Goal: Task Accomplishment & Management: Manage account settings

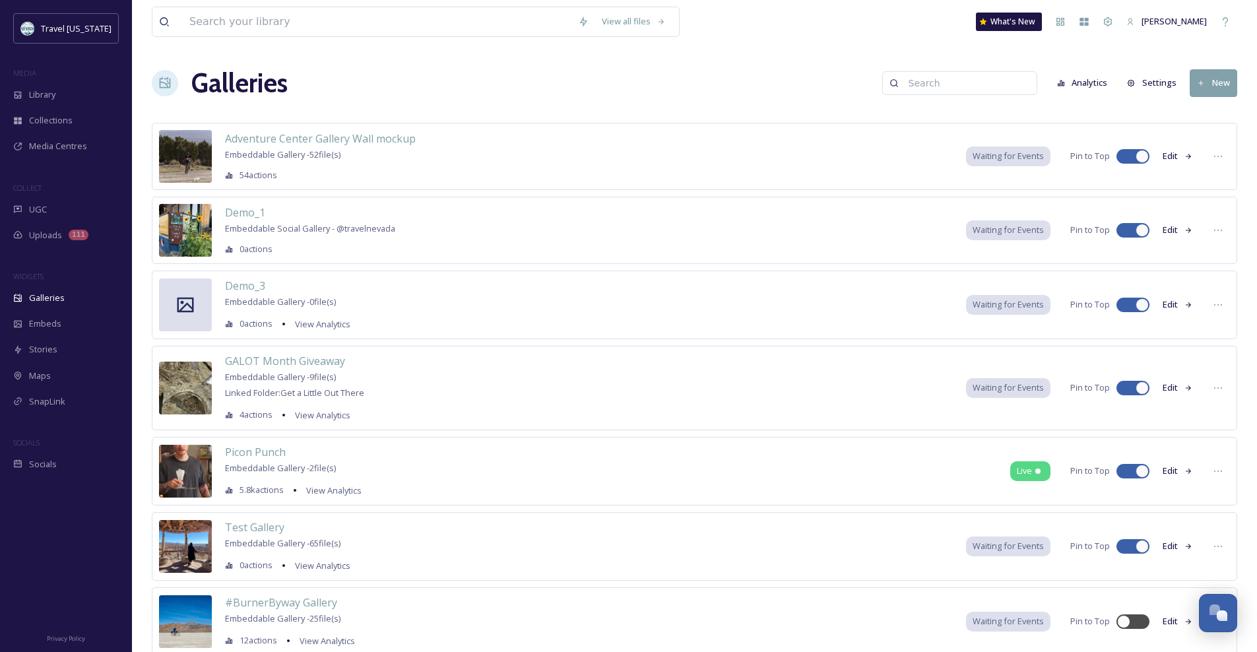
click at [440, 76] on div "Galleries Analytics Settings New" at bounding box center [694, 83] width 1085 height 40
click at [321, 360] on span "GALOT Month Giveaway" at bounding box center [285, 361] width 120 height 15
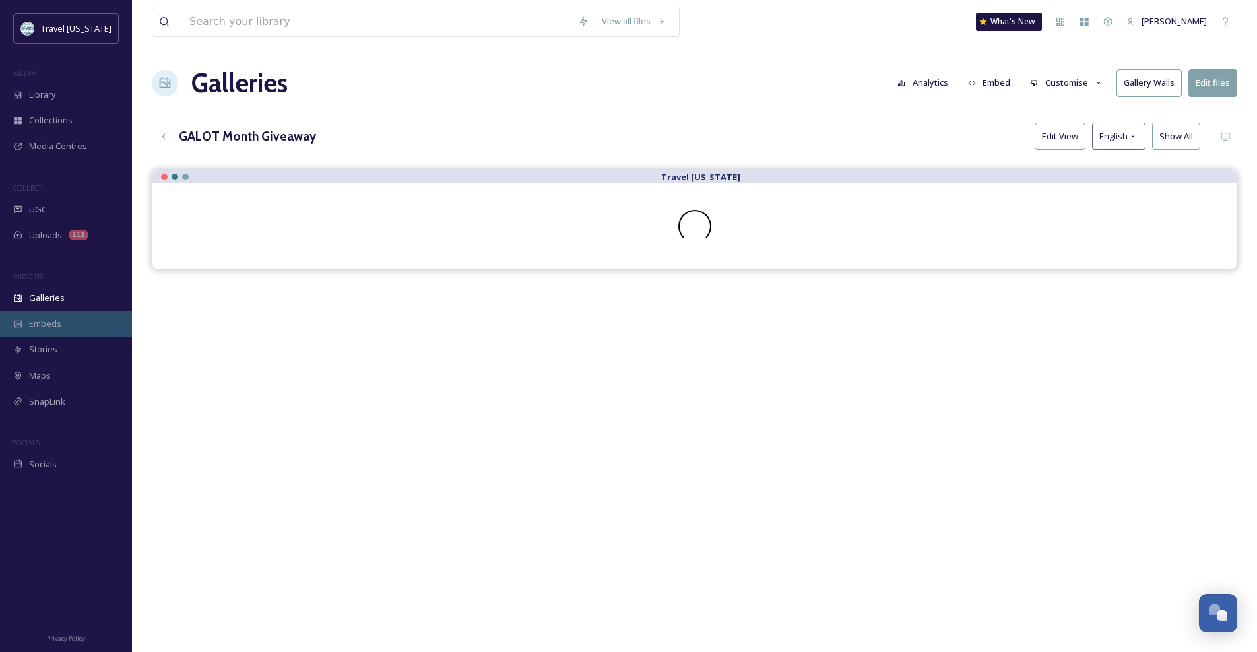
click at [49, 331] on div "Embeds" at bounding box center [66, 324] width 132 height 26
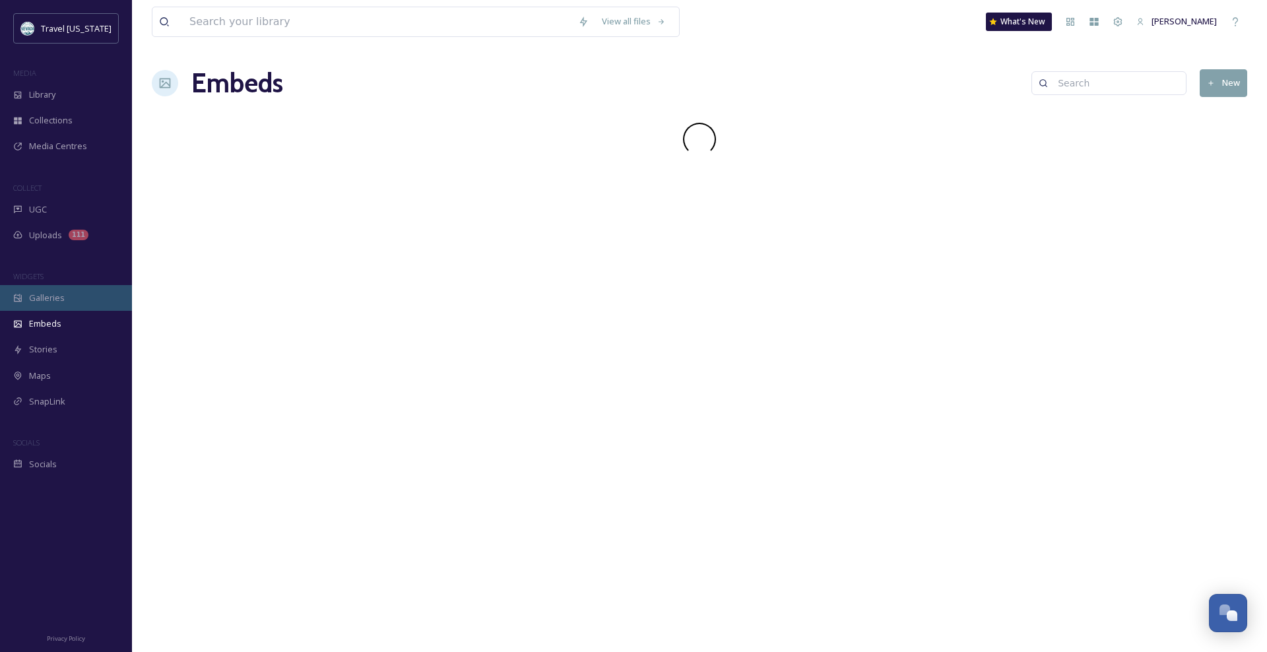
click at [50, 296] on span "Galleries" at bounding box center [47, 298] width 36 height 13
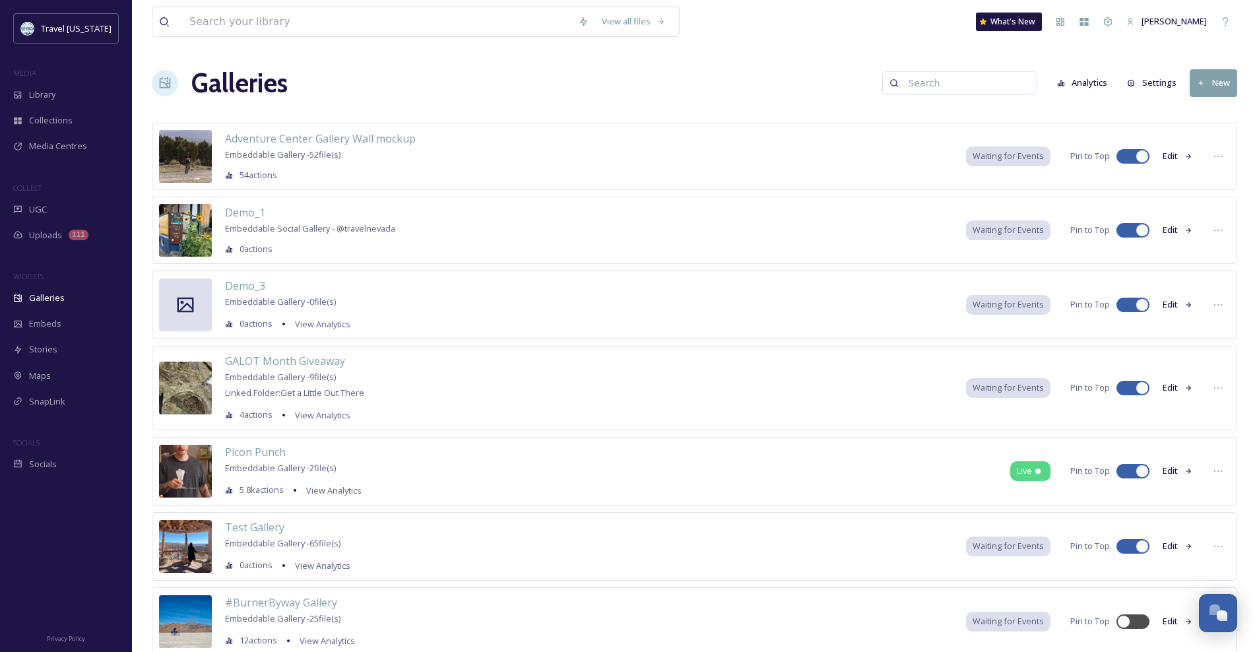
click at [395, 102] on div "Galleries Analytics Settings New" at bounding box center [694, 83] width 1085 height 40
click at [336, 365] on span "GALOT Month Giveaway" at bounding box center [285, 361] width 120 height 15
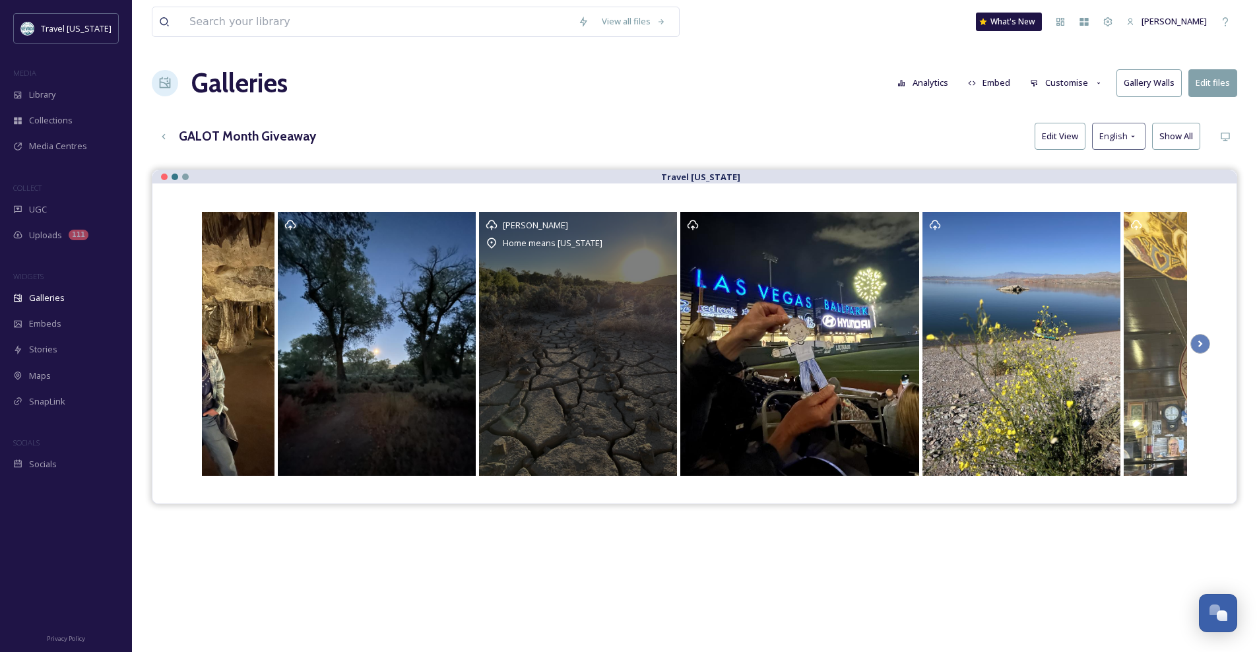
click at [575, 317] on div "Lisa Home means Nevada" at bounding box center [578, 344] width 198 height 264
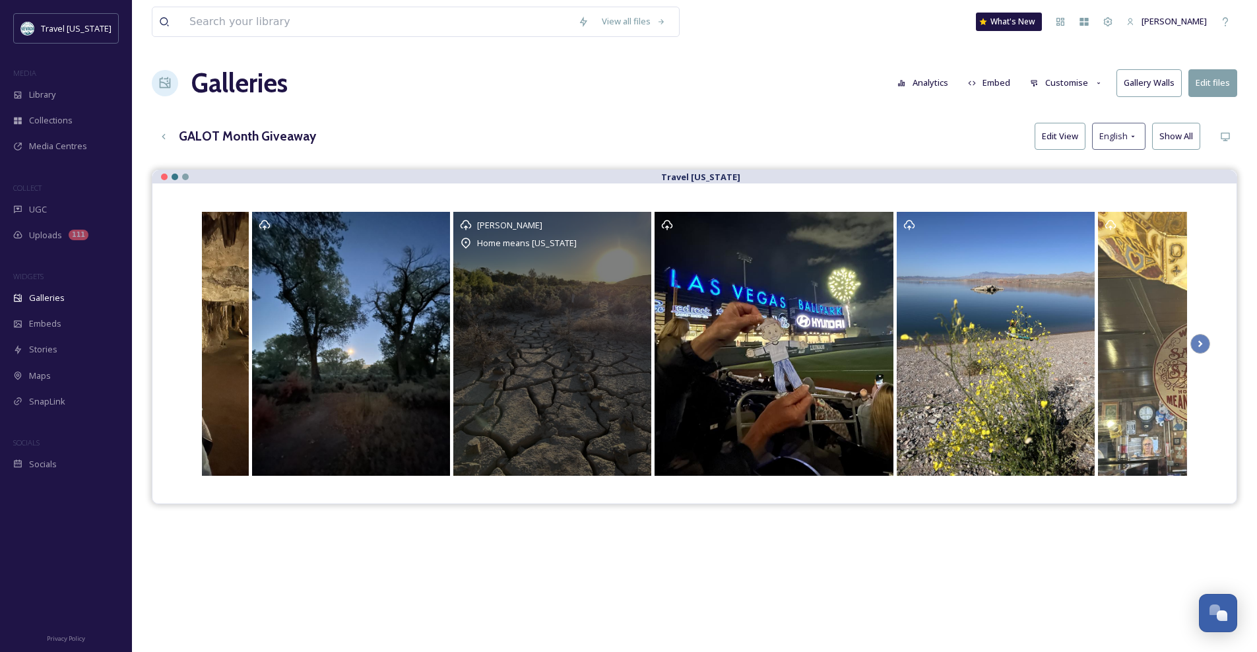
click at [530, 356] on div "Lisa Home means Nevada" at bounding box center [552, 344] width 198 height 264
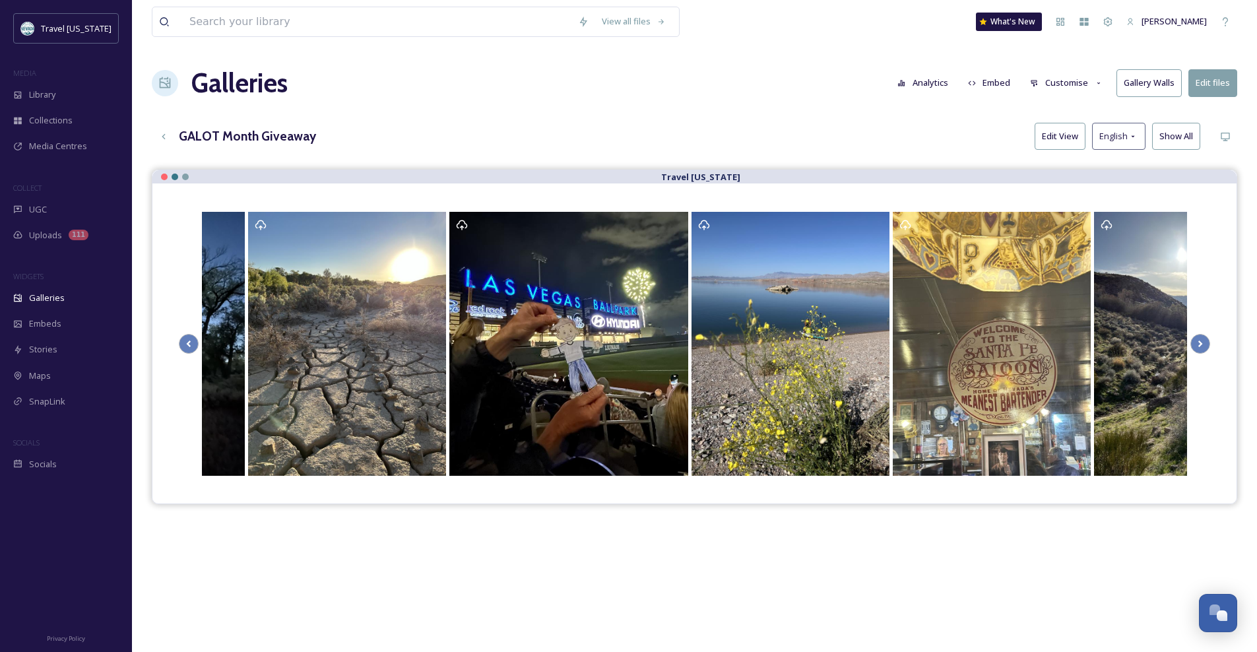
click at [1002, 81] on button "Embed" at bounding box center [989, 83] width 56 height 26
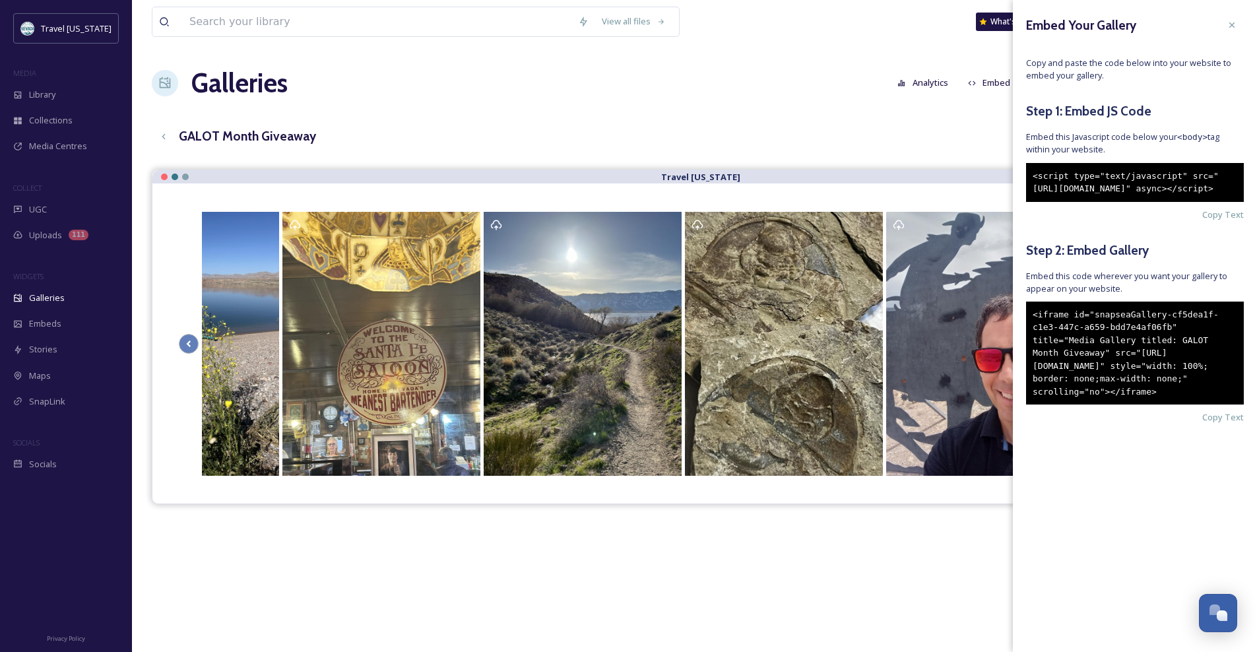
click at [873, 113] on div "View all files What's New Steve Erdelyi Galleries Analytics Embed Customise Gal…" at bounding box center [694, 420] width 1125 height 841
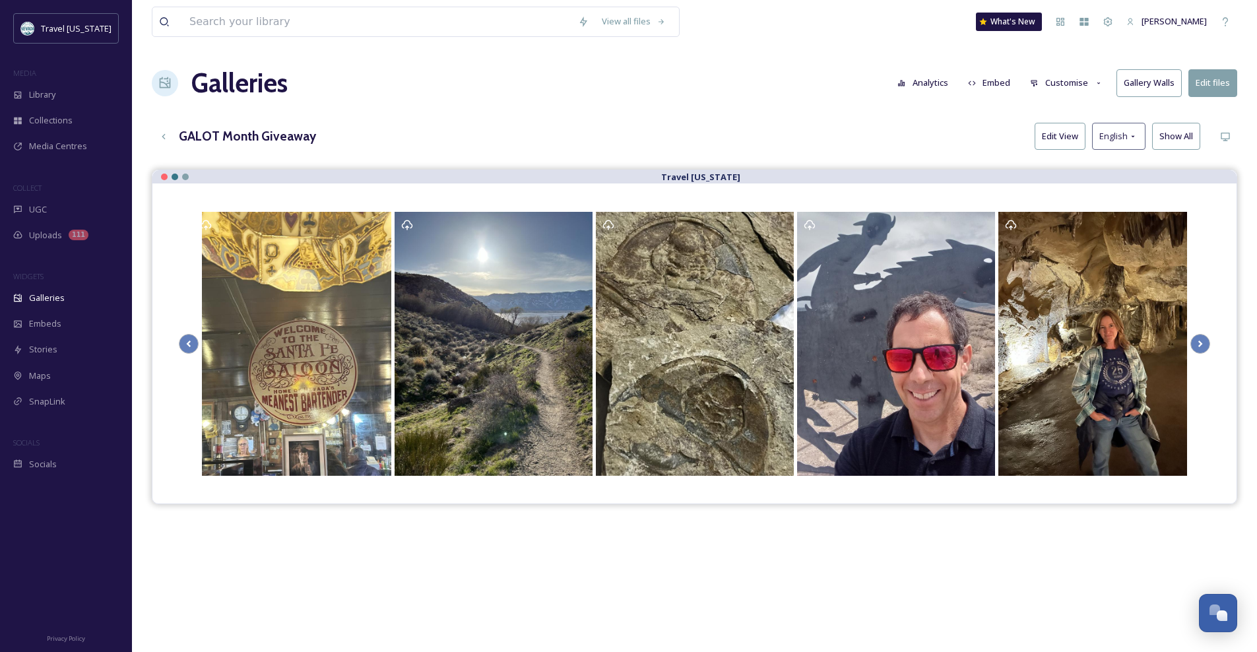
click at [897, 77] on button "Analytics" at bounding box center [923, 83] width 64 height 26
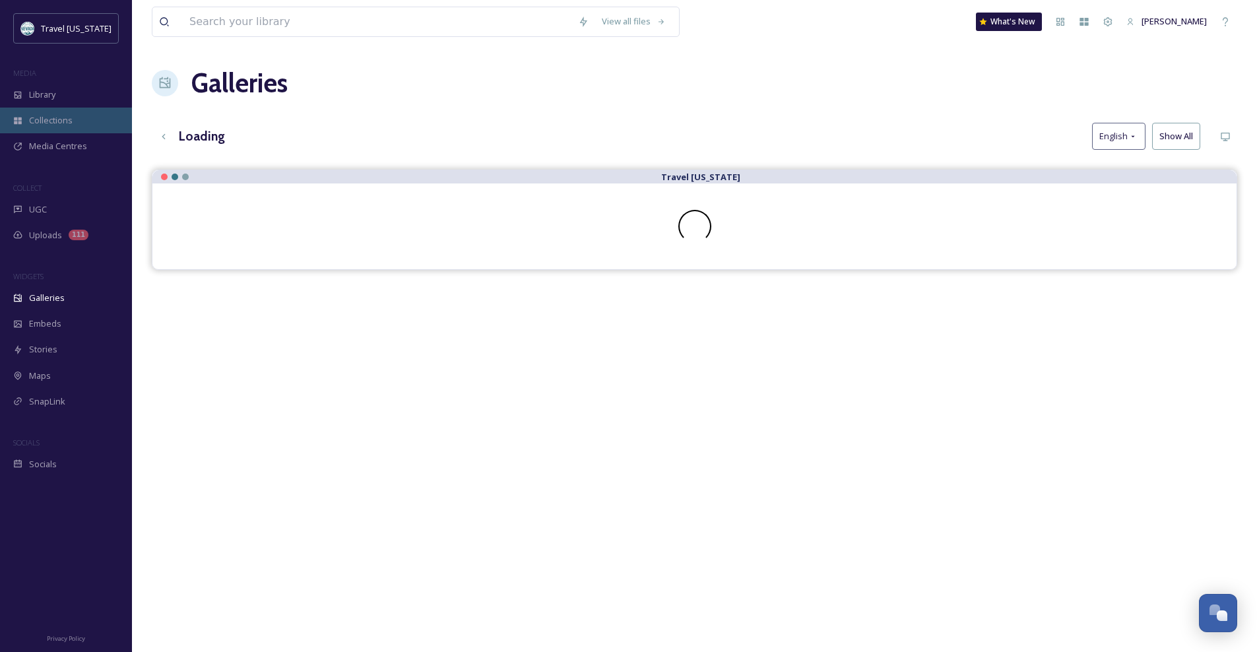
click at [60, 114] on span "Collections" at bounding box center [51, 120] width 44 height 13
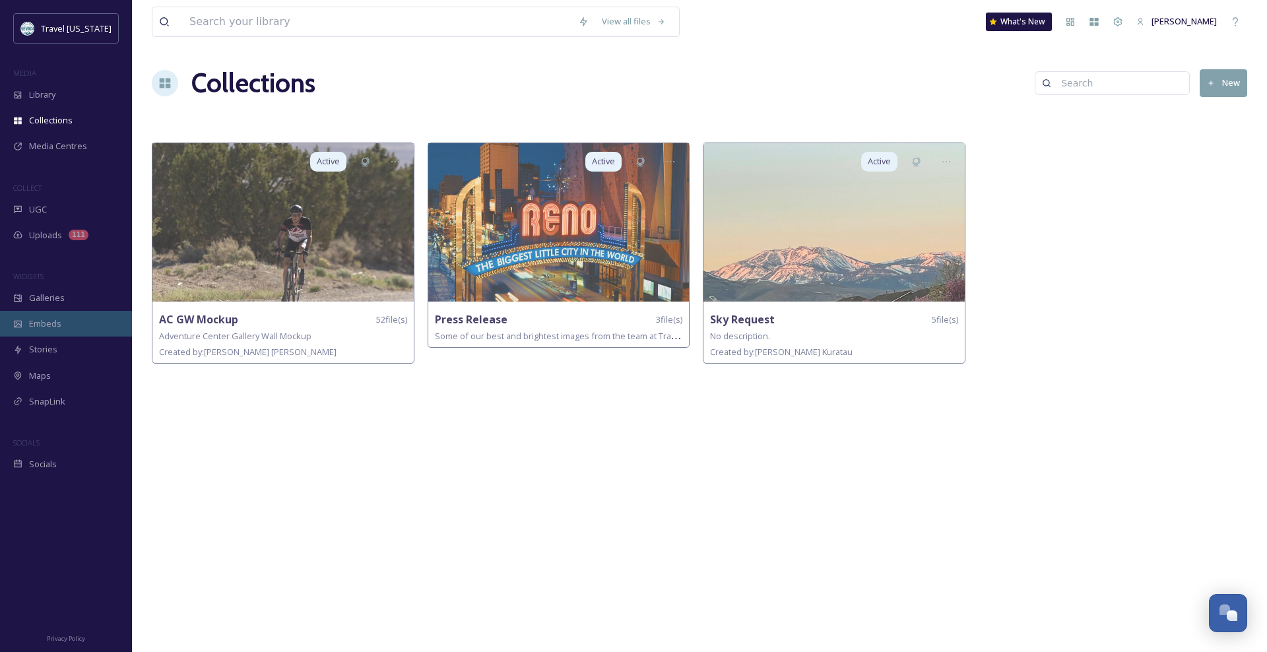
click at [65, 323] on div "Embeds" at bounding box center [66, 324] width 132 height 26
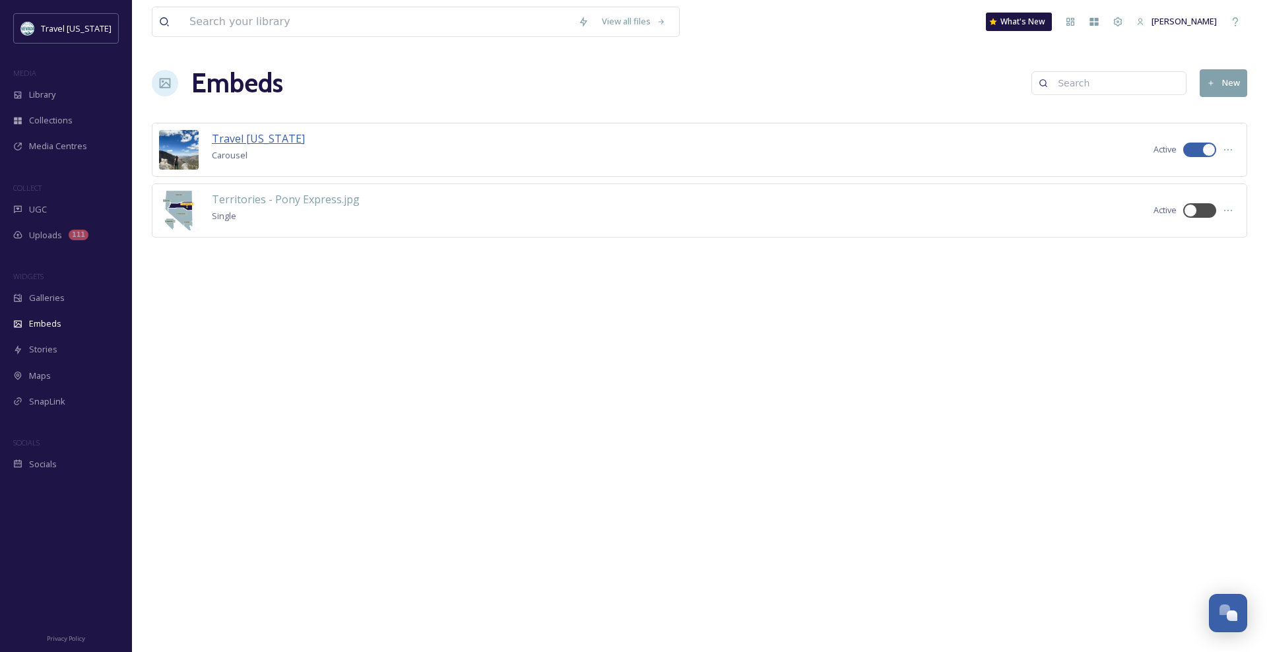
click at [240, 137] on span "Travel [US_STATE]" at bounding box center [258, 138] width 93 height 15
click at [71, 294] on div "Galleries" at bounding box center [66, 298] width 132 height 26
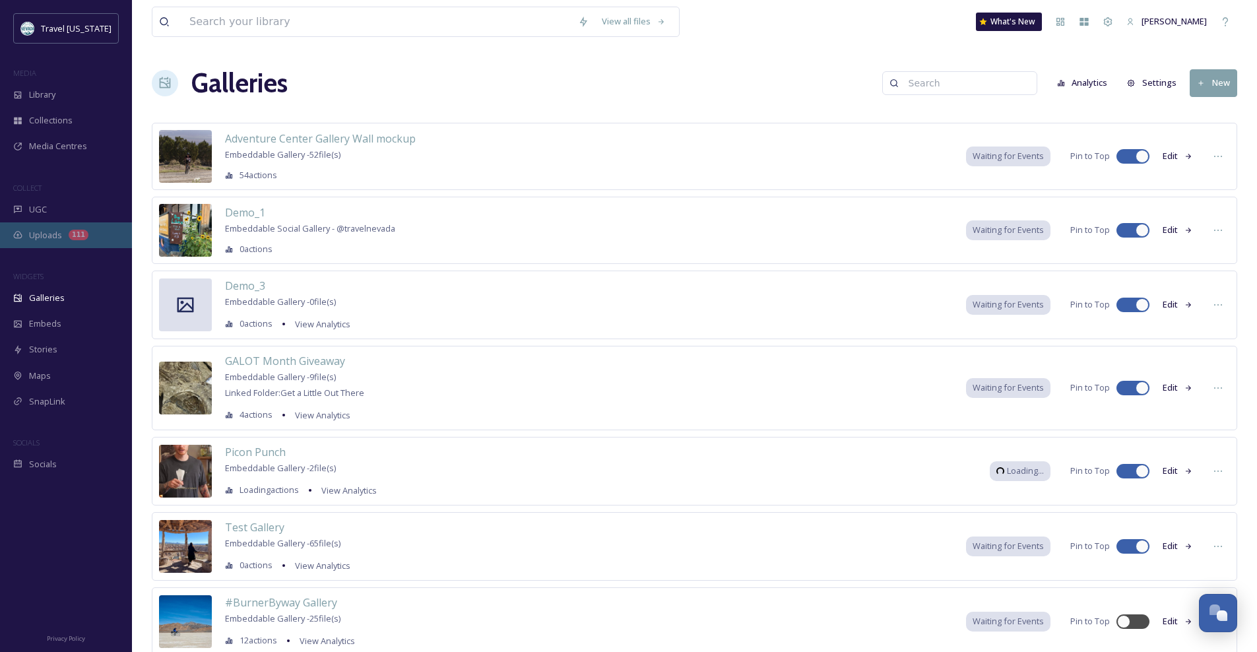
click at [48, 236] on span "Uploads" at bounding box center [45, 235] width 33 height 13
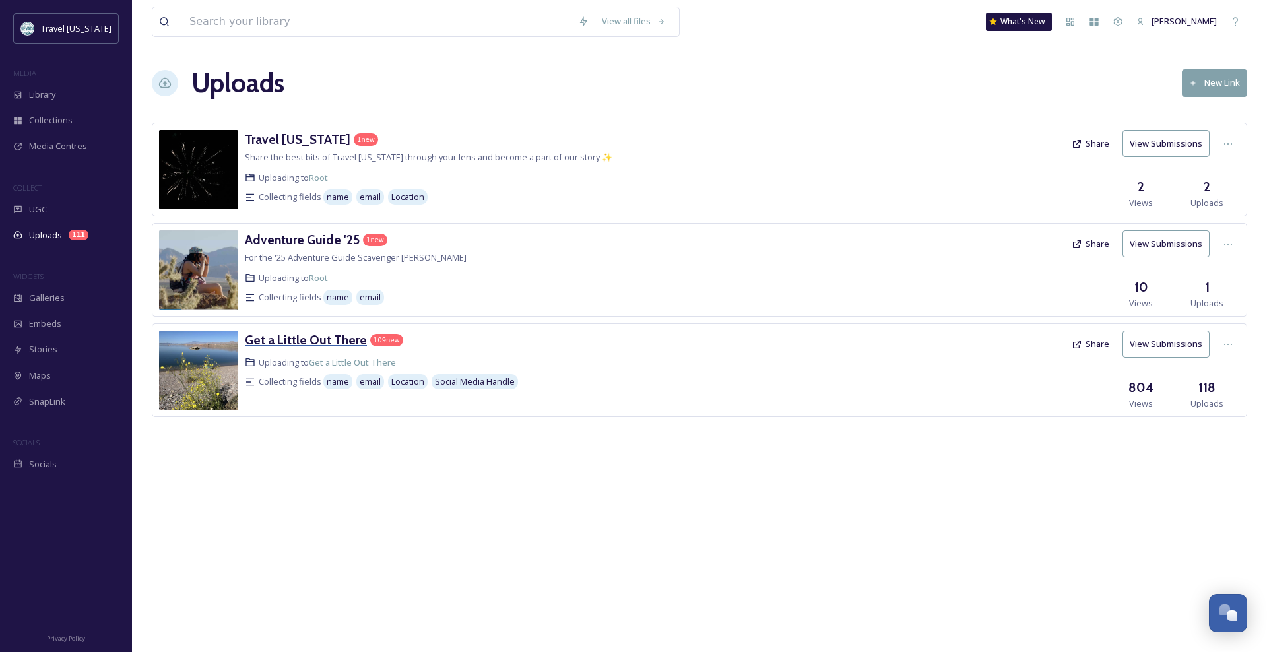
click at [306, 341] on h3 "Get a Little Out There" at bounding box center [306, 340] width 122 height 16
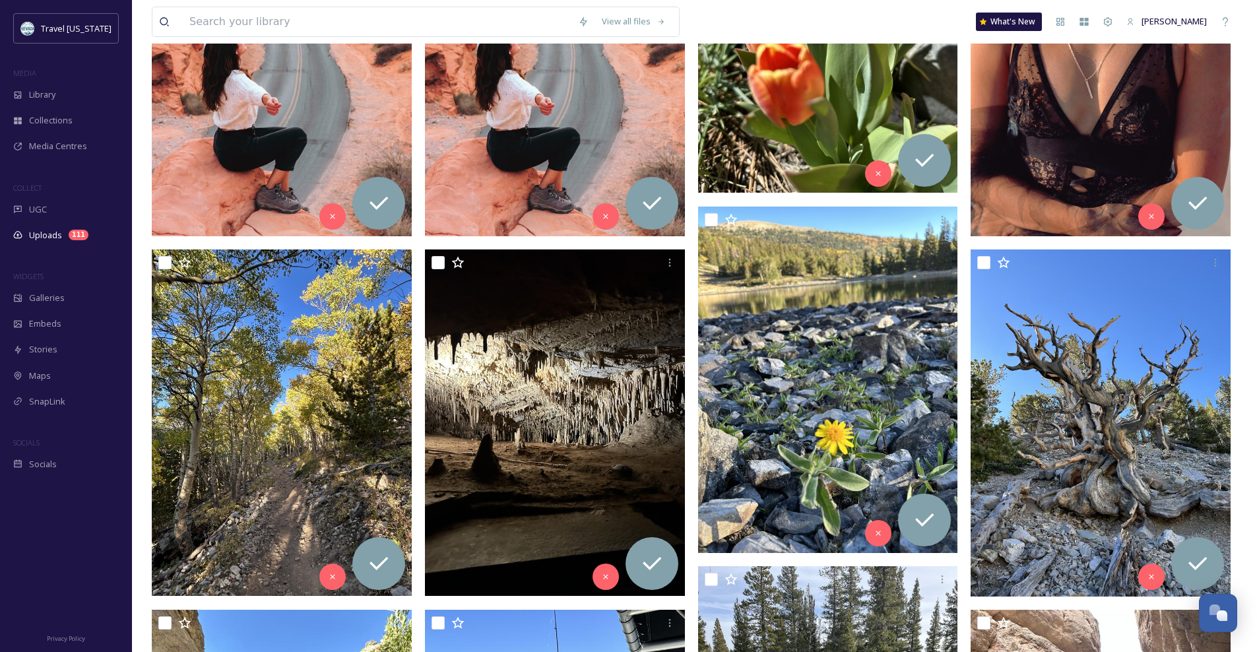
scroll to position [22, 0]
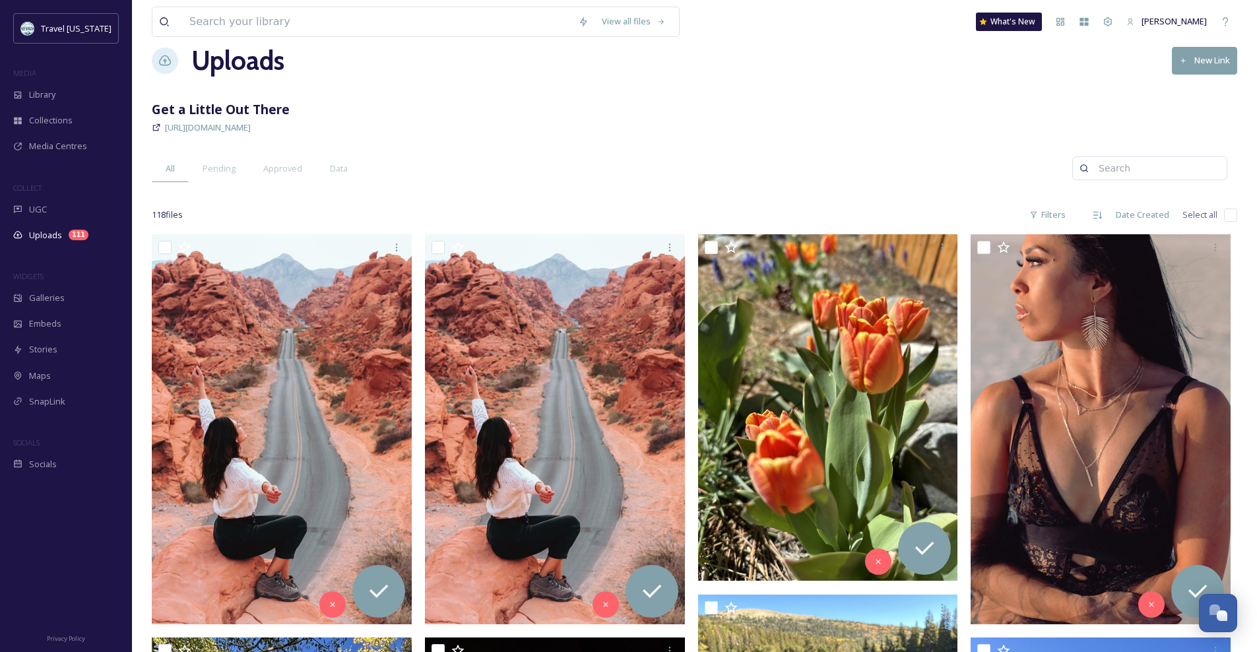
click at [835, 48] on div "Uploads New Link" at bounding box center [694, 61] width 1085 height 40
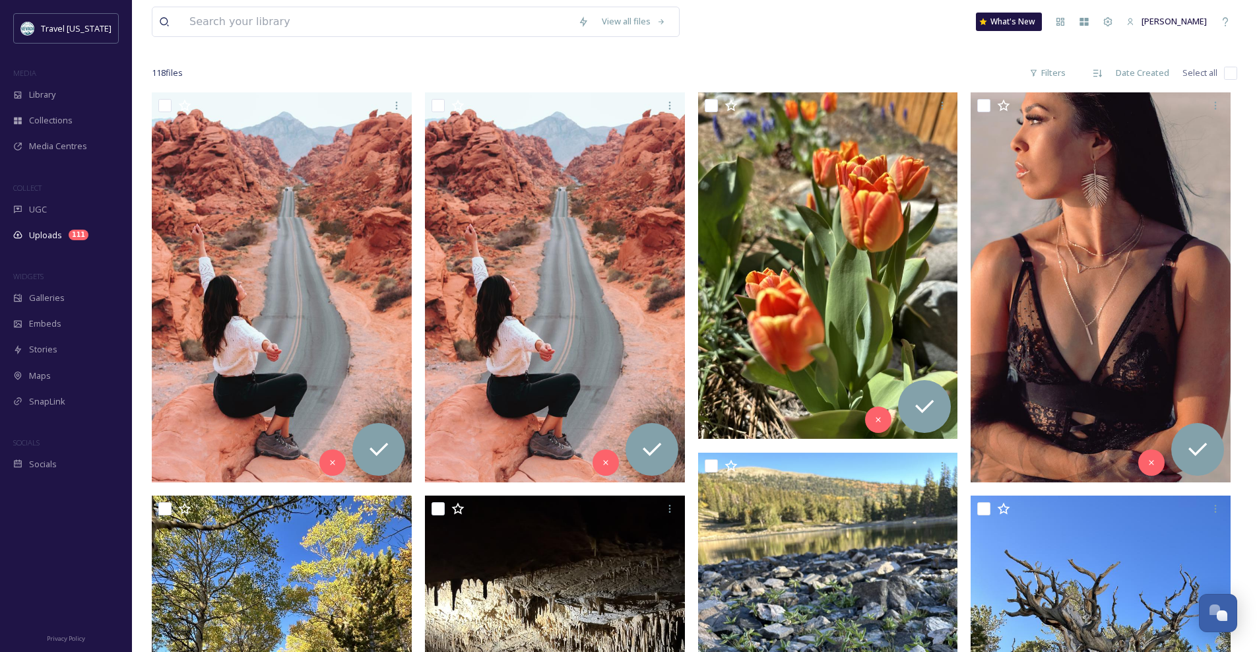
scroll to position [0, 0]
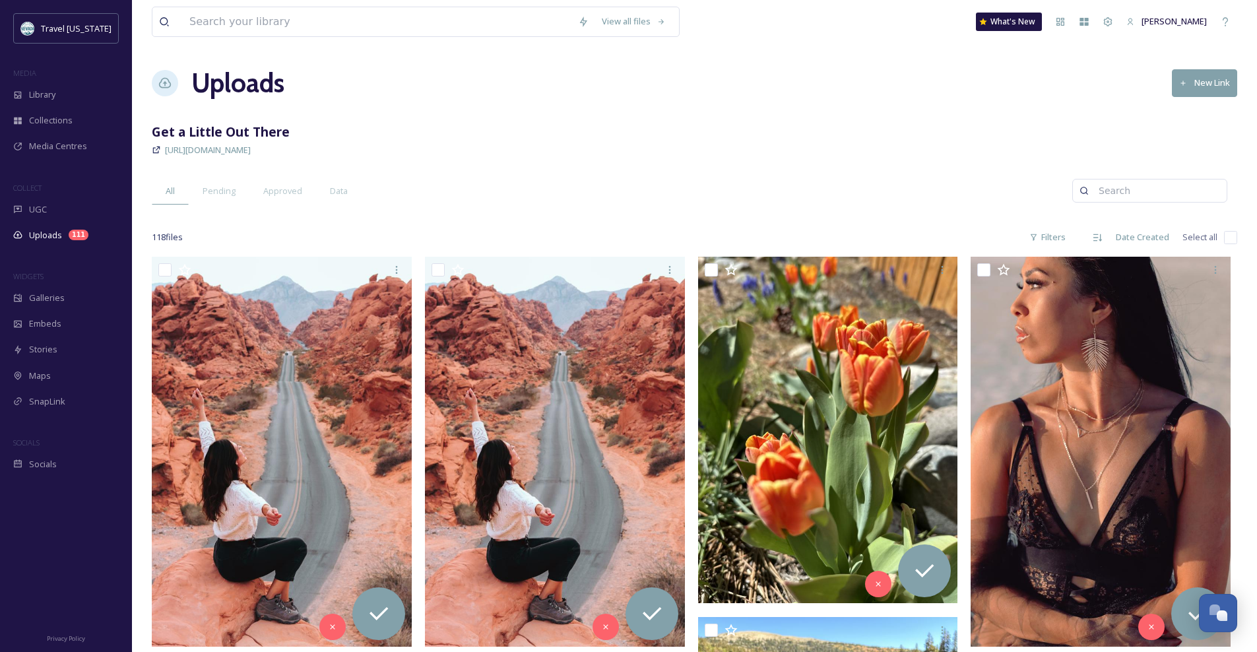
click at [865, 146] on div "https://app.snapsea.io/p/link/get-a-little-out-there" at bounding box center [694, 150] width 1085 height 16
click at [411, 97] on div "Uploads New Link" at bounding box center [694, 83] width 1085 height 40
click at [339, 191] on span "Data" at bounding box center [339, 191] width 18 height 13
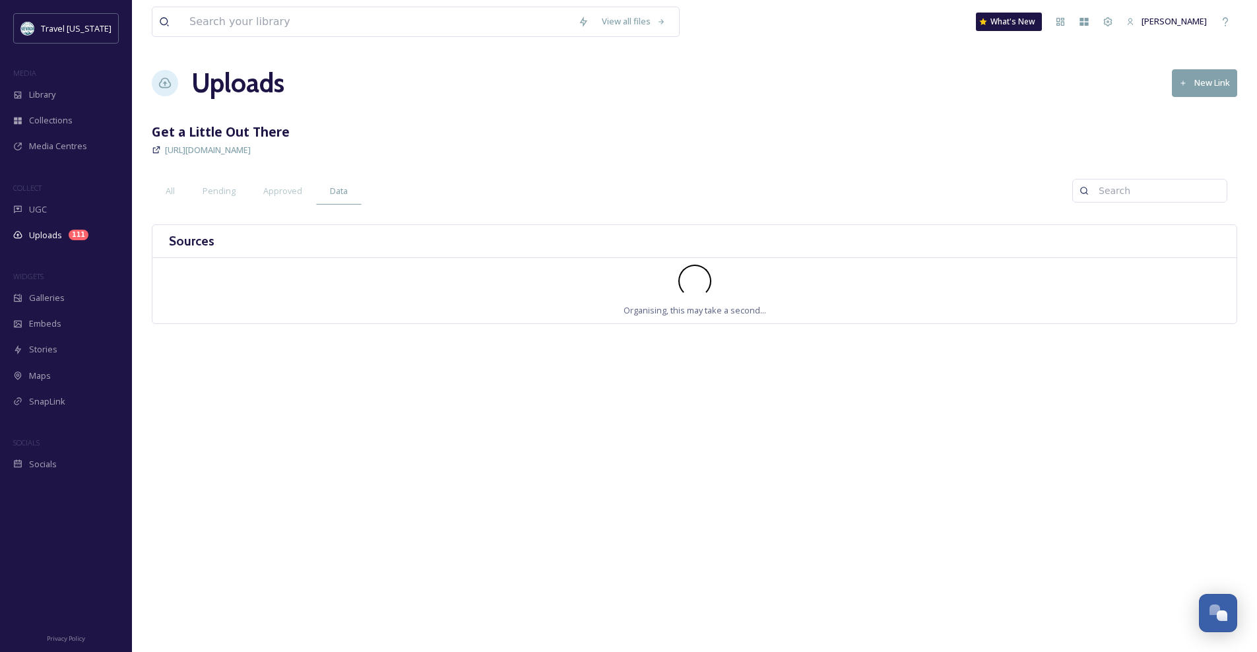
click at [443, 144] on div "https://app.snapsea.io/p/link/get-a-little-out-there" at bounding box center [694, 150] width 1085 height 16
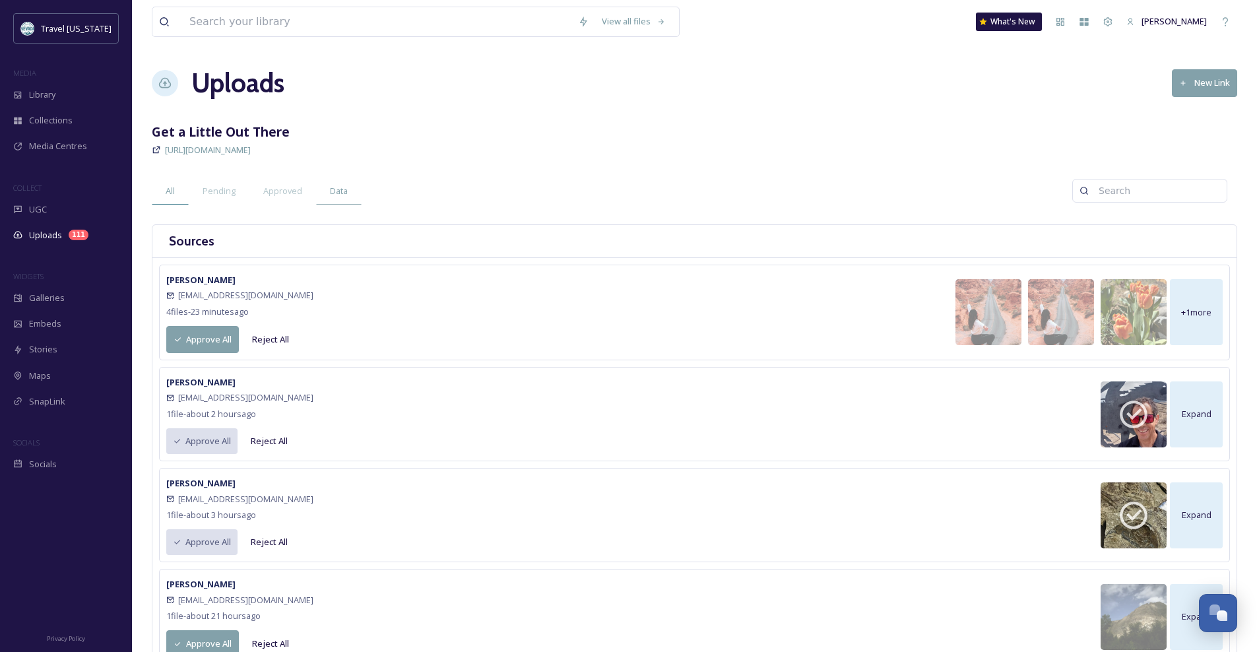
click at [181, 191] on div "All" at bounding box center [170, 190] width 37 height 27
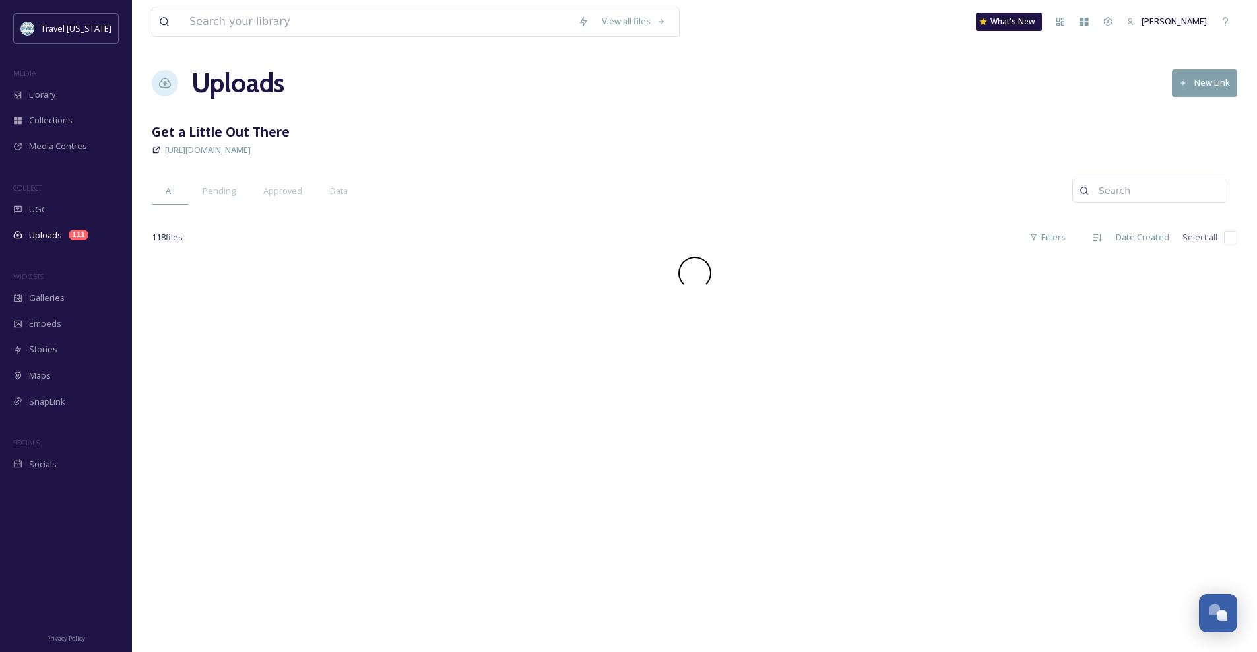
click at [590, 131] on div "Get a Little Out There" at bounding box center [694, 132] width 1085 height 19
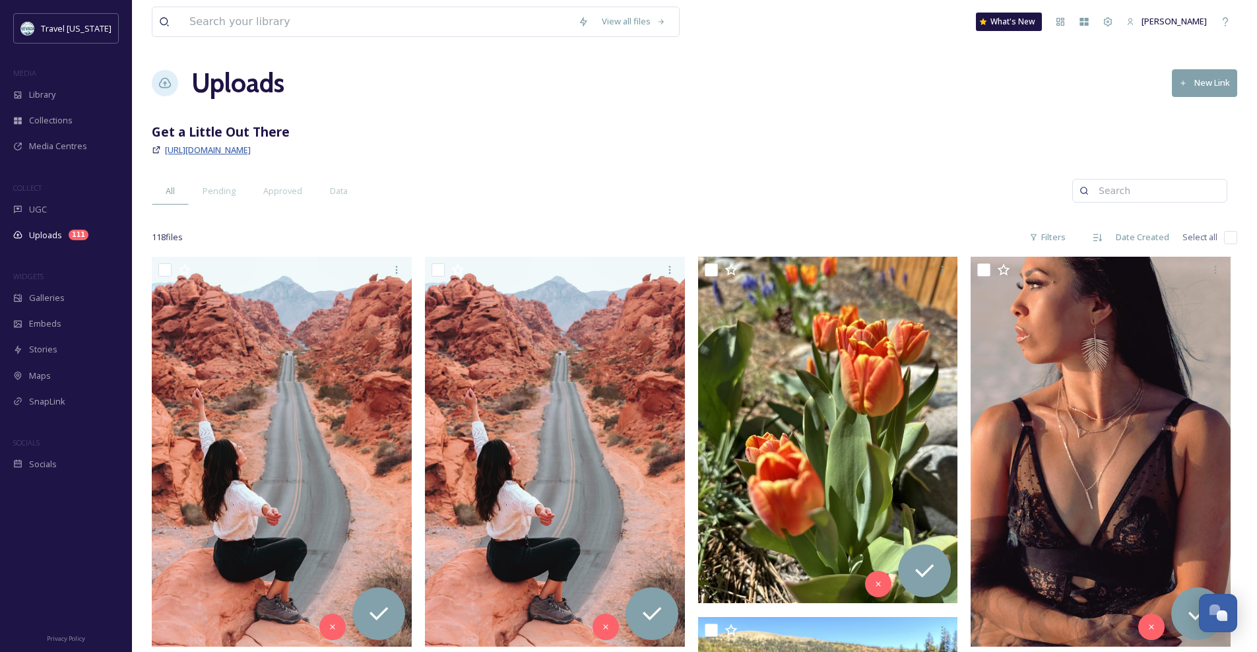
click at [238, 151] on span "https://app.snapsea.io/p/link/get-a-little-out-there" at bounding box center [208, 150] width 86 height 12
click at [480, 123] on div "Get a Little Out There" at bounding box center [694, 132] width 1085 height 19
click at [286, 188] on span "Approved" at bounding box center [282, 191] width 39 height 13
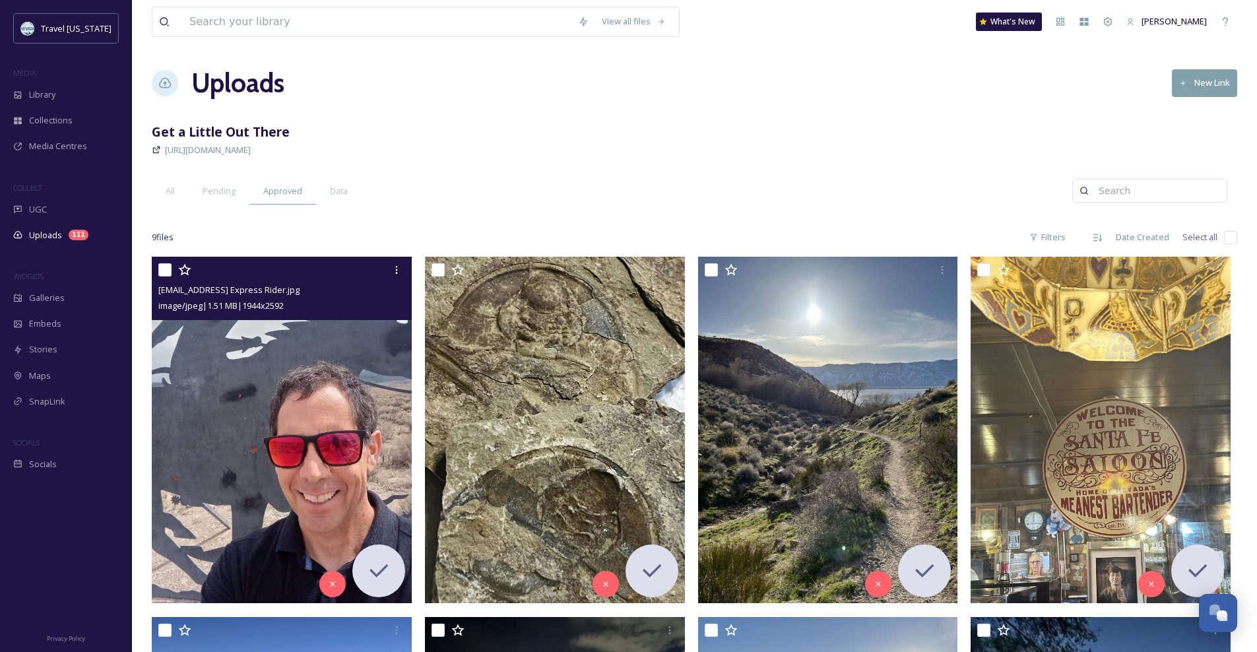
click at [324, 336] on img at bounding box center [282, 430] width 260 height 346
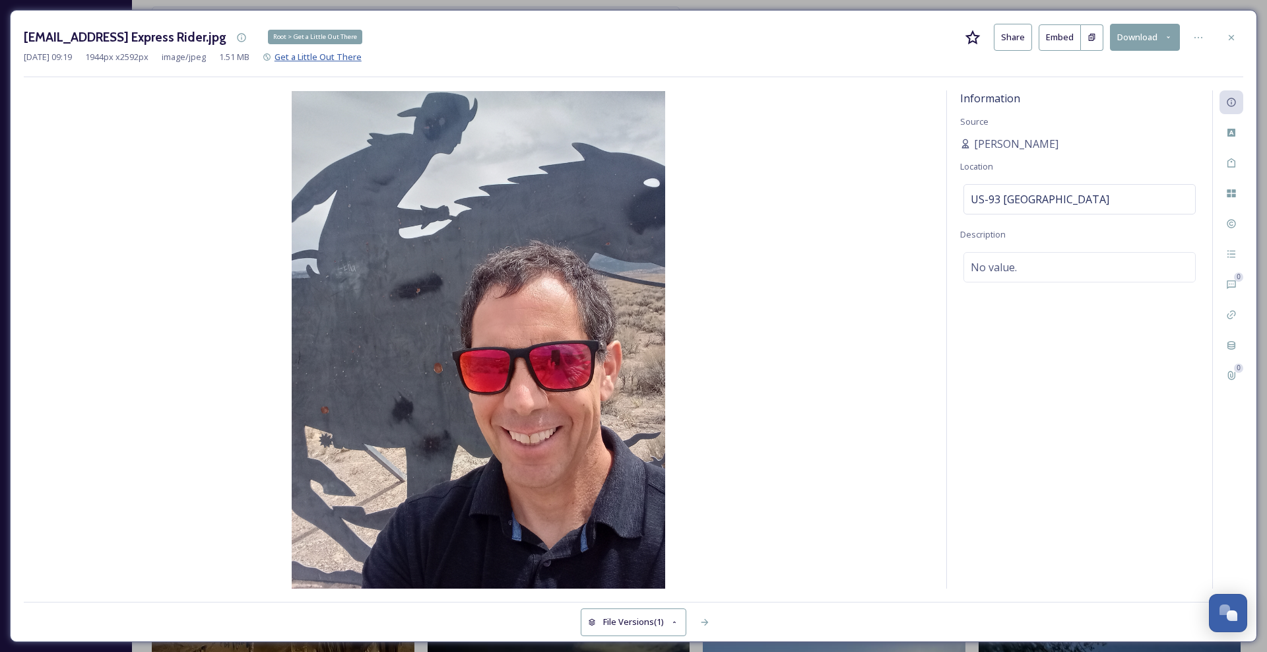
click at [362, 58] on span "Get a Little Out There" at bounding box center [317, 57] width 87 height 12
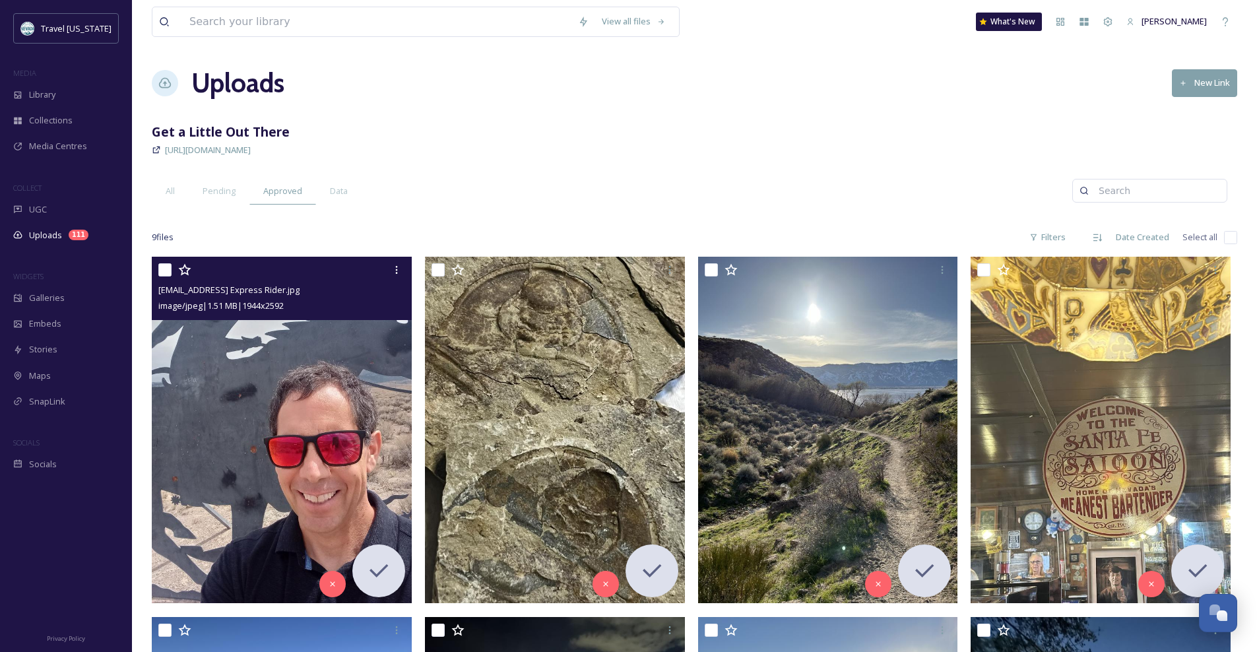
click at [267, 435] on img at bounding box center [282, 430] width 260 height 346
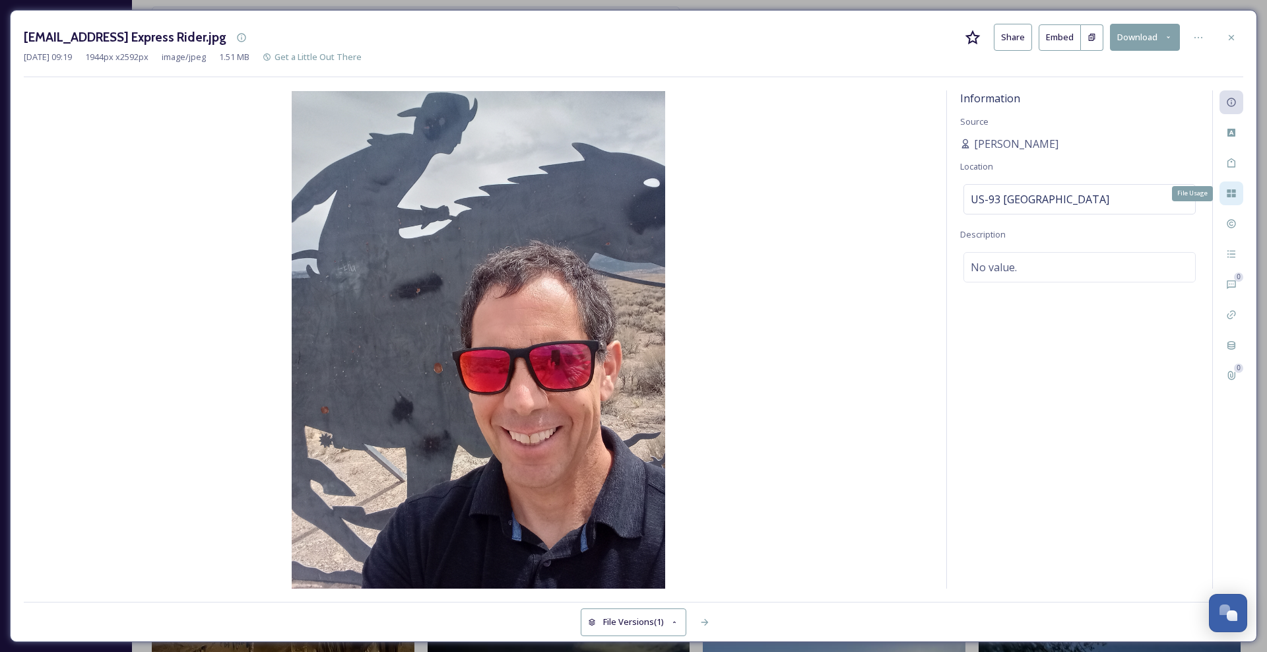
click at [1224, 191] on div "File Usage" at bounding box center [1231, 193] width 24 height 24
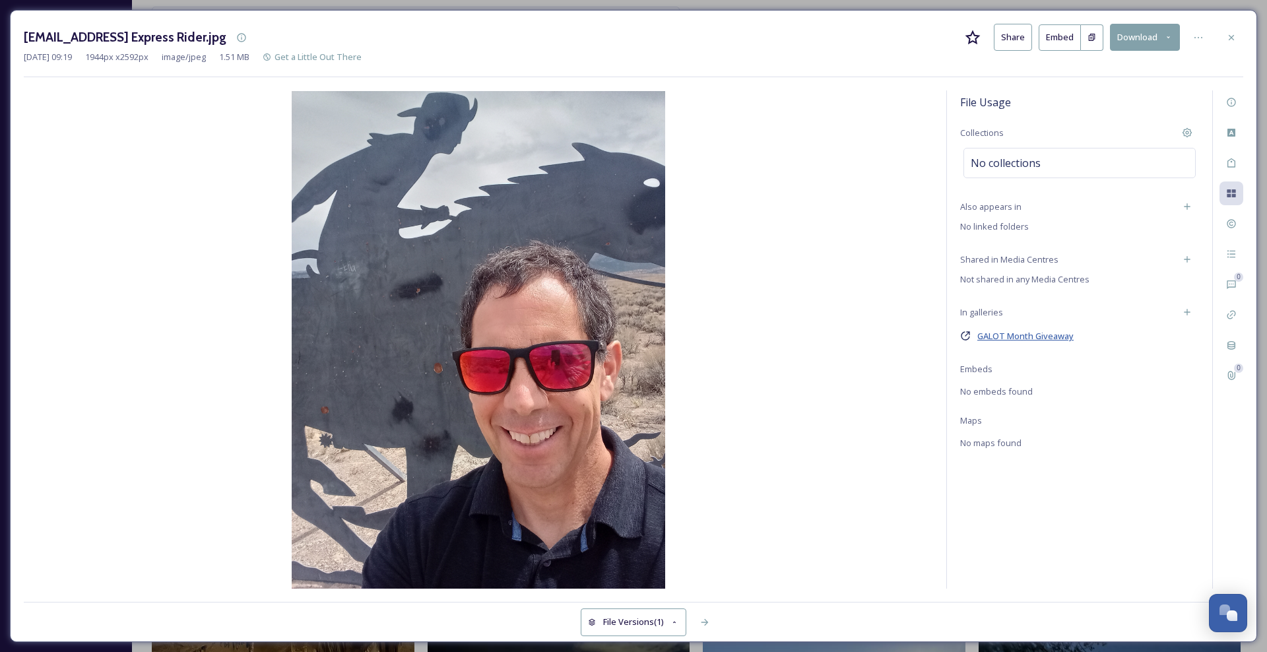
click at [1045, 335] on span "GALOT Month Giveaway" at bounding box center [1025, 336] width 96 height 12
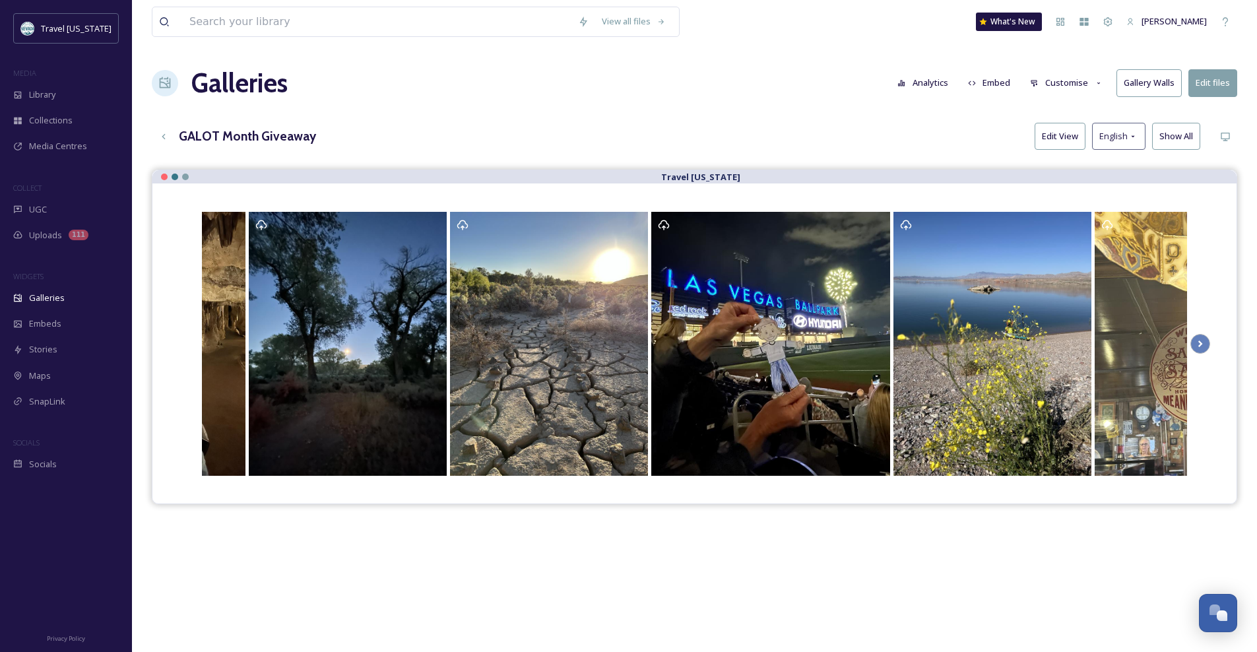
click at [1095, 82] on icon at bounding box center [1099, 83] width 9 height 9
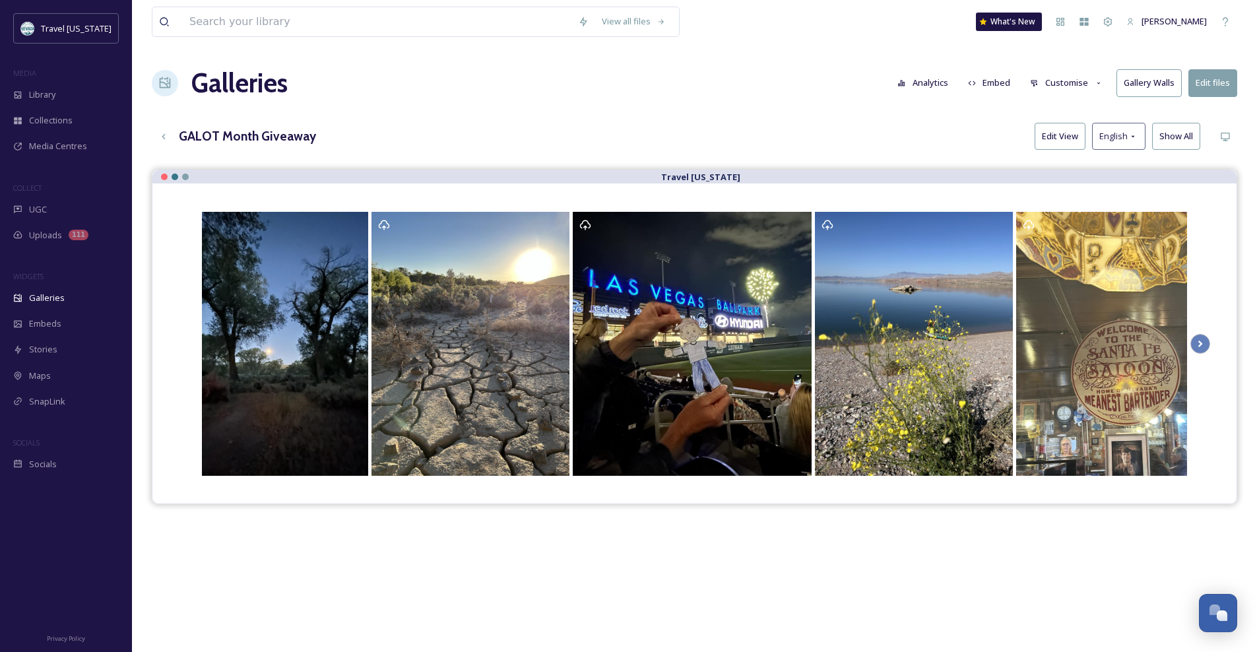
click at [892, 143] on div "GALOT Month Giveaway Edit View English Show All" at bounding box center [694, 136] width 1085 height 27
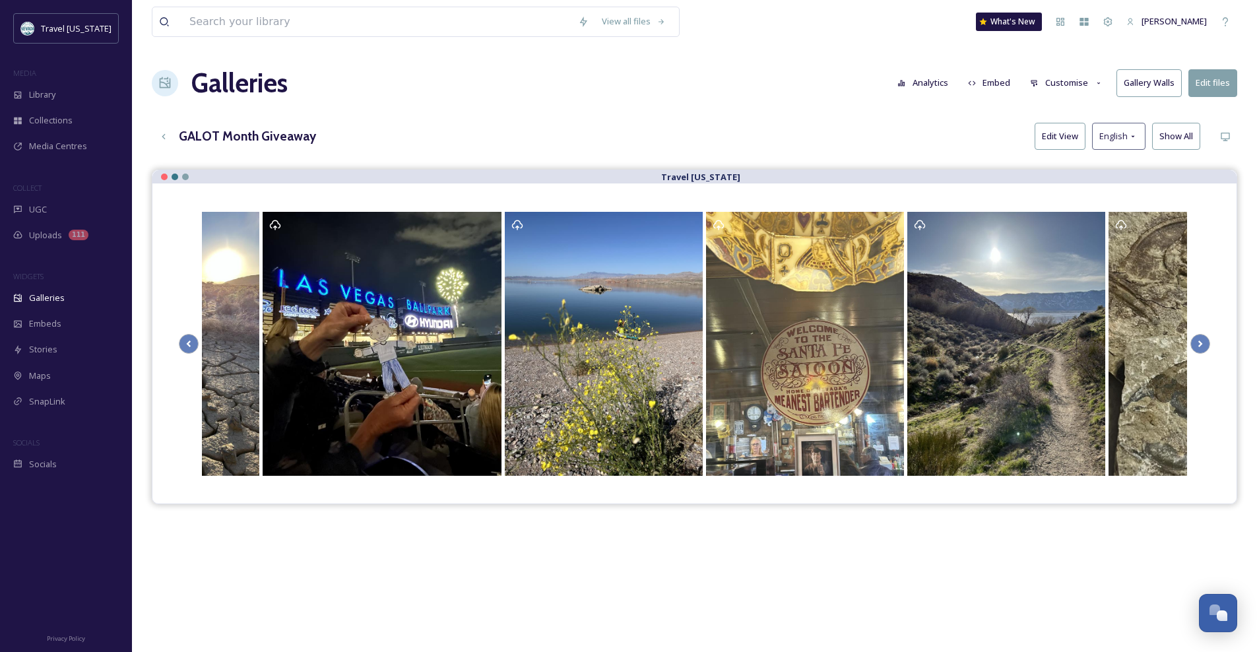
click at [1066, 80] on button "Customise" at bounding box center [1066, 83] width 86 height 26
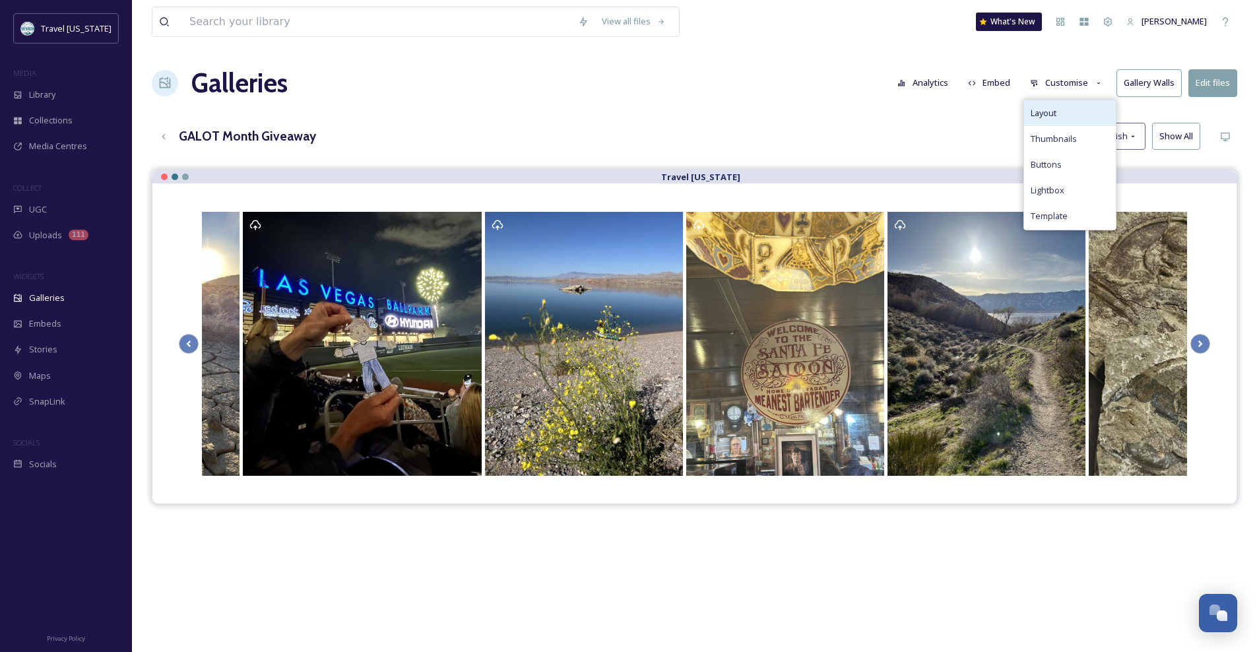
click at [1077, 120] on div "Layout" at bounding box center [1070, 113] width 92 height 26
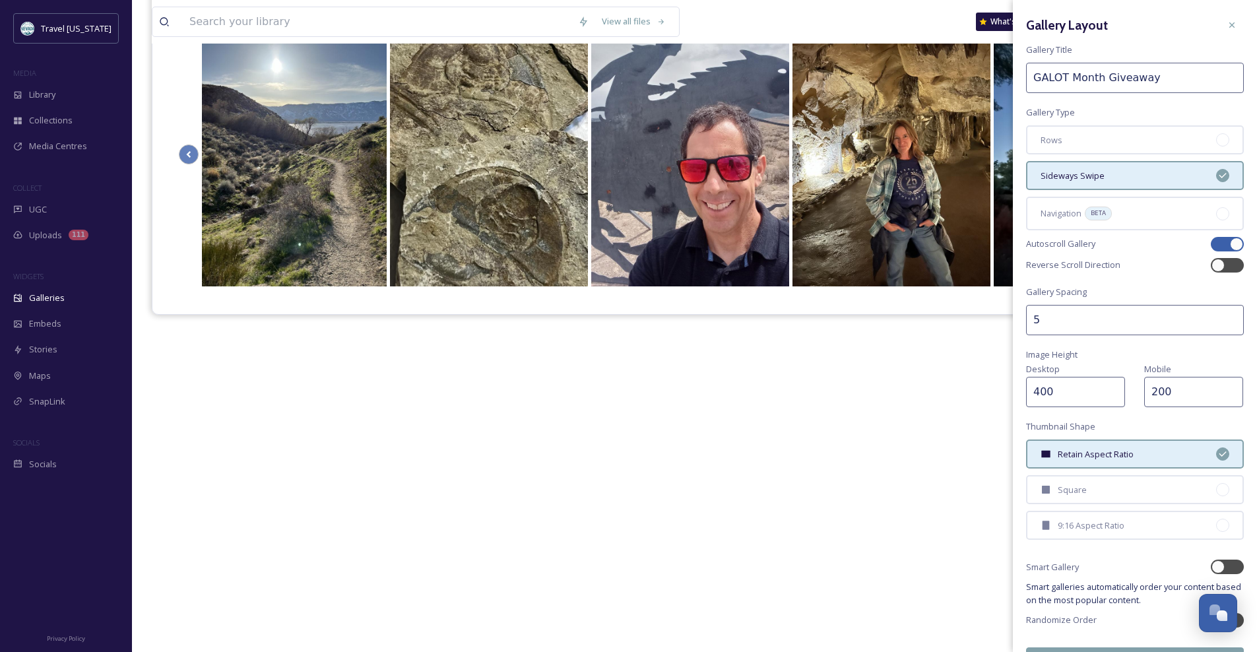
click at [1227, 20] on div at bounding box center [1232, 25] width 24 height 24
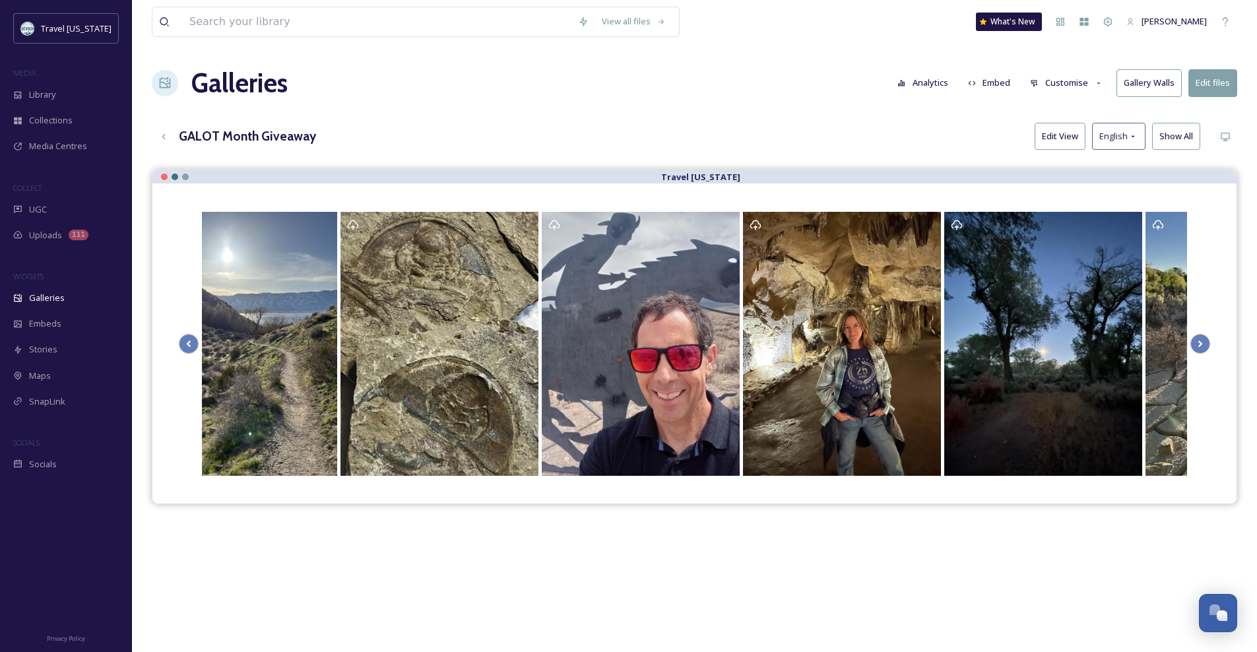
click at [1068, 88] on button "Customise" at bounding box center [1066, 83] width 86 height 26
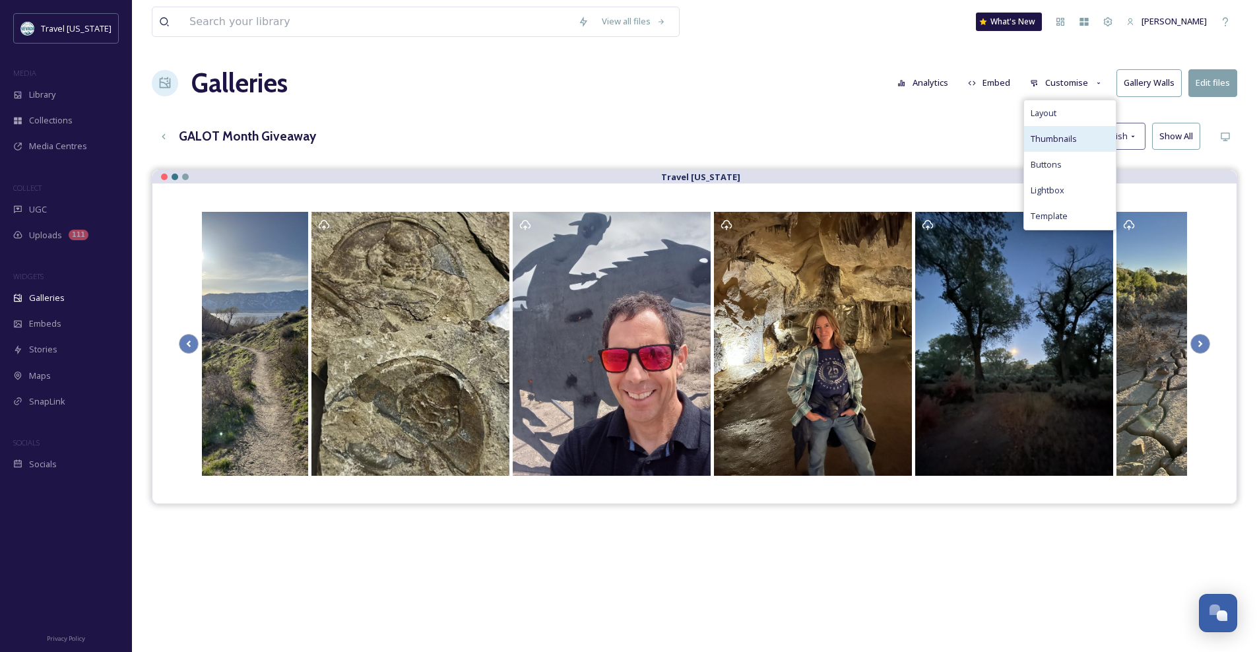
click at [1074, 137] on span "Thumbnails" at bounding box center [1054, 139] width 46 height 13
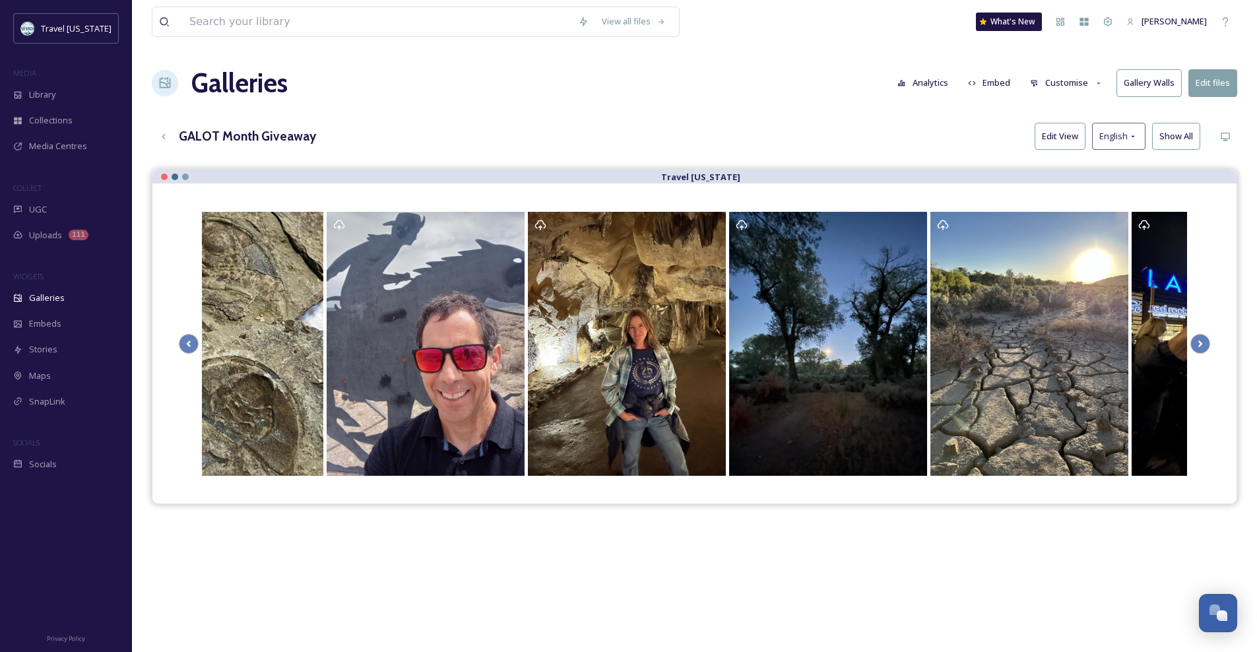
drag, startPoint x: 804, startPoint y: 112, endPoint x: 992, endPoint y: 98, distance: 189.2
click at [804, 112] on div "View all files What's New Steve Erdelyi Galleries Analytics Embed Customise Gal…" at bounding box center [694, 420] width 1125 height 841
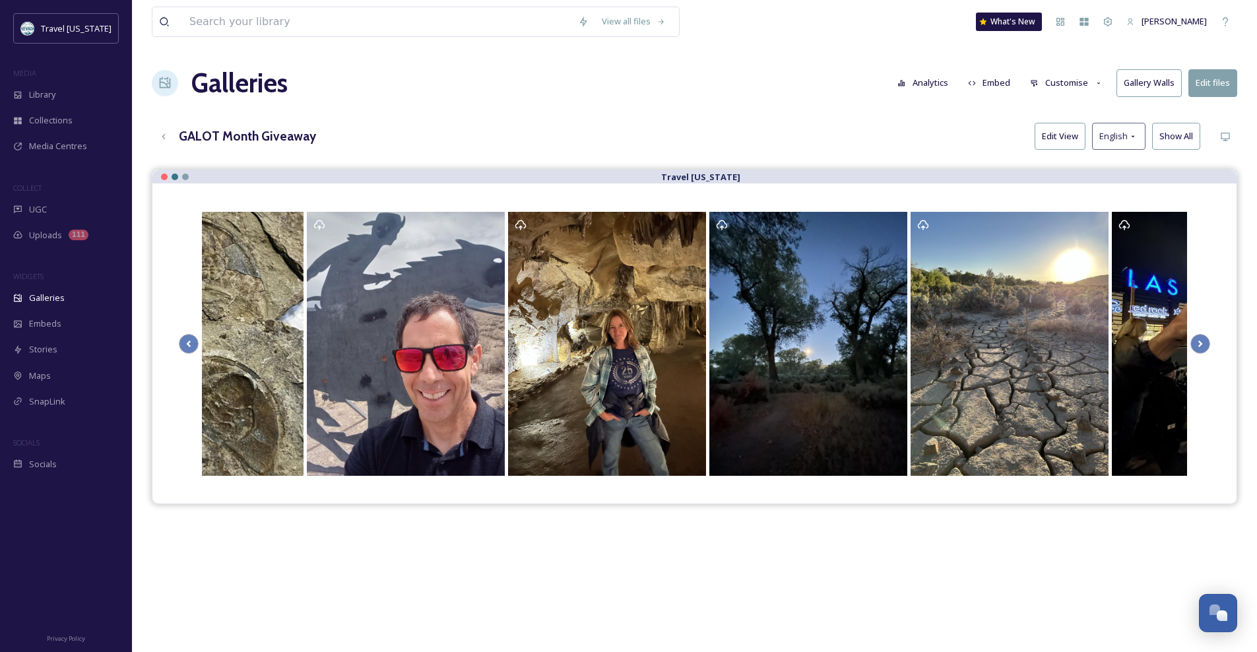
click at [1228, 86] on button "Edit files" at bounding box center [1212, 82] width 49 height 27
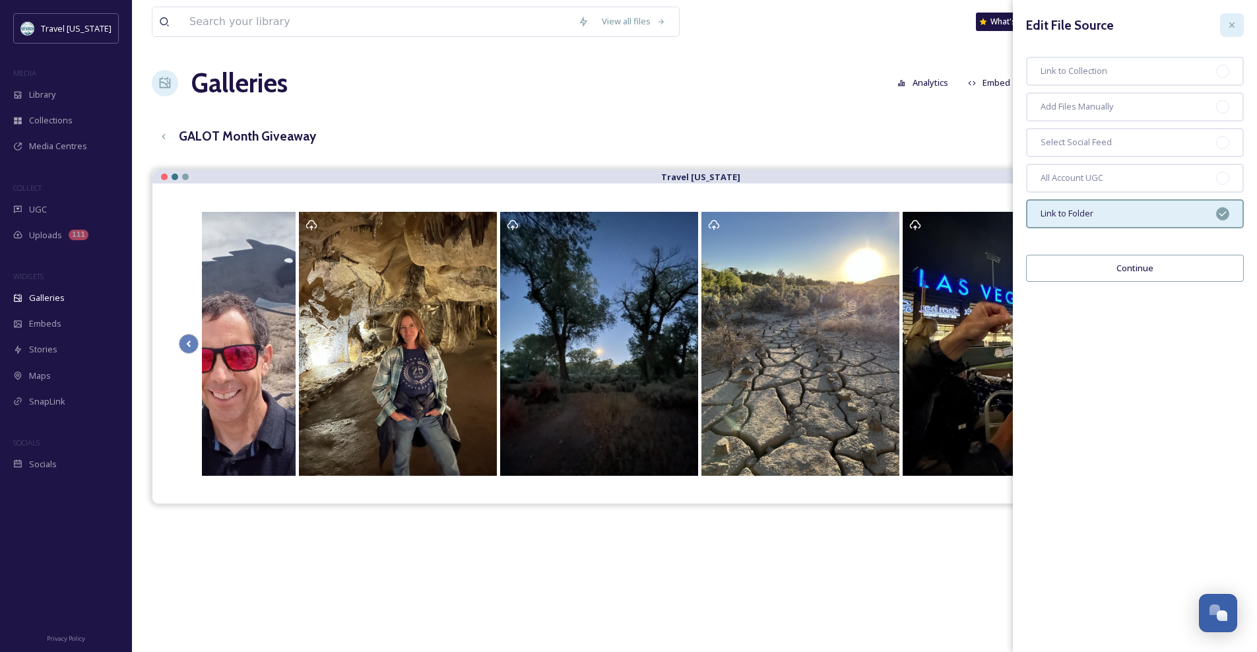
click at [1236, 23] on icon at bounding box center [1232, 25] width 11 height 11
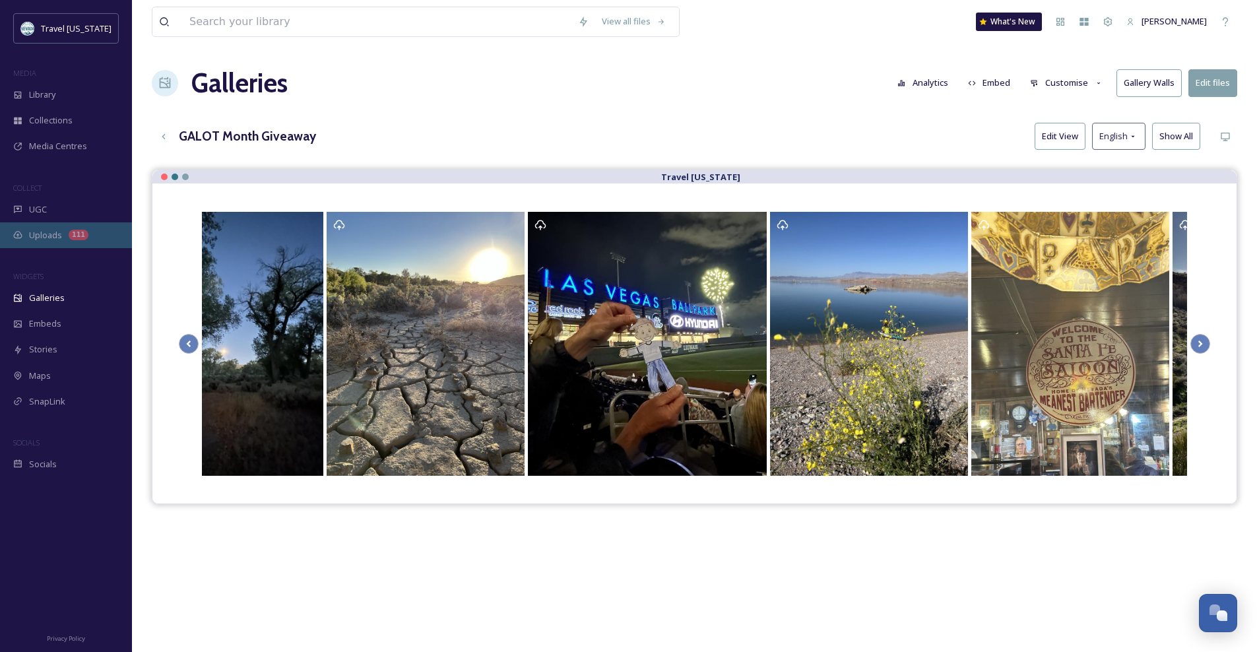
click at [63, 238] on div "Uploads 111" at bounding box center [66, 235] width 132 height 26
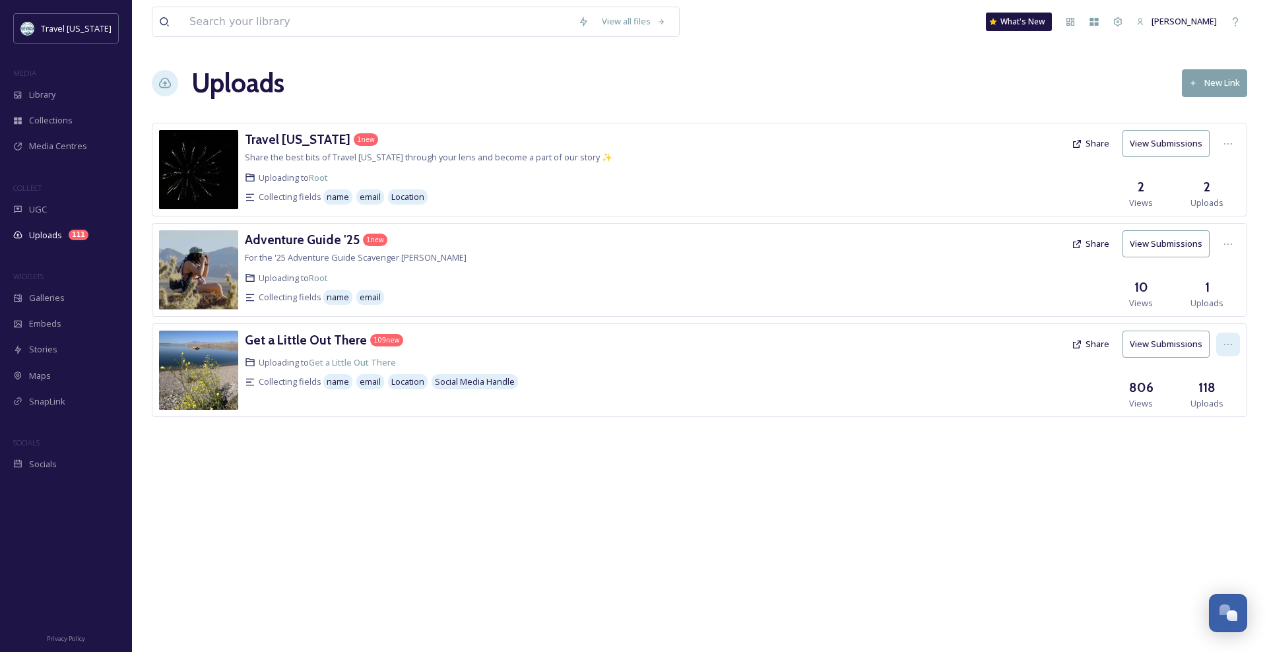
click at [1225, 342] on icon at bounding box center [1228, 344] width 11 height 11
click at [1213, 400] on div "Edit" at bounding box center [1214, 399] width 50 height 26
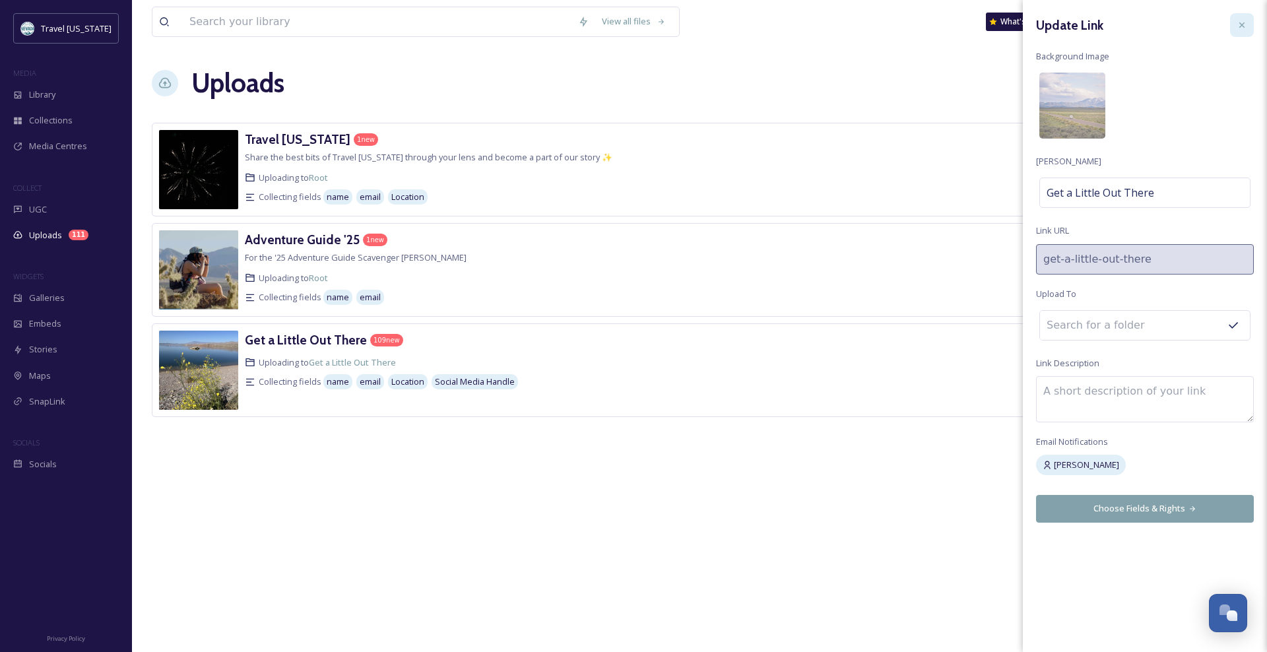
click at [1250, 24] on div at bounding box center [1242, 25] width 24 height 24
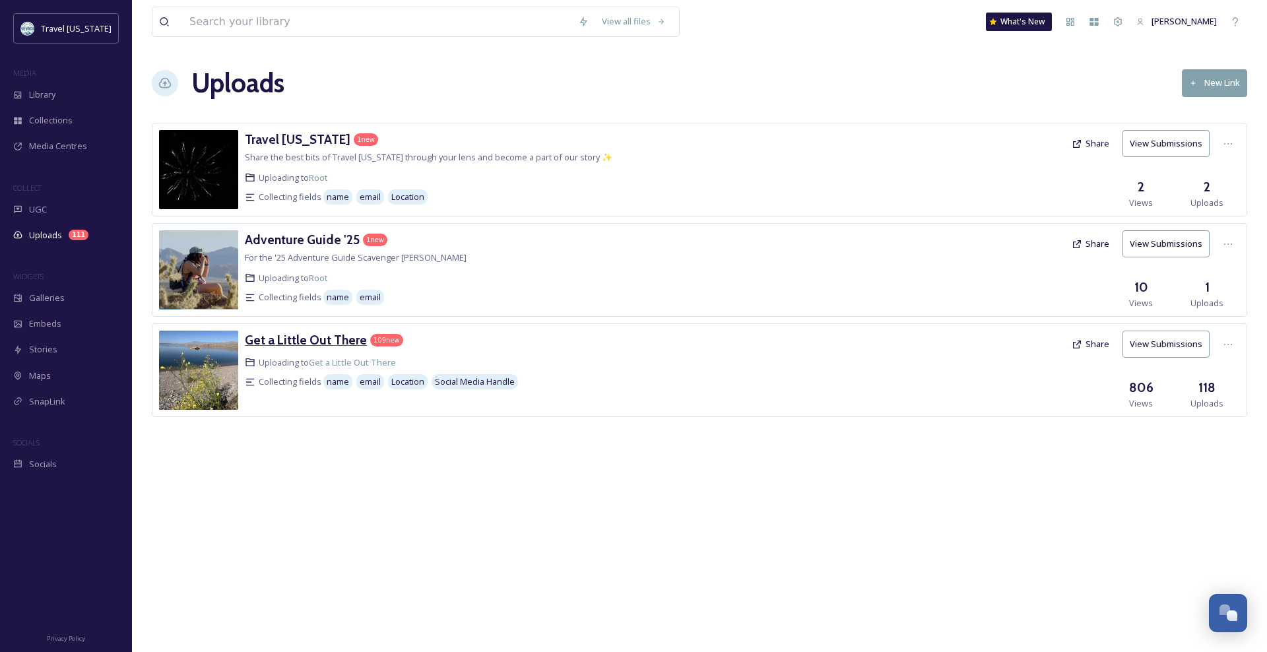
click at [305, 343] on h3 "Get a Little Out There" at bounding box center [306, 340] width 122 height 16
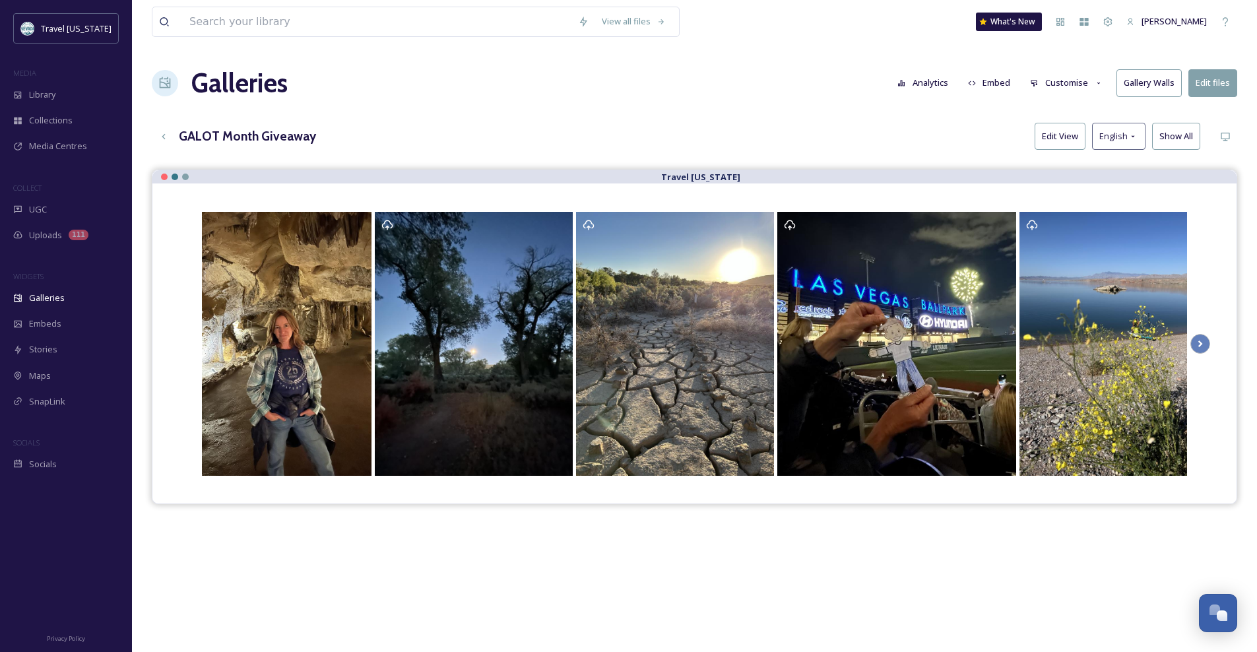
click at [585, 71] on div "Galleries Analytics Embed Customise Gallery Walls Edit files" at bounding box center [694, 83] width 1085 height 40
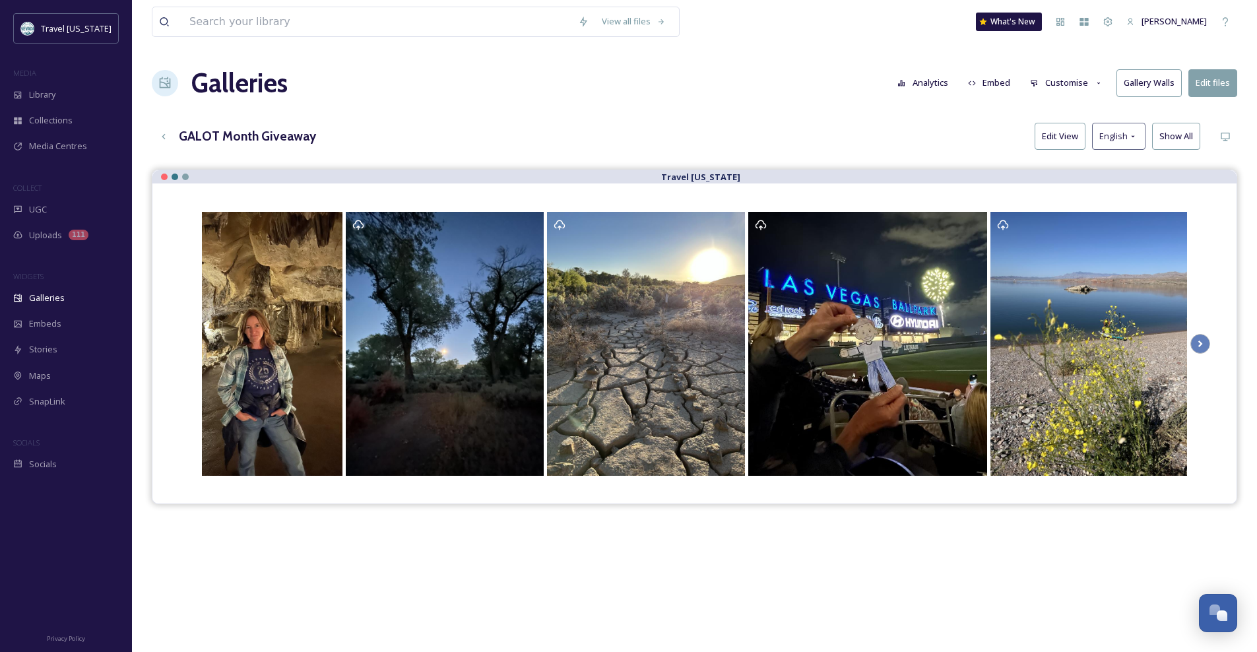
click at [1073, 80] on button "Customise" at bounding box center [1066, 83] width 86 height 26
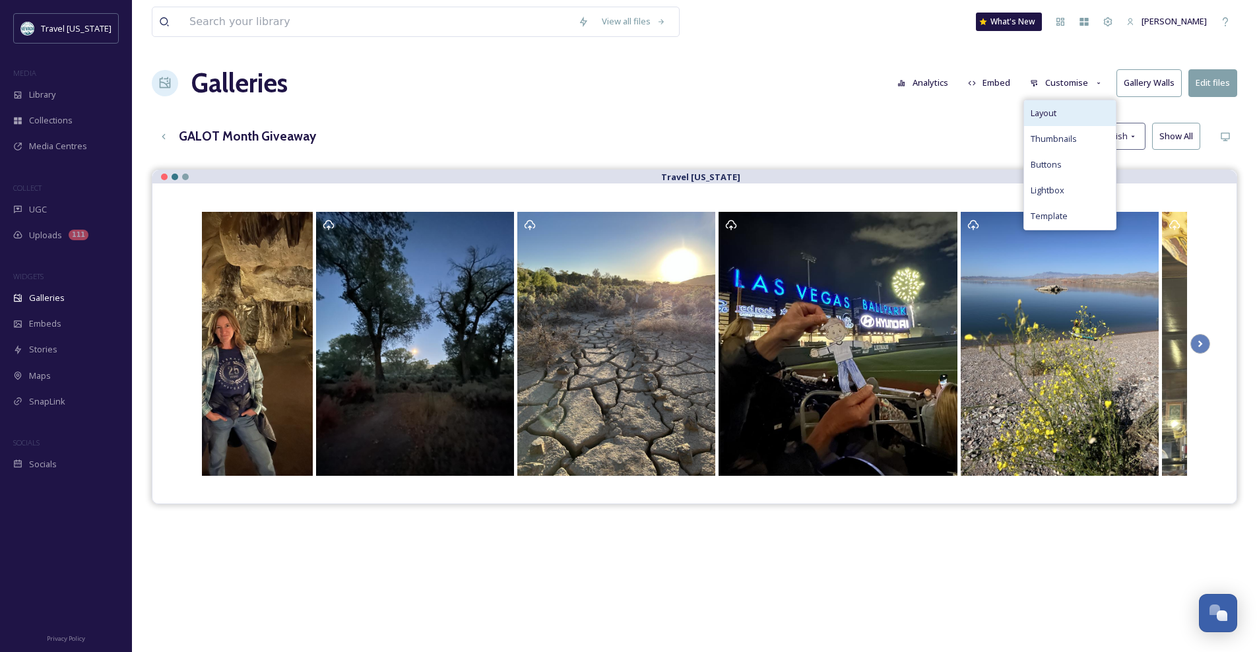
click at [1079, 112] on div "Layout" at bounding box center [1070, 113] width 92 height 26
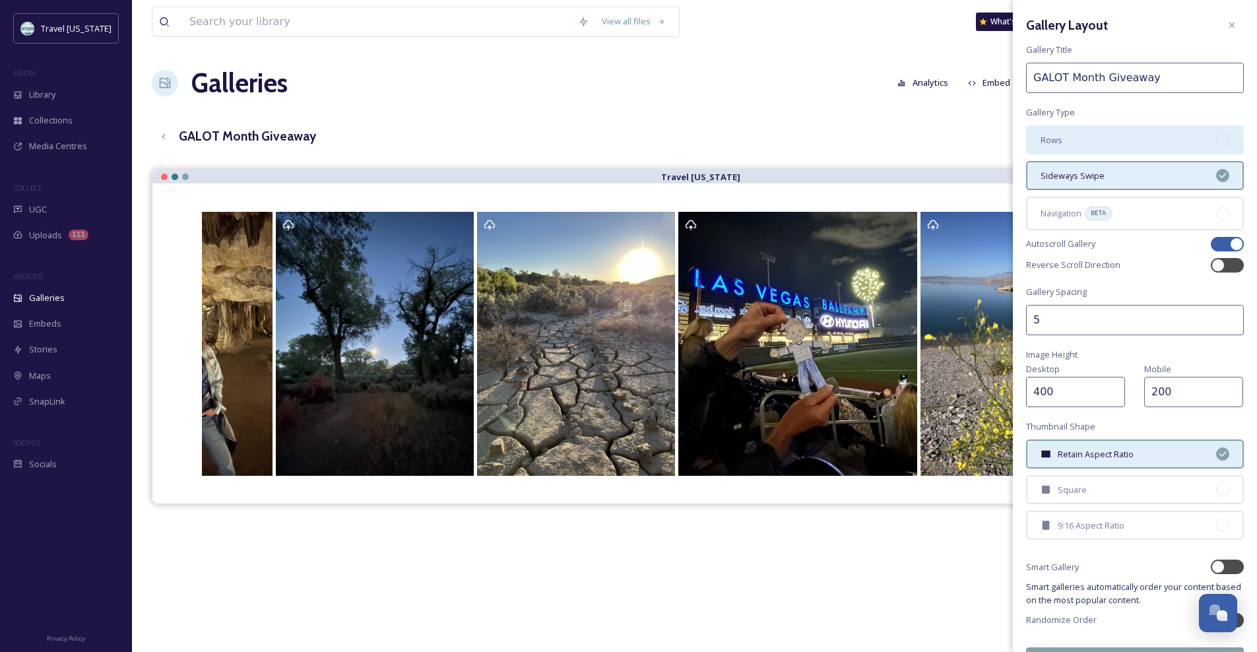
click at [1088, 128] on div "Rows" at bounding box center [1135, 139] width 218 height 29
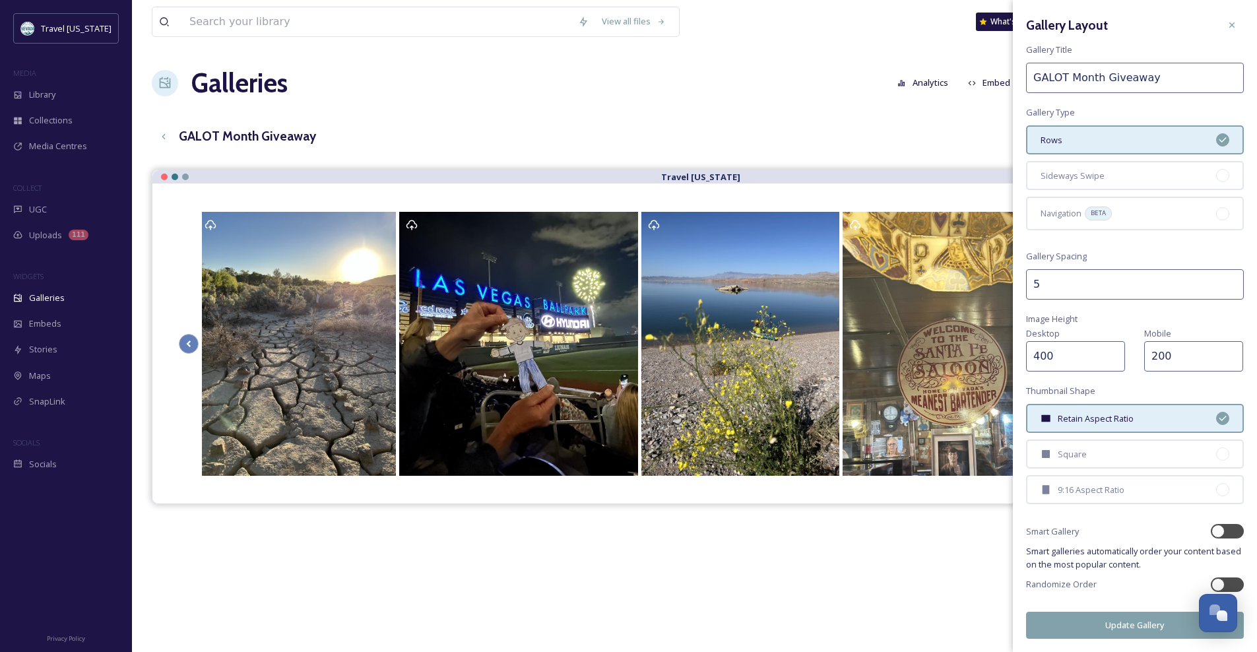
click at [1156, 247] on div "Gallery Layout Gallery Title GALOT Month Giveaway Gallery Type Rows Sideways Sw…" at bounding box center [1135, 326] width 244 height 652
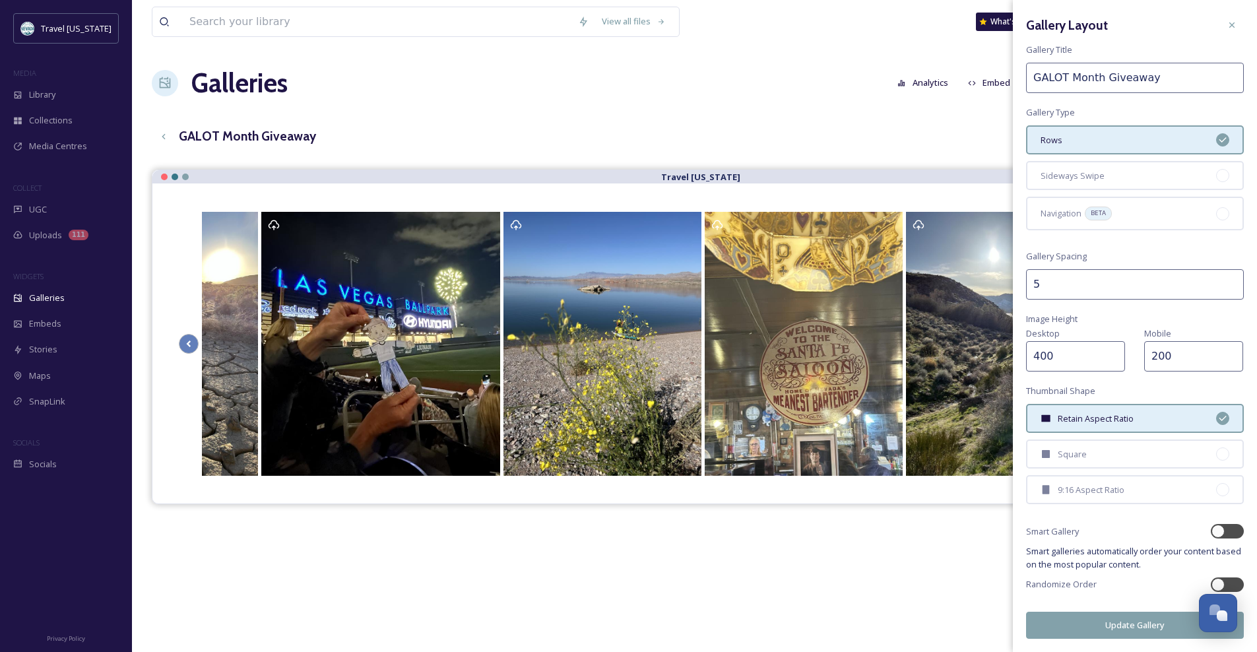
click at [1109, 627] on button "Update Gallery" at bounding box center [1135, 625] width 218 height 27
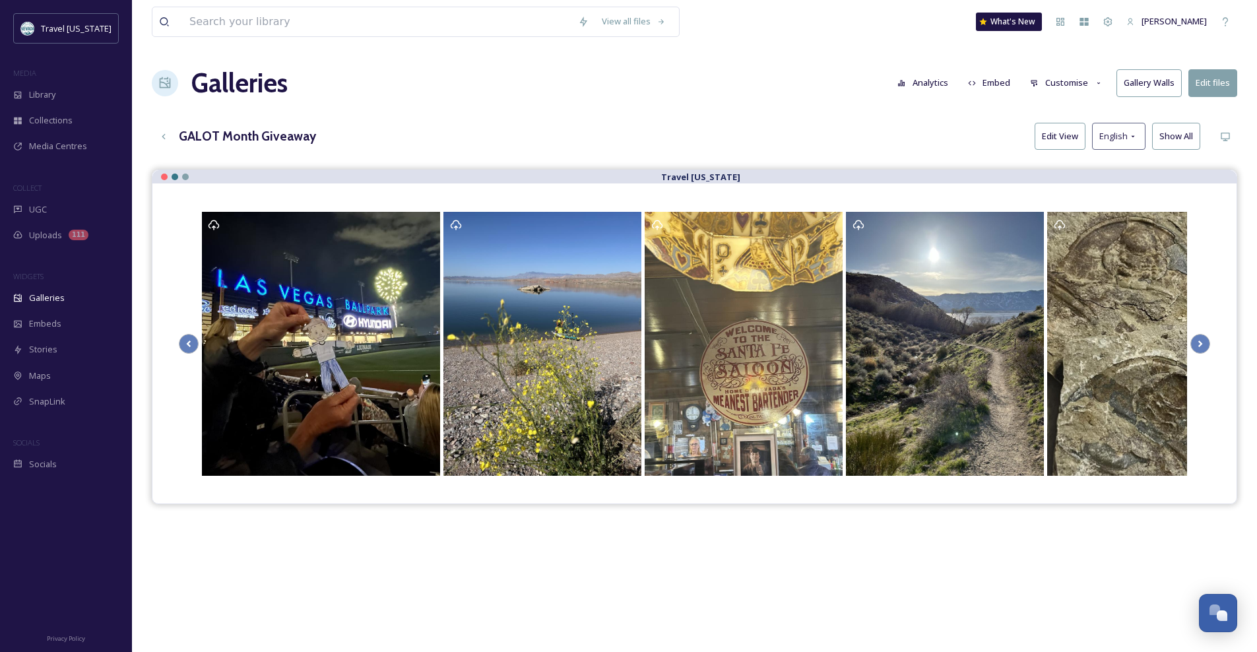
click at [871, 132] on div "GALOT Month Giveaway Edit View English Show All" at bounding box center [694, 136] width 1085 height 27
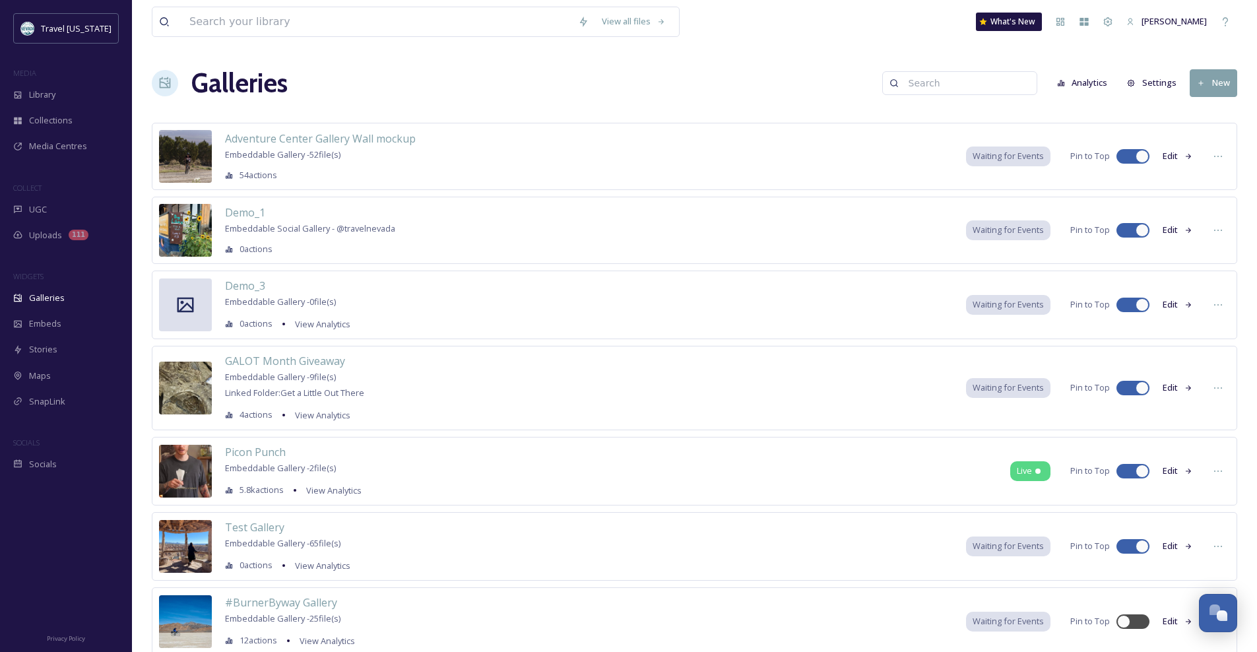
click at [1153, 79] on button "Settings" at bounding box center [1151, 83] width 63 height 26
click at [525, 77] on div "Galleries Analytics Settings New" at bounding box center [694, 83] width 1085 height 40
click at [980, 80] on input at bounding box center [966, 83] width 128 height 26
type input "home"
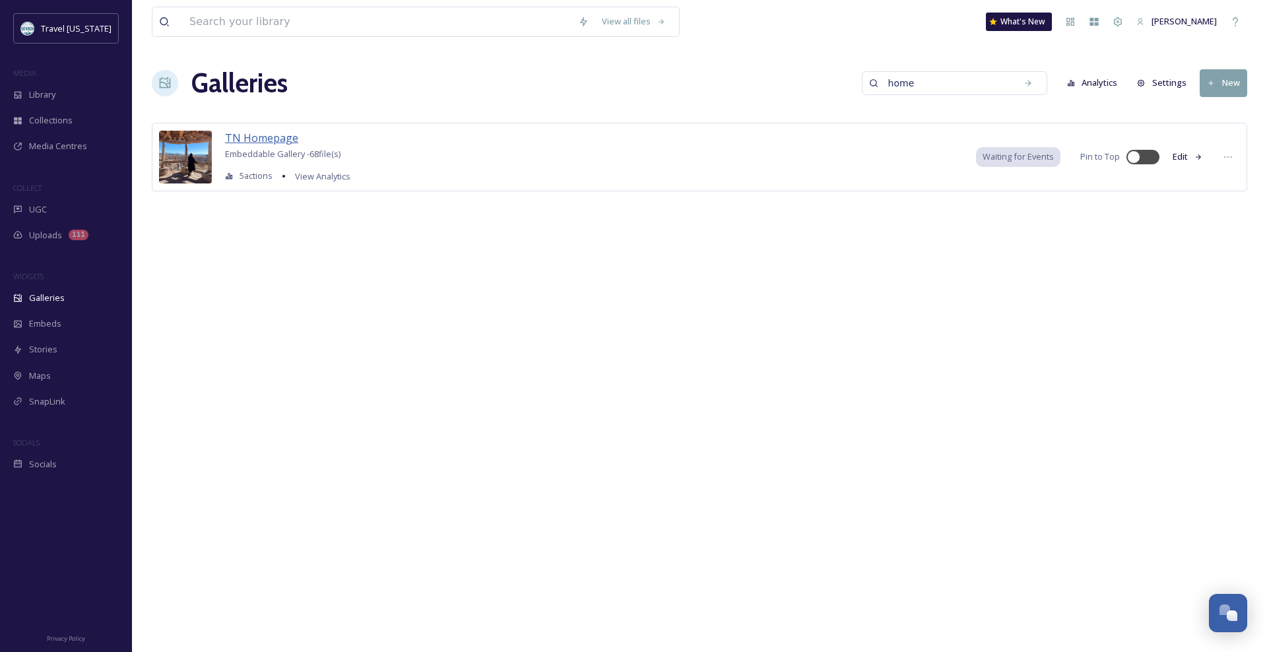
click at [265, 138] on span "TN Homepage" at bounding box center [261, 138] width 73 height 15
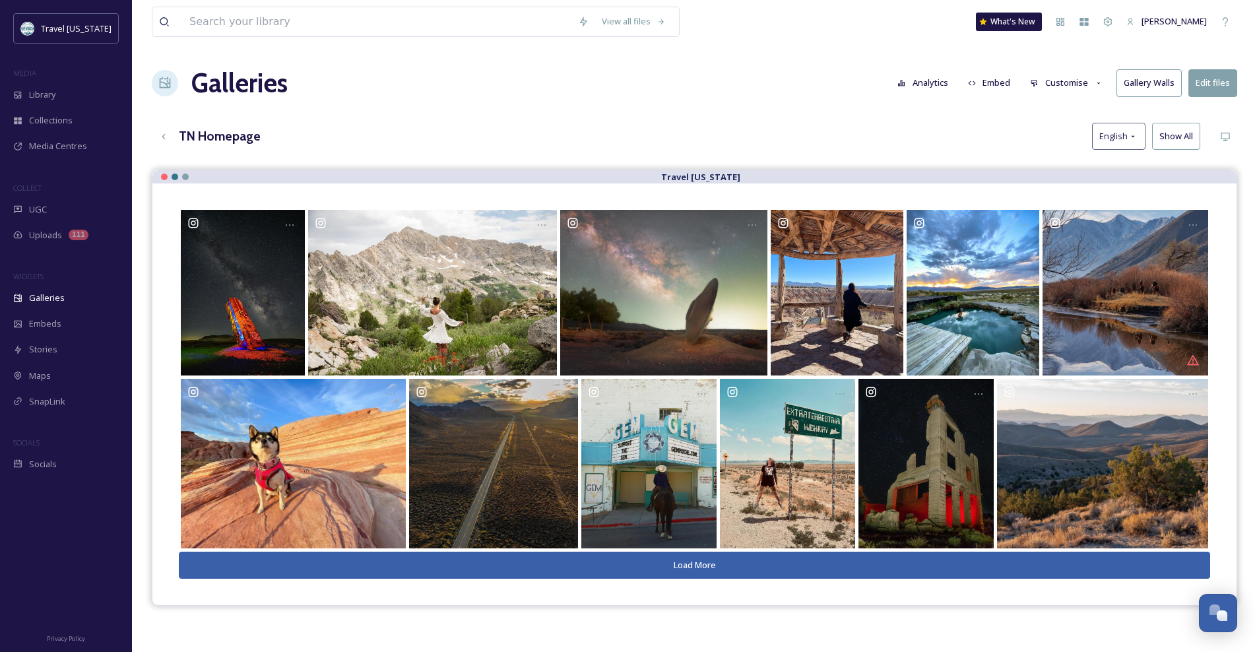
click at [1133, 77] on button "Gallery Walls" at bounding box center [1148, 82] width 65 height 27
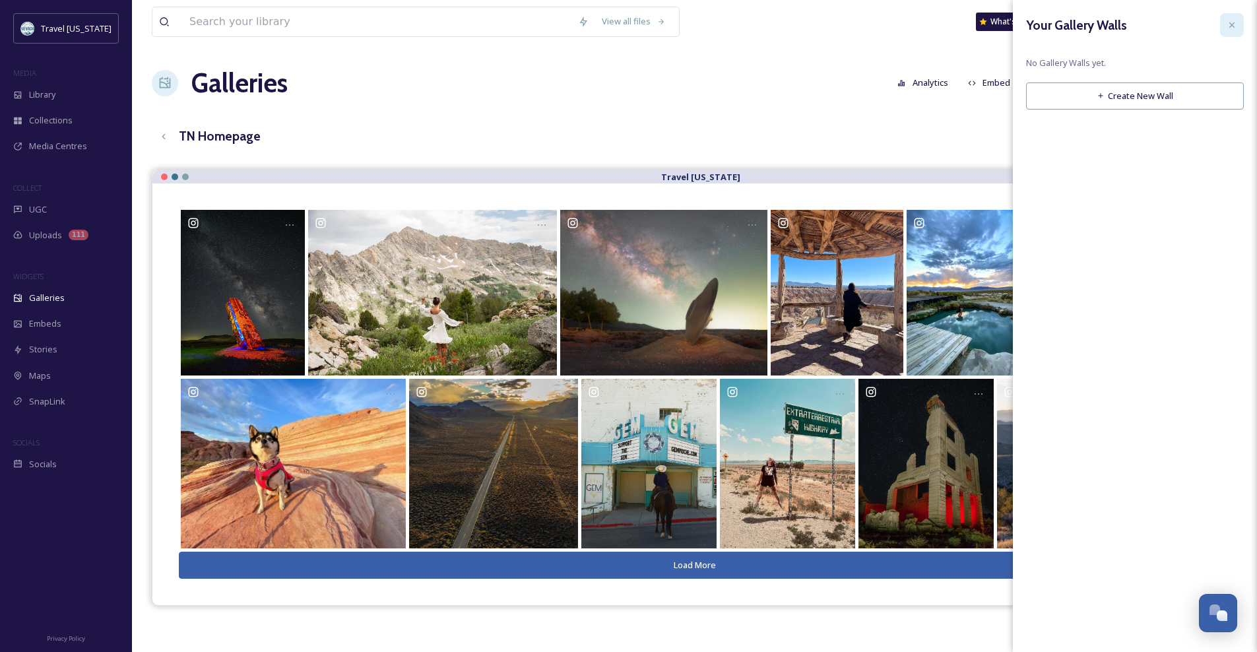
click at [1231, 26] on icon at bounding box center [1232, 25] width 11 height 11
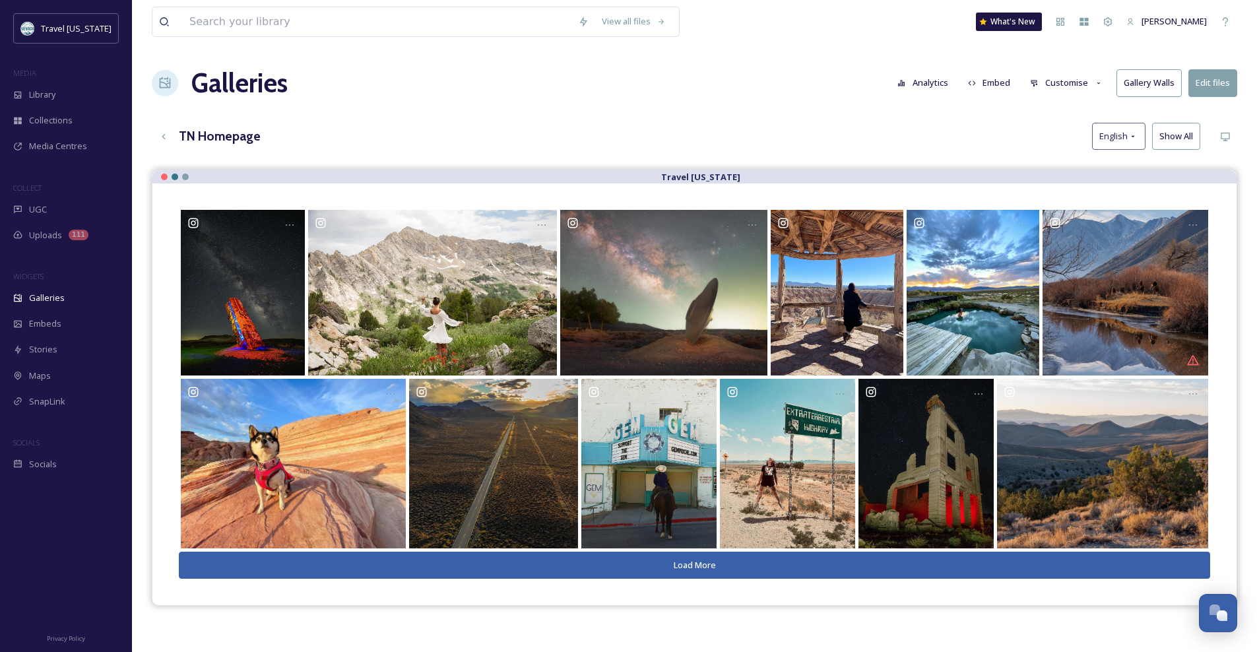
click at [1079, 81] on button "Customise" at bounding box center [1066, 83] width 86 height 26
click at [939, 114] on div "View all files What's New Steve Erdelyi Galleries Analytics Embed Customise Lay…" at bounding box center [694, 420] width 1125 height 841
click at [720, 100] on div "Galleries Analytics Embed Customise Gallery Walls Edit files" at bounding box center [694, 83] width 1085 height 40
click at [236, 85] on h1 "Galleries" at bounding box center [239, 83] width 96 height 40
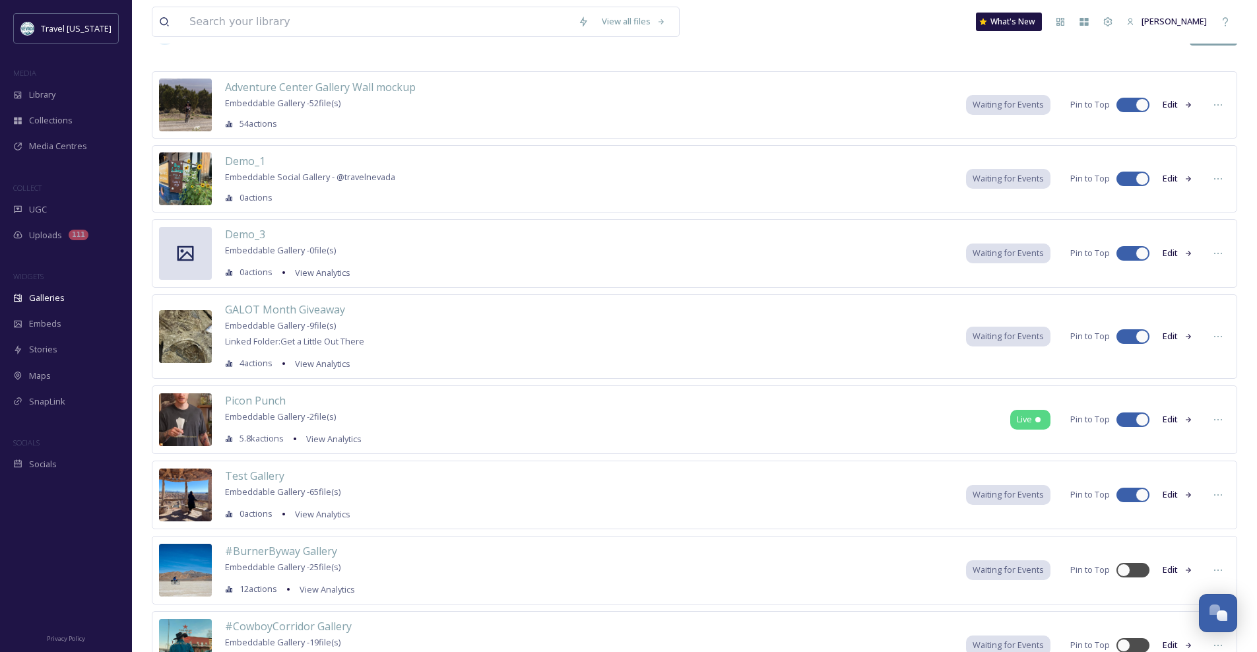
scroll to position [60, 0]
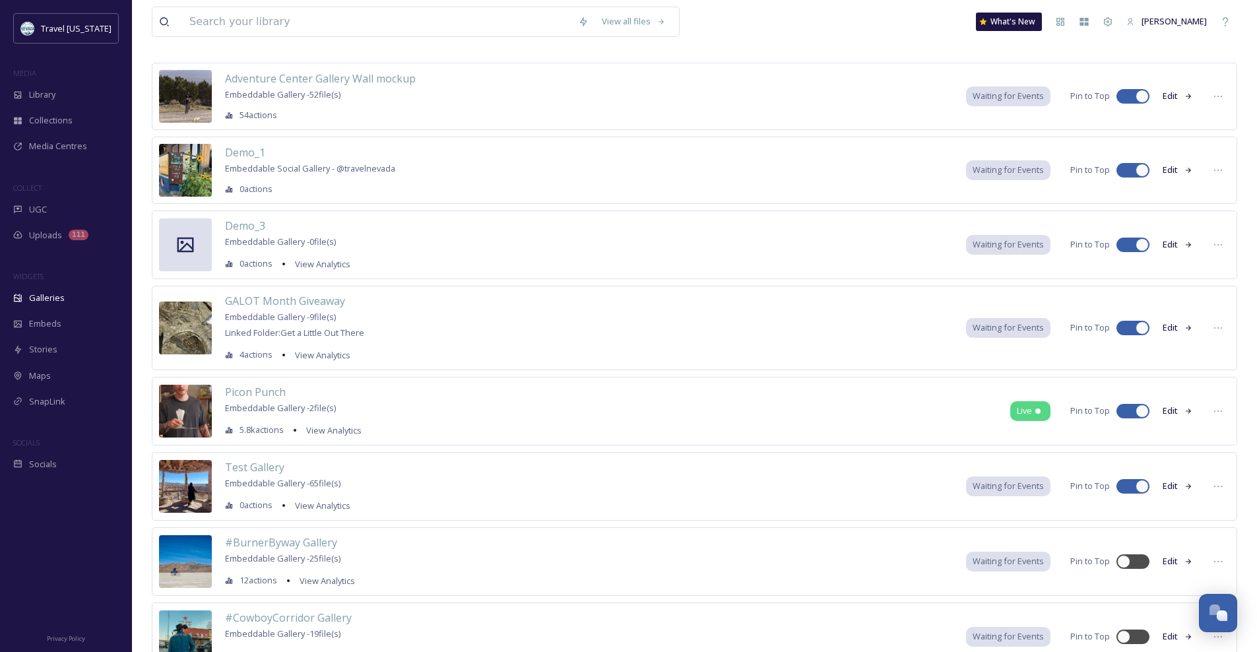
click at [1008, 558] on span "Waiting for Events" at bounding box center [1008, 561] width 71 height 13
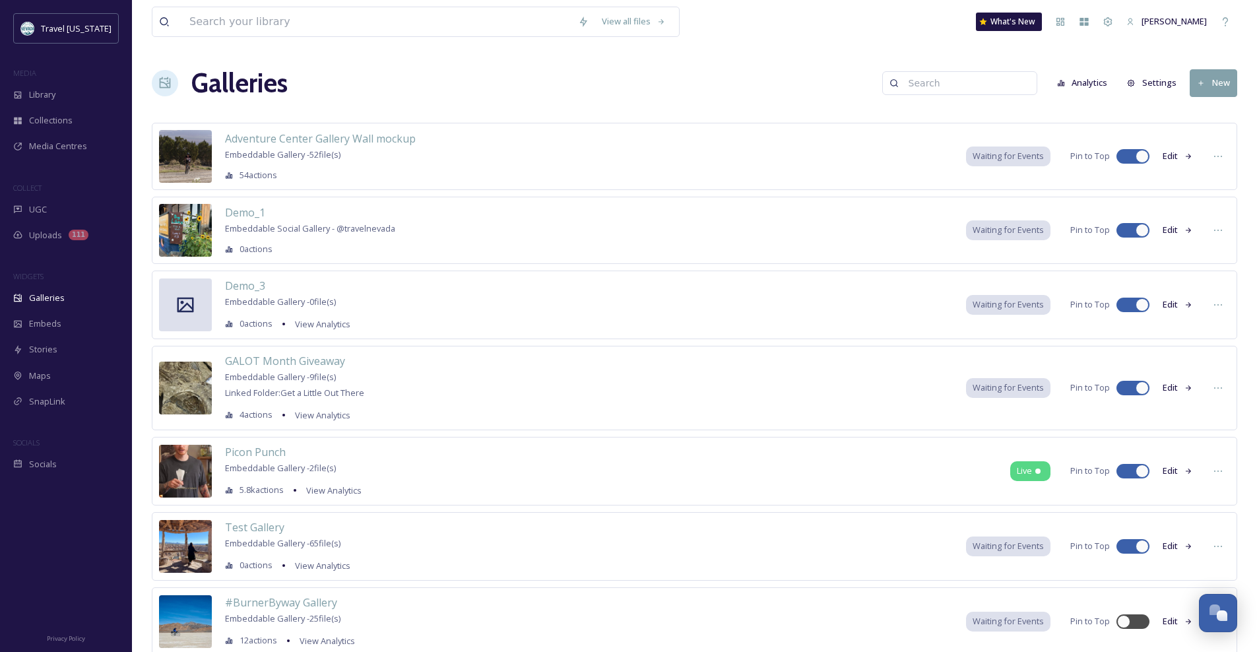
click at [1184, 384] on icon at bounding box center [1188, 388] width 9 height 9
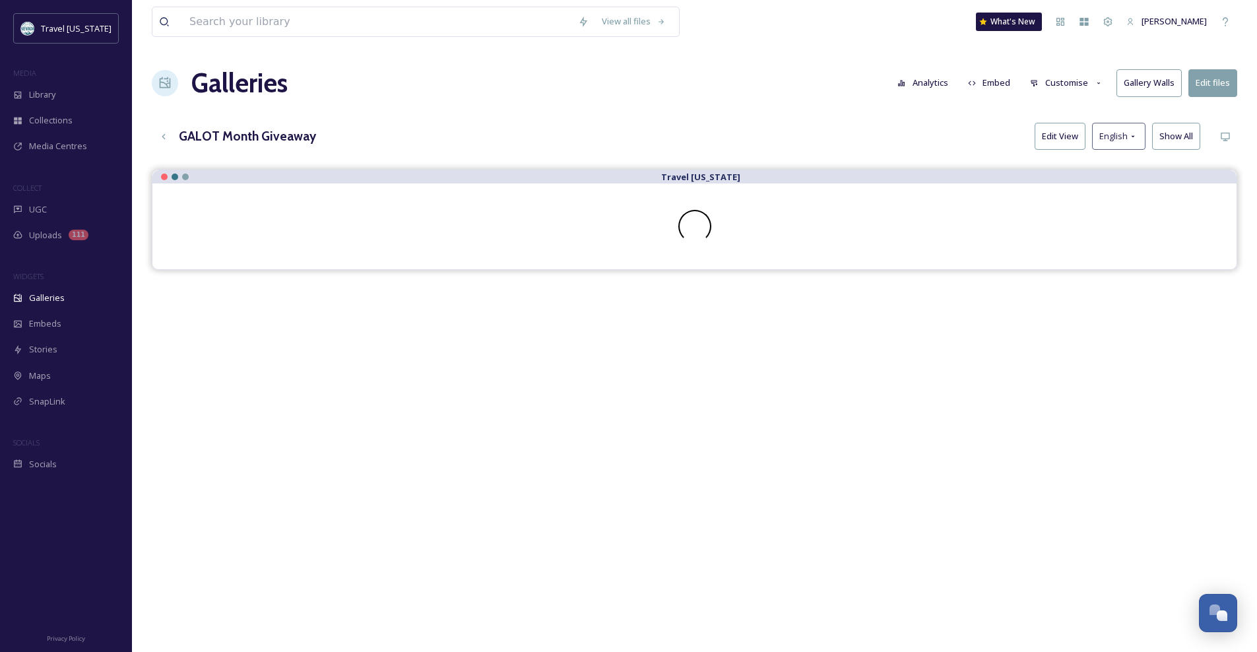
click at [1066, 83] on button "Customise" at bounding box center [1066, 83] width 86 height 26
click at [1065, 106] on div "Layout" at bounding box center [1070, 113] width 92 height 26
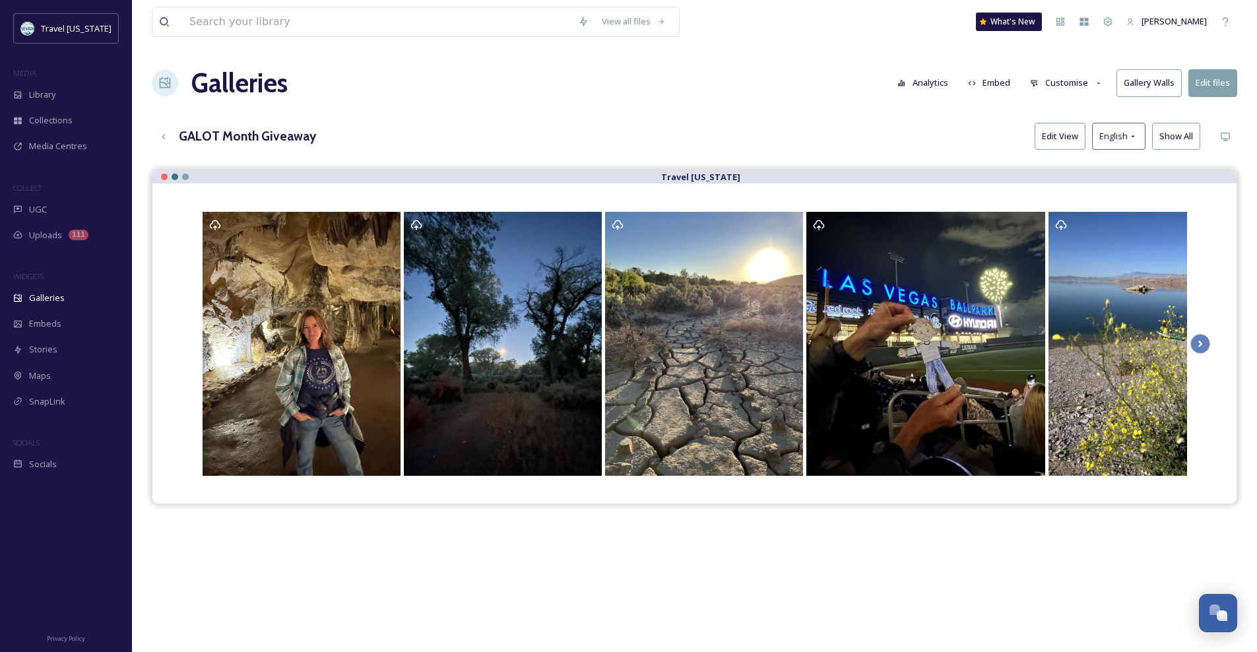
click at [943, 51] on div "View all files What's New Steve Erdelyi Galleries Analytics Embed Customise Gal…" at bounding box center [694, 420] width 1125 height 841
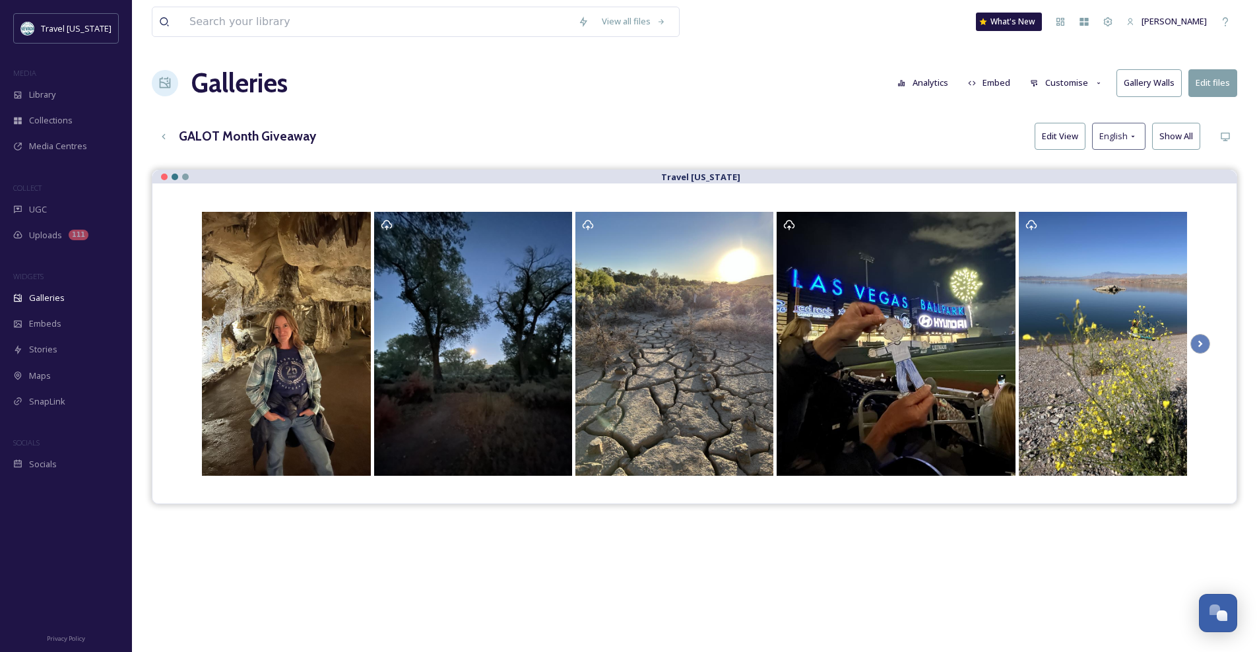
click at [1081, 79] on button "Customise" at bounding box center [1066, 83] width 86 height 26
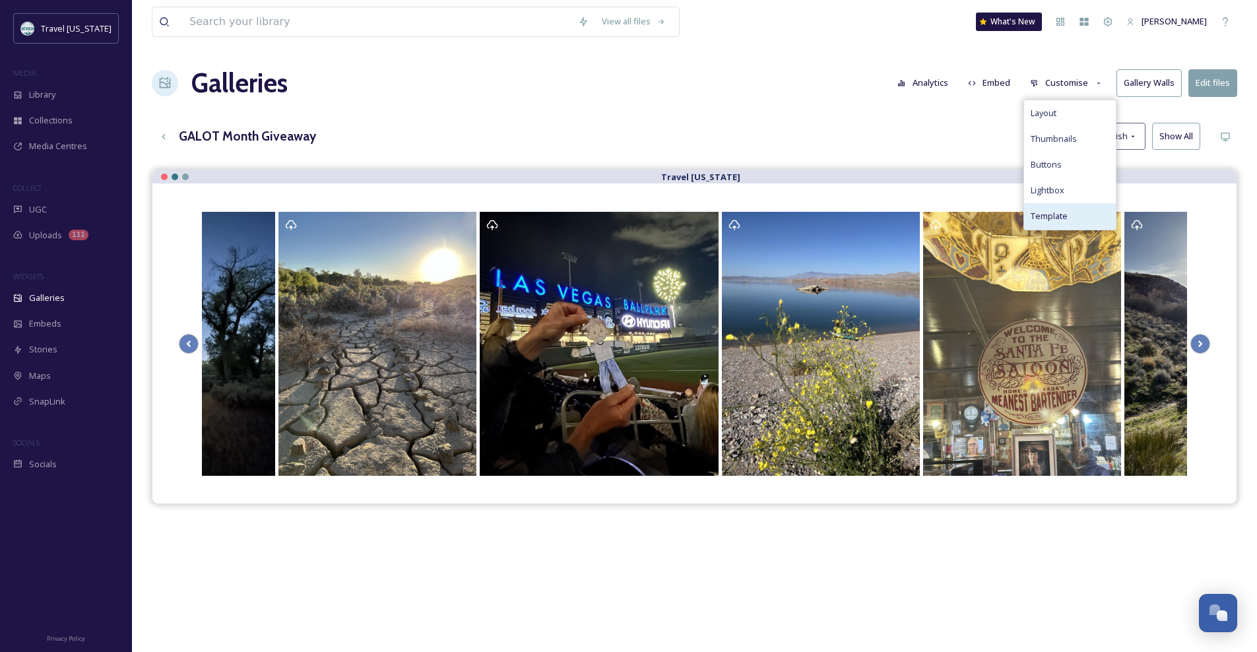
click at [1063, 214] on span "Template" at bounding box center [1049, 216] width 37 height 13
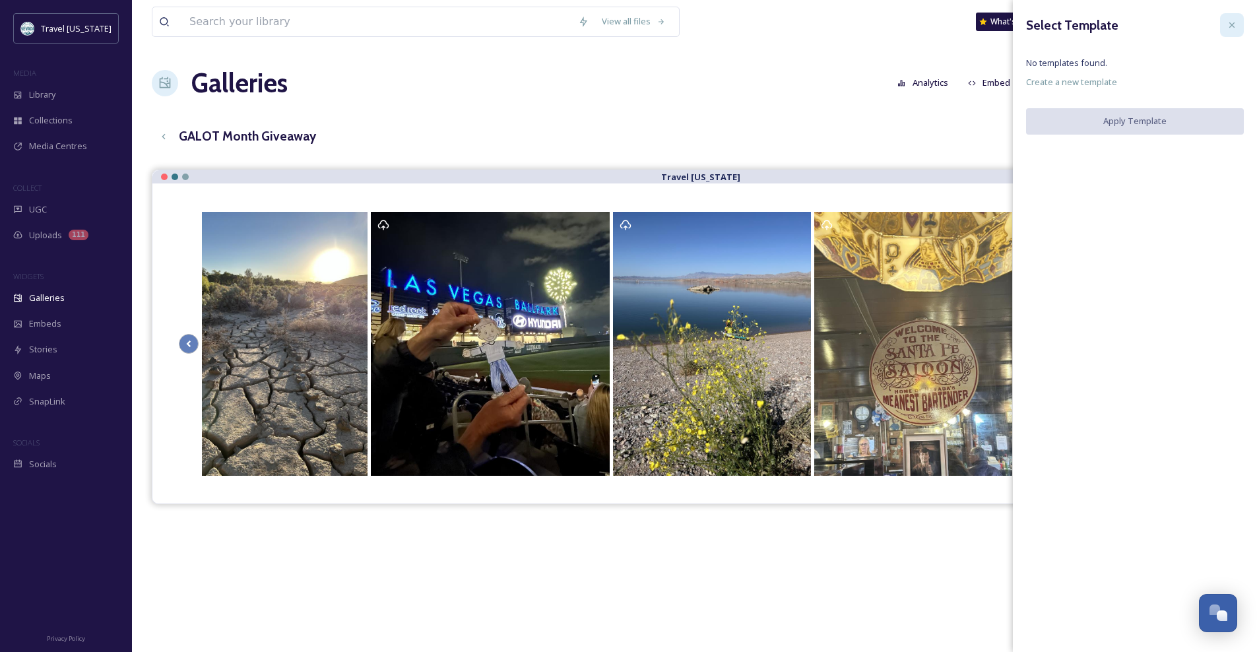
click at [1239, 18] on div at bounding box center [1232, 25] width 24 height 24
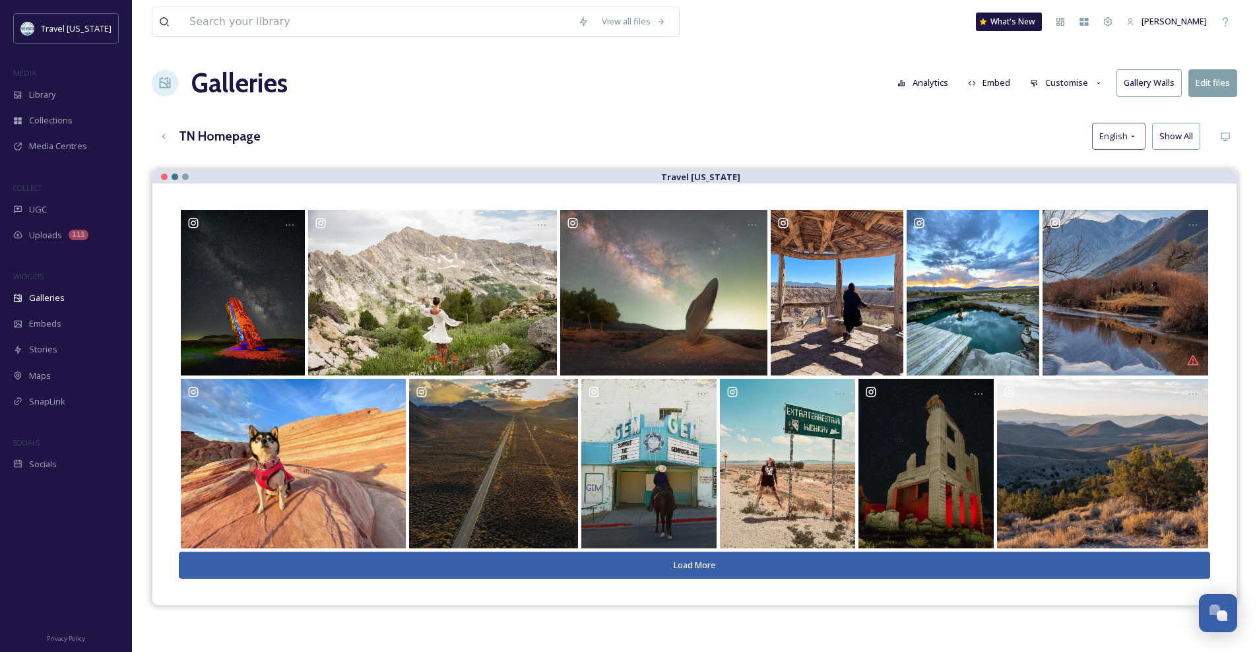
click at [1054, 86] on button "Customise" at bounding box center [1066, 83] width 86 height 26
click at [1058, 215] on span "Template" at bounding box center [1049, 216] width 37 height 13
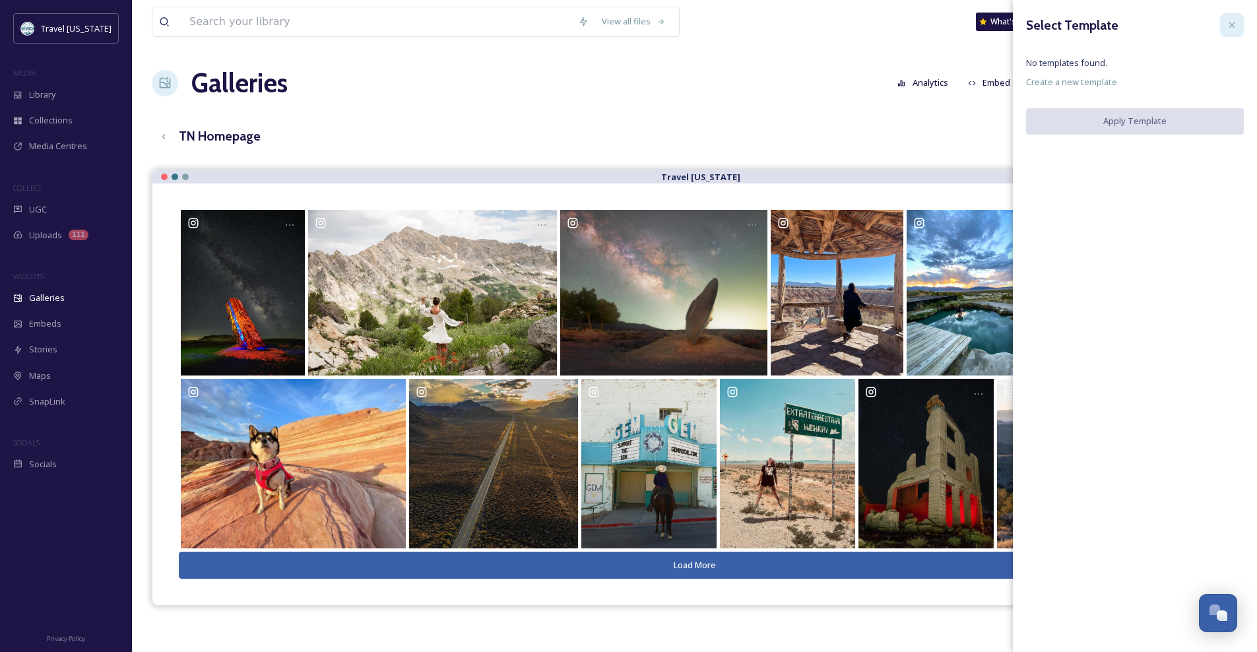
click at [1234, 24] on icon at bounding box center [1232, 25] width 11 height 11
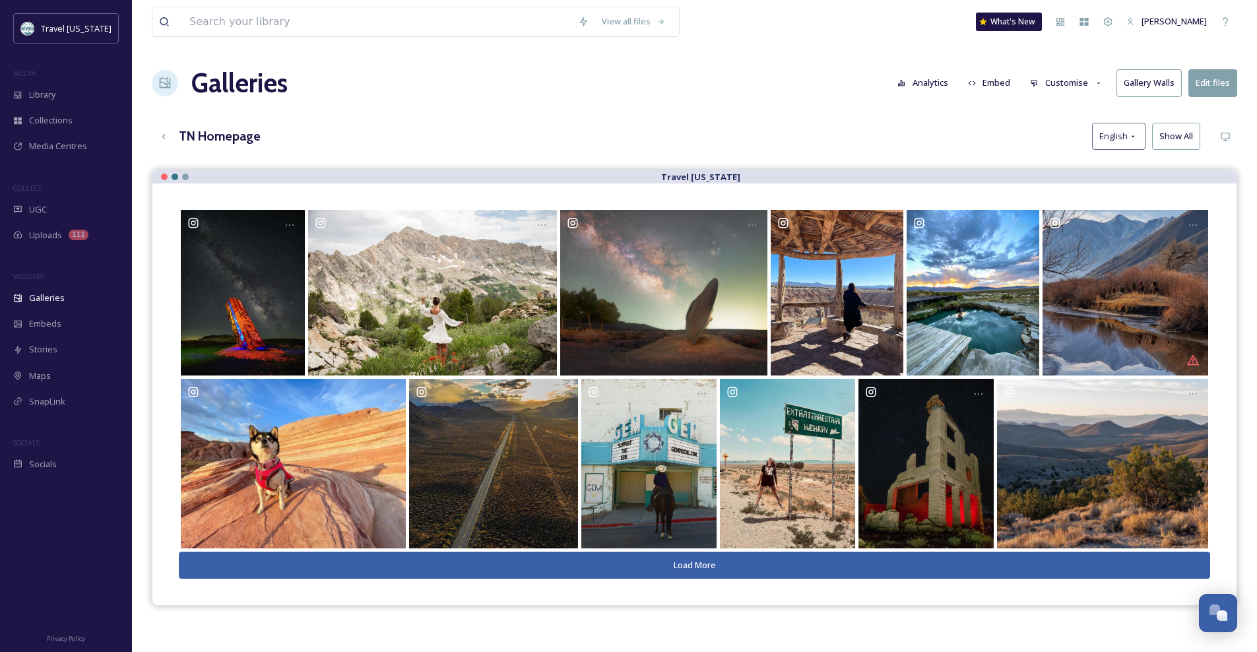
click at [988, 80] on button "Embed" at bounding box center [989, 83] width 56 height 26
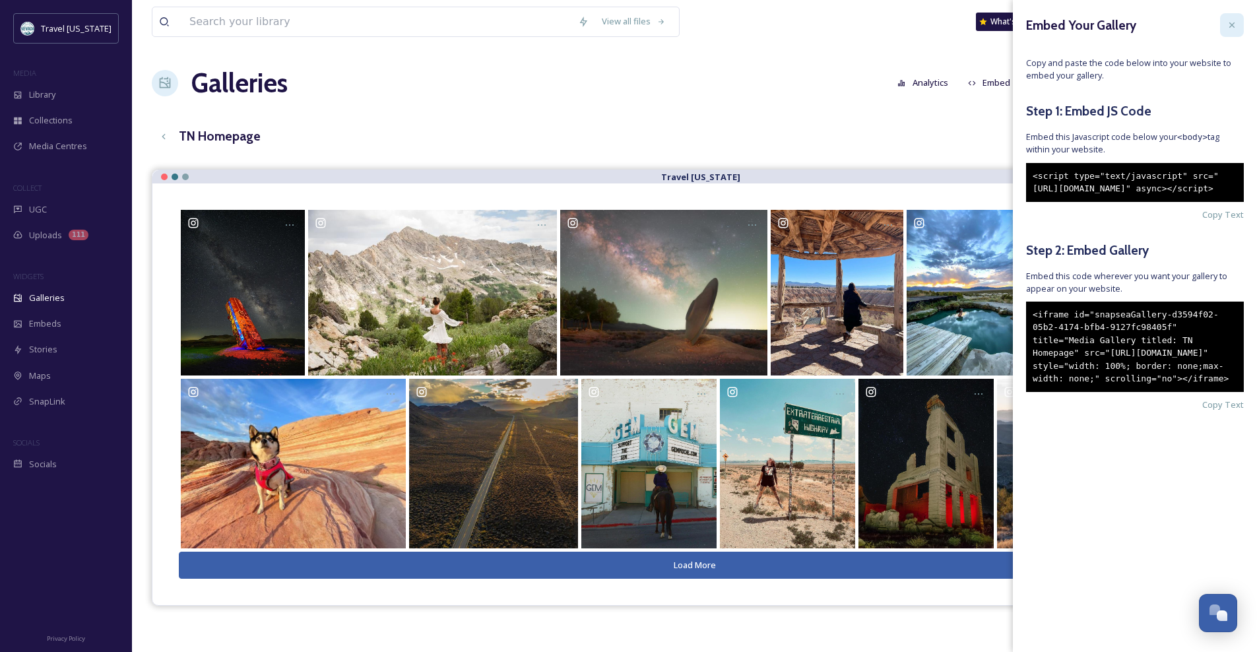
click at [1236, 20] on icon at bounding box center [1232, 25] width 11 height 11
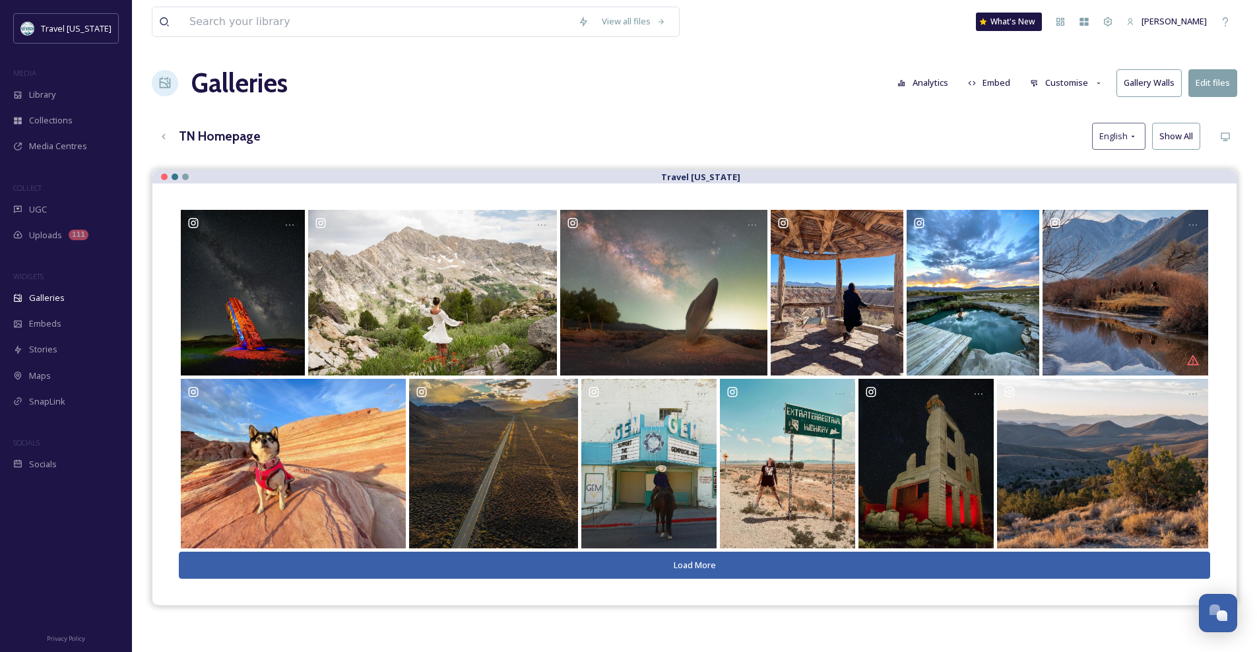
click at [1093, 86] on button "Customise" at bounding box center [1066, 83] width 86 height 26
click at [1086, 108] on div "Layout" at bounding box center [1070, 113] width 92 height 26
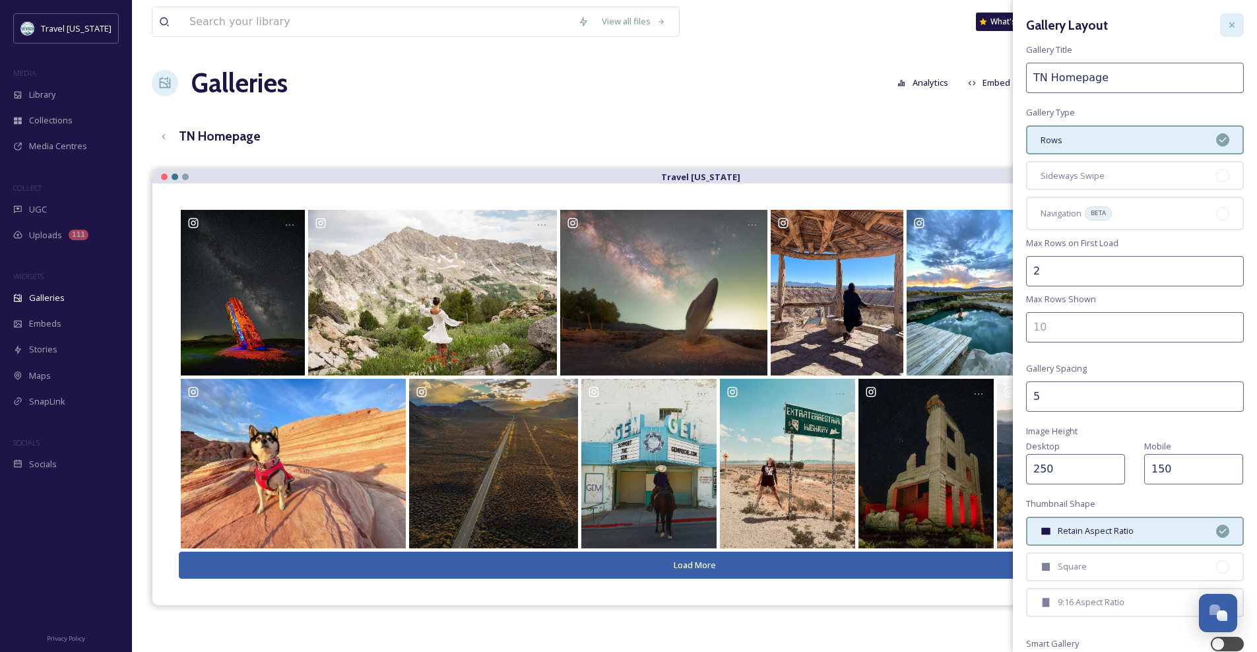
click at [1227, 28] on icon at bounding box center [1232, 25] width 11 height 11
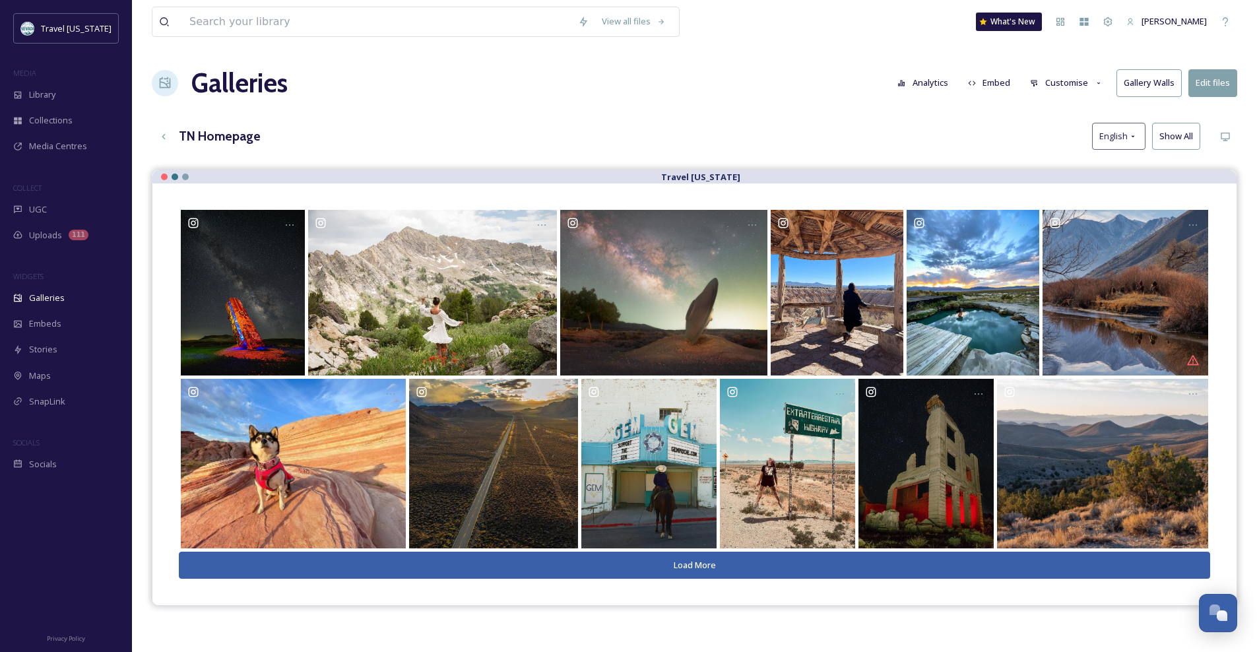
click at [1087, 79] on button "Customise" at bounding box center [1066, 83] width 86 height 26
click at [1096, 132] on div "Thumbnails" at bounding box center [1070, 139] width 92 height 26
click at [738, 104] on div "View all files What's New Steve Erdelyi Galleries Analytics Embed Customise Gal…" at bounding box center [694, 420] width 1125 height 841
click at [1078, 82] on button "Customise" at bounding box center [1066, 83] width 86 height 26
click at [903, 130] on div "TN Homepage English Show All" at bounding box center [694, 136] width 1085 height 27
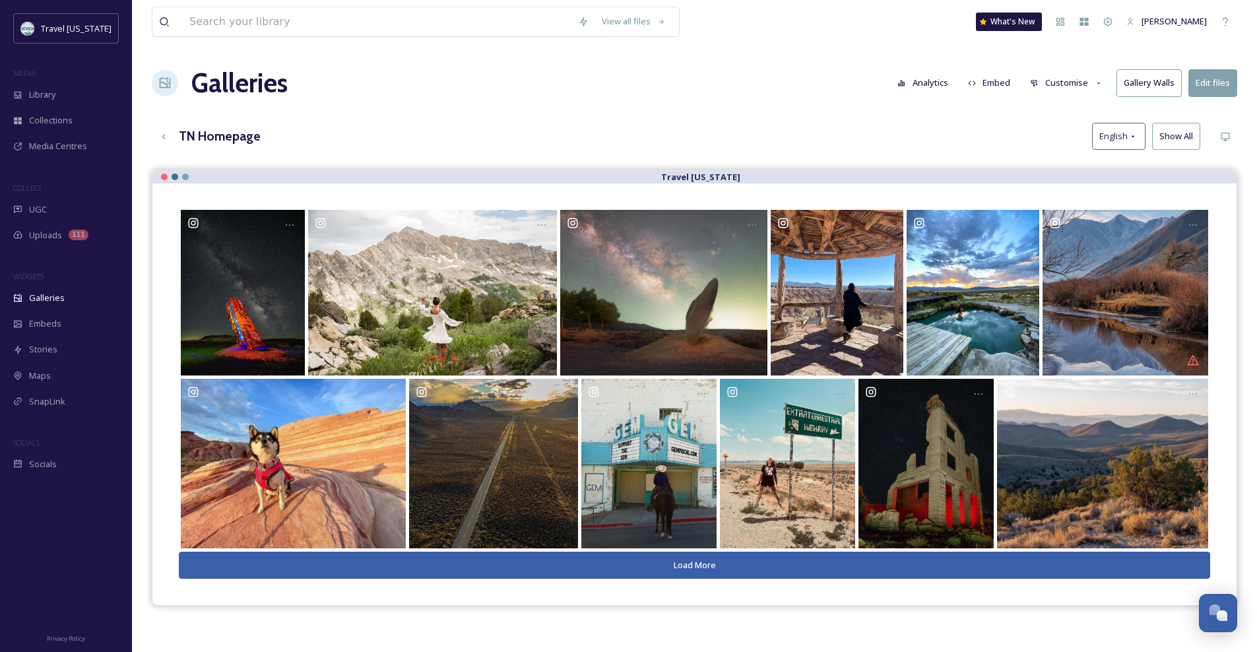
click at [1167, 87] on button "Gallery Walls" at bounding box center [1148, 82] width 65 height 27
click at [910, 108] on div "View all files What's New Steve Erdelyi Galleries Analytics Embed Customise Gal…" at bounding box center [694, 420] width 1125 height 841
click at [1217, 77] on button "Edit files" at bounding box center [1212, 82] width 49 height 27
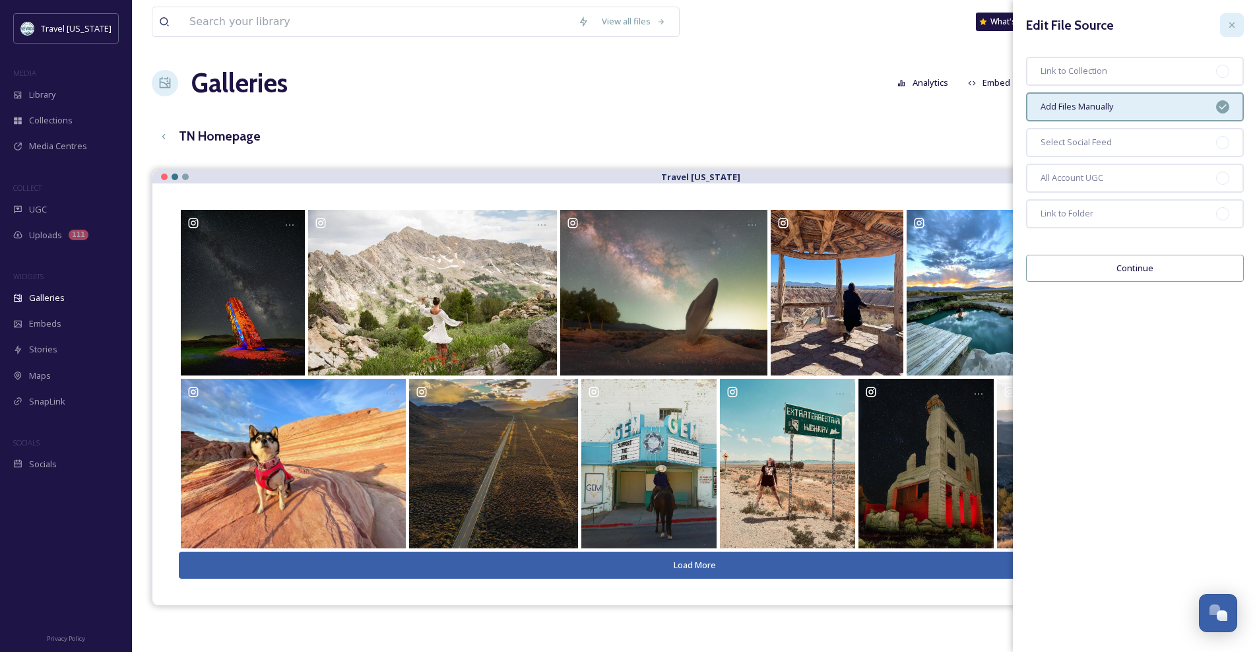
click at [1232, 26] on icon at bounding box center [1232, 25] width 11 height 11
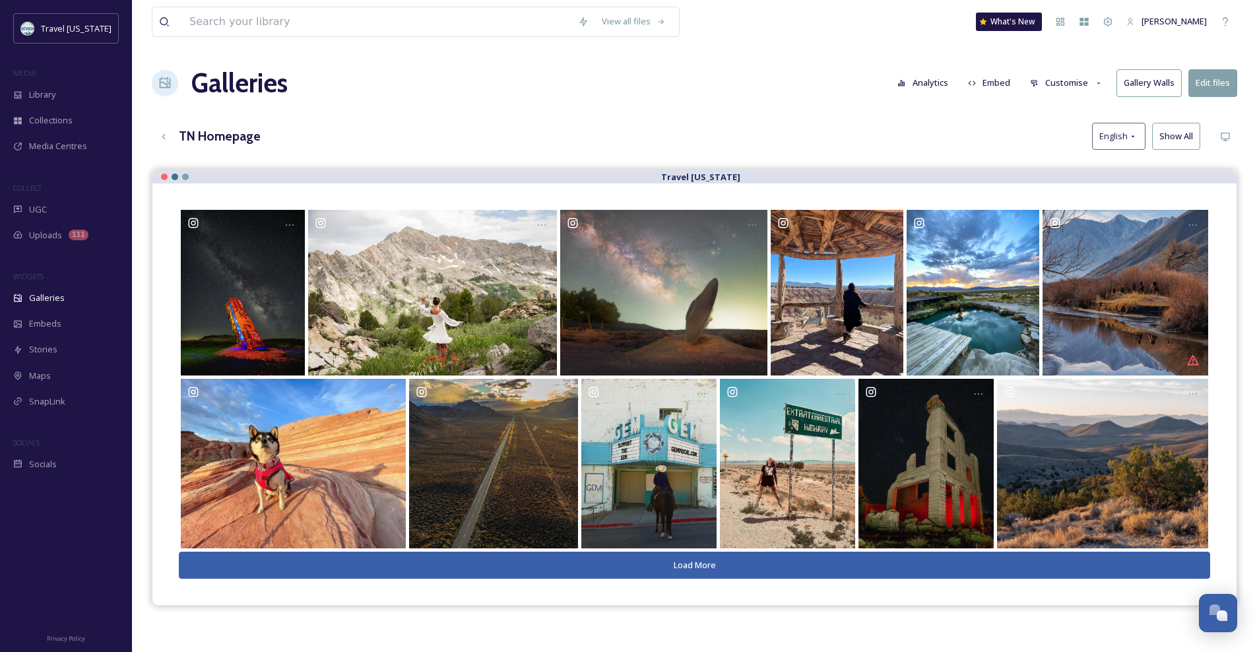
click at [1085, 81] on button "Customise" at bounding box center [1066, 83] width 86 height 26
click at [1090, 106] on div "Layout" at bounding box center [1070, 113] width 92 height 26
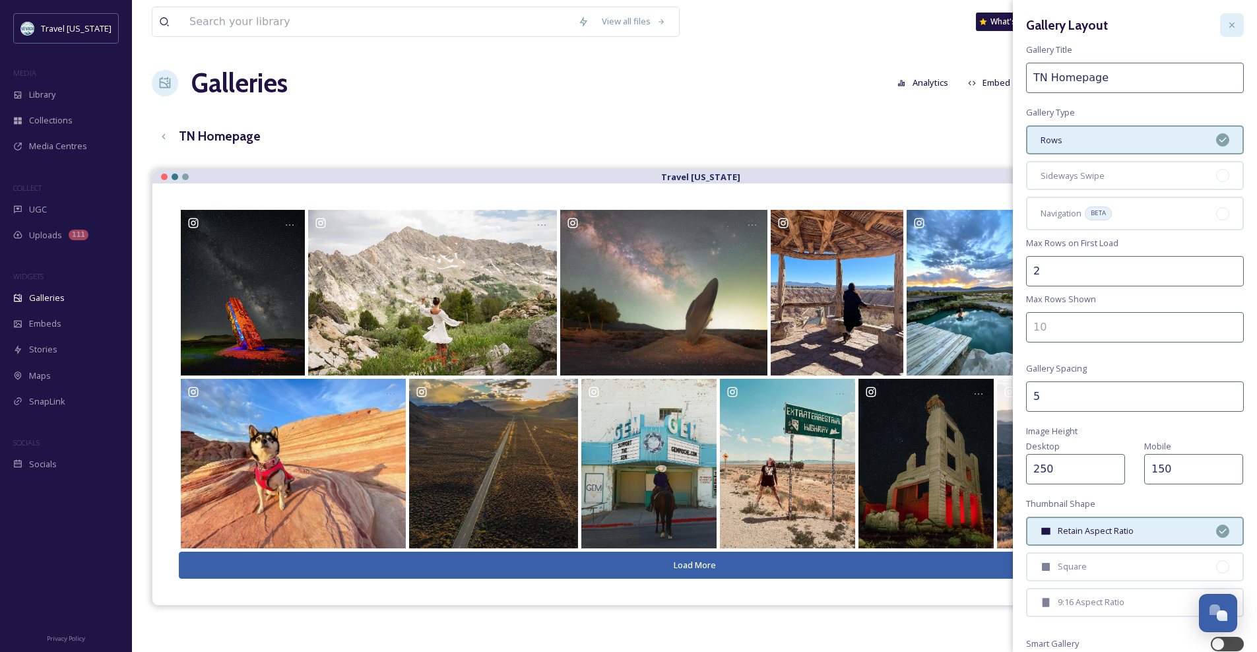
click at [1220, 35] on div at bounding box center [1232, 25] width 24 height 24
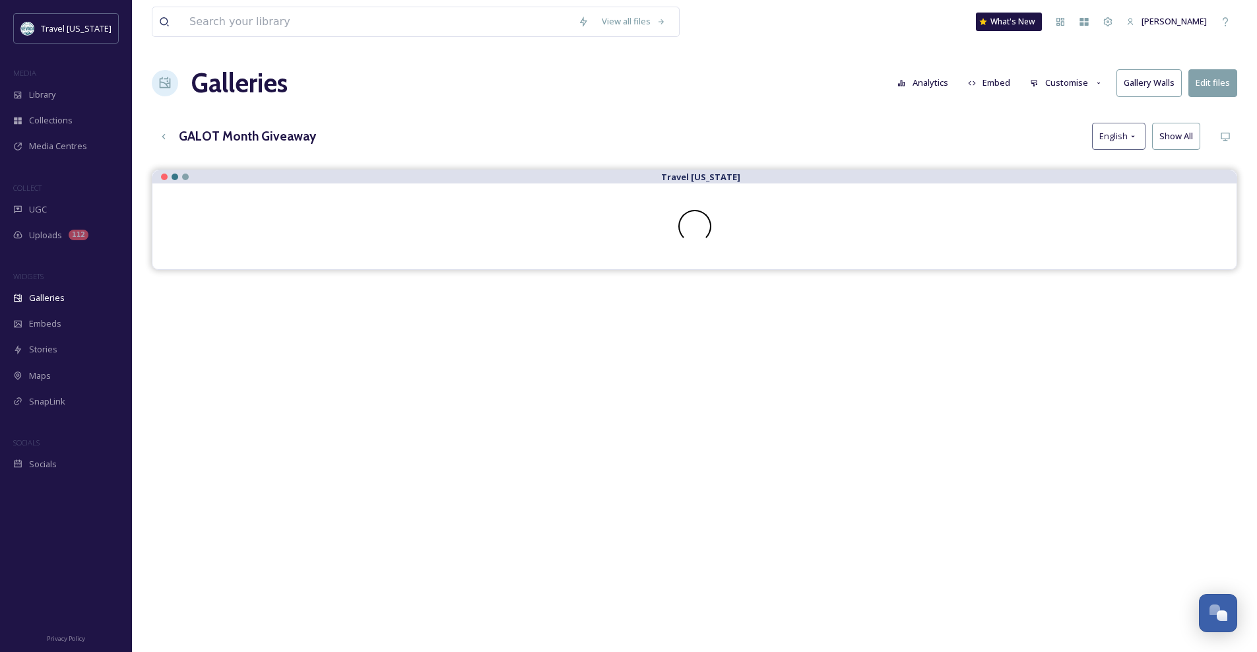
click at [1065, 84] on button "Customise" at bounding box center [1066, 83] width 86 height 26
click at [947, 112] on div "View all files What's New [PERSON_NAME] Galleries Analytics Embed Customise Gal…" at bounding box center [694, 420] width 1125 height 841
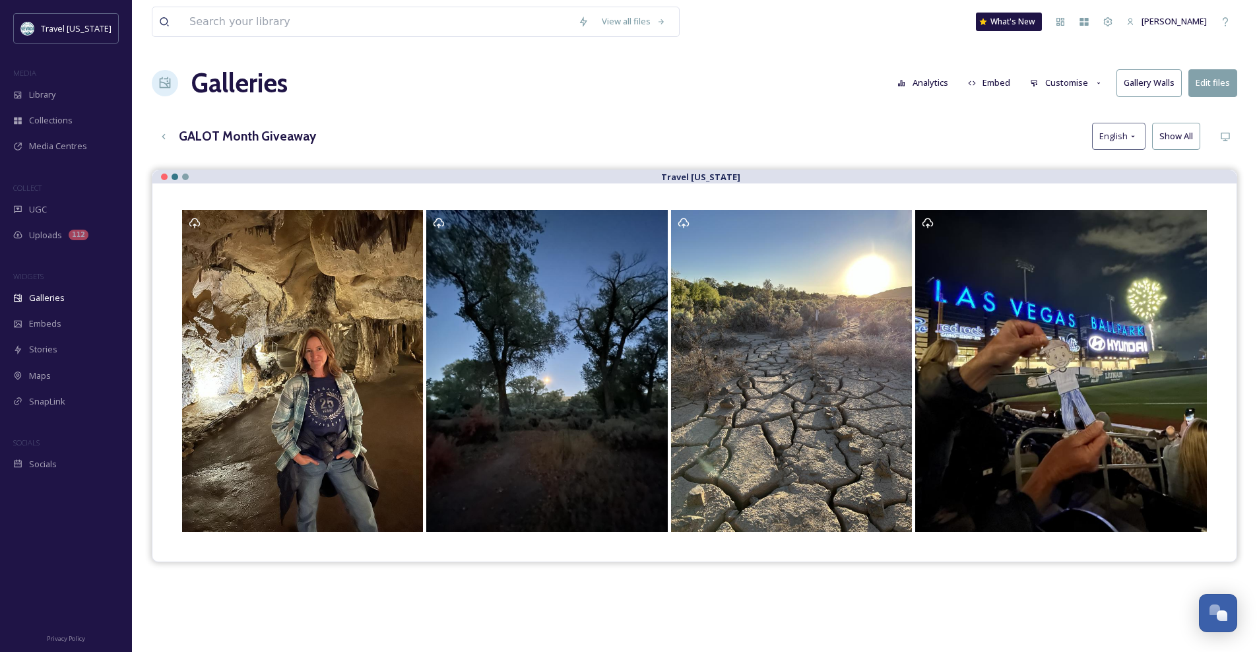
click at [1056, 80] on button "Customise" at bounding box center [1066, 83] width 86 height 26
click at [1056, 109] on span "Layout" at bounding box center [1044, 113] width 26 height 13
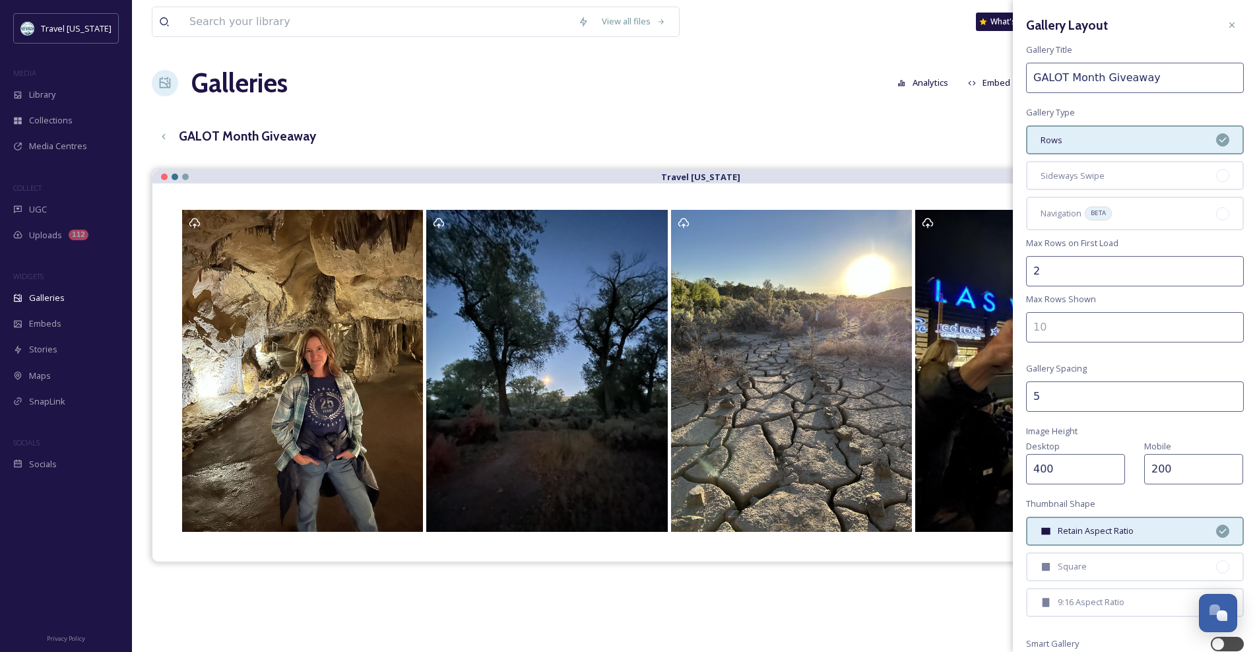
drag, startPoint x: 1048, startPoint y: 468, endPoint x: 985, endPoint y: 463, distance: 63.6
click at [1006, 465] on div "View all files What's New Steve Erdelyi Galleries Analytics Embed Customise Gal…" at bounding box center [694, 420] width 1125 height 841
type input "250"
drag, startPoint x: 1169, startPoint y: 471, endPoint x: 1114, endPoint y: 462, distance: 56.2
click at [1119, 462] on div "Desktop 250 Mobile 200" at bounding box center [1135, 461] width 218 height 46
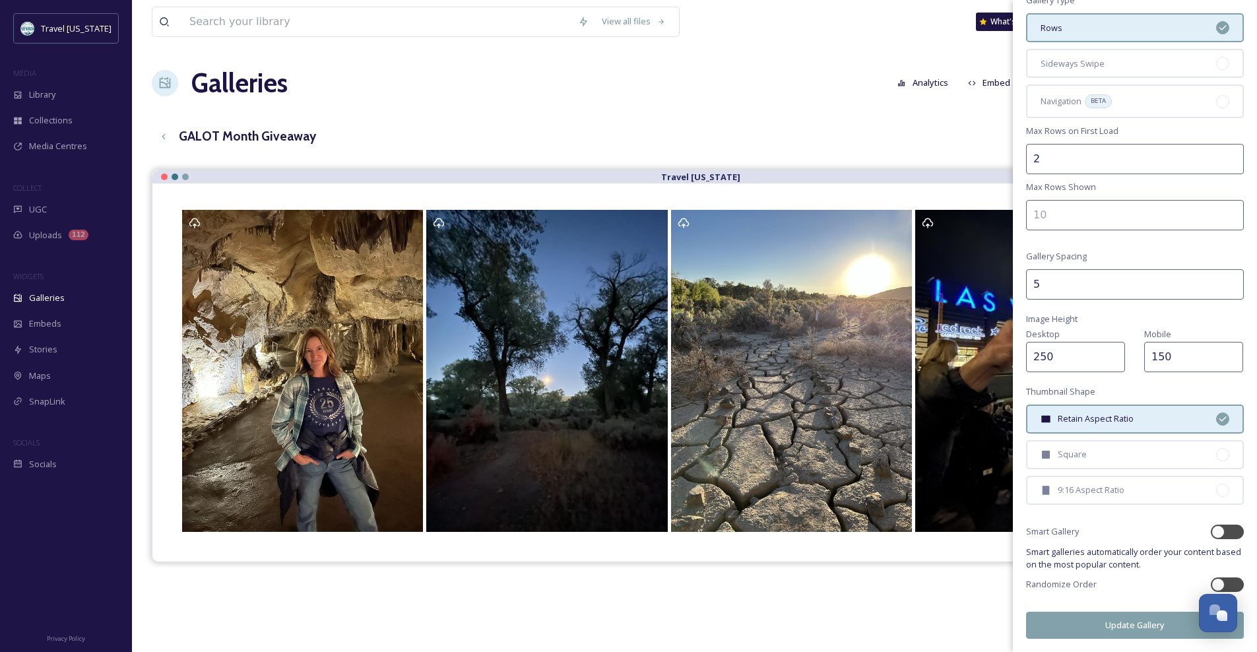
scroll to position [149, 0]
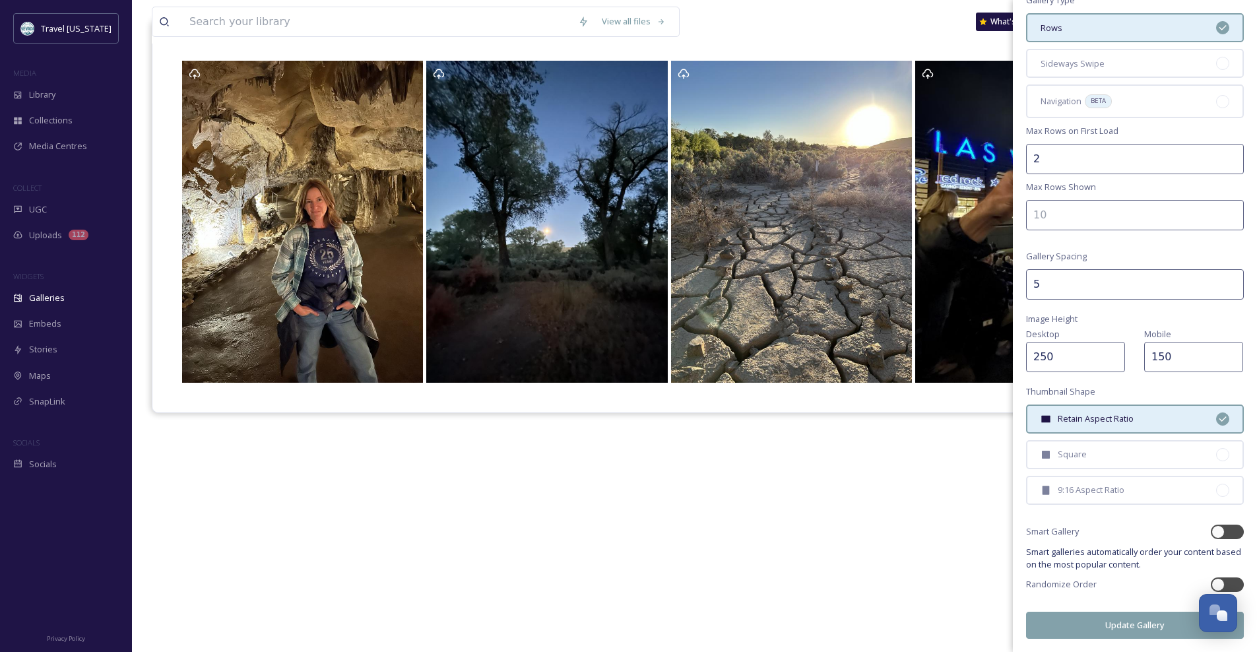
type input "150"
click at [1152, 628] on button "Update Gallery" at bounding box center [1135, 625] width 218 height 27
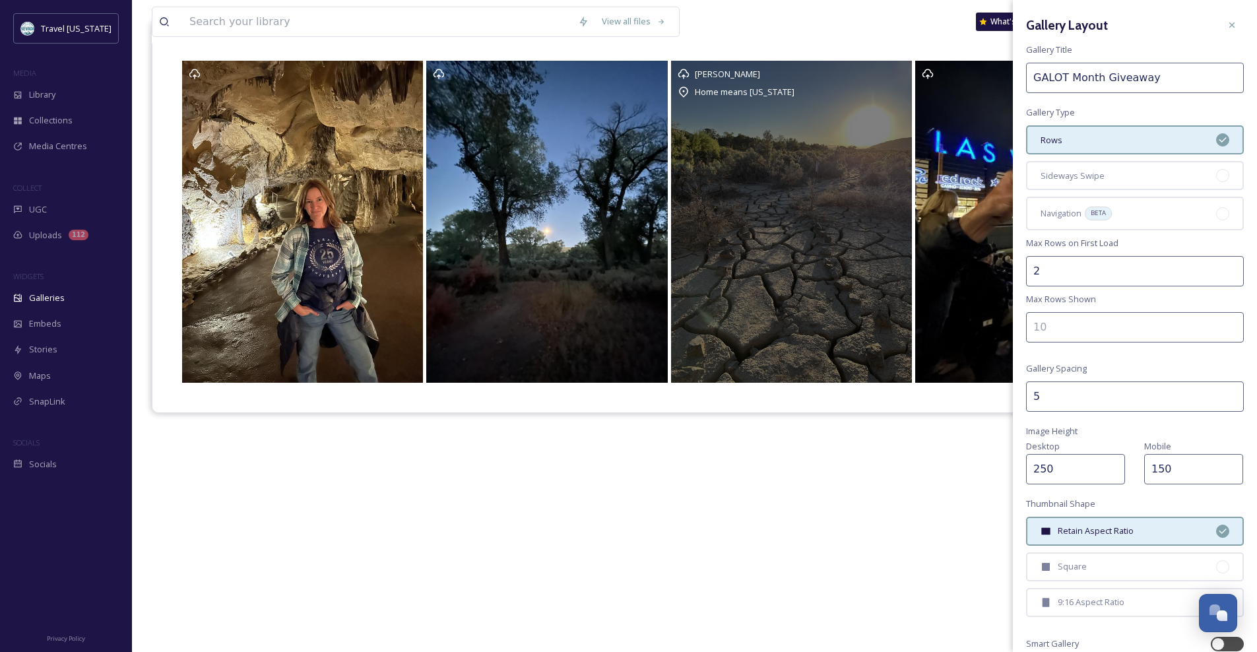
scroll to position [0, 0]
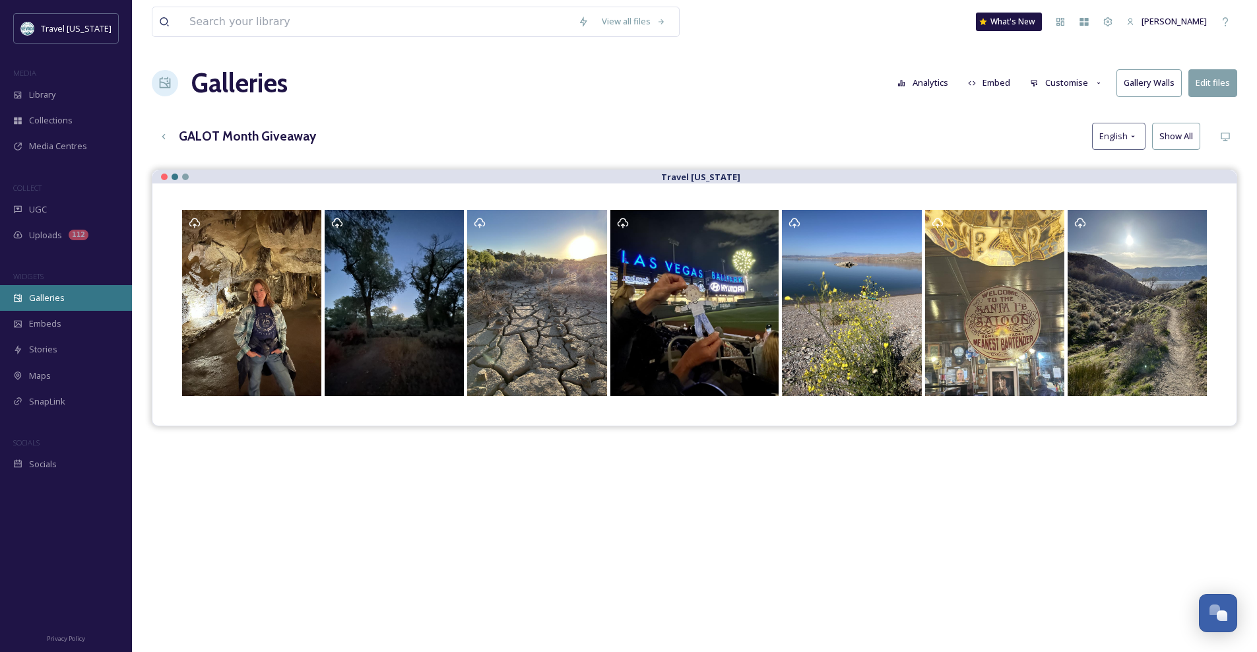
click at [55, 302] on span "Galleries" at bounding box center [47, 298] width 36 height 13
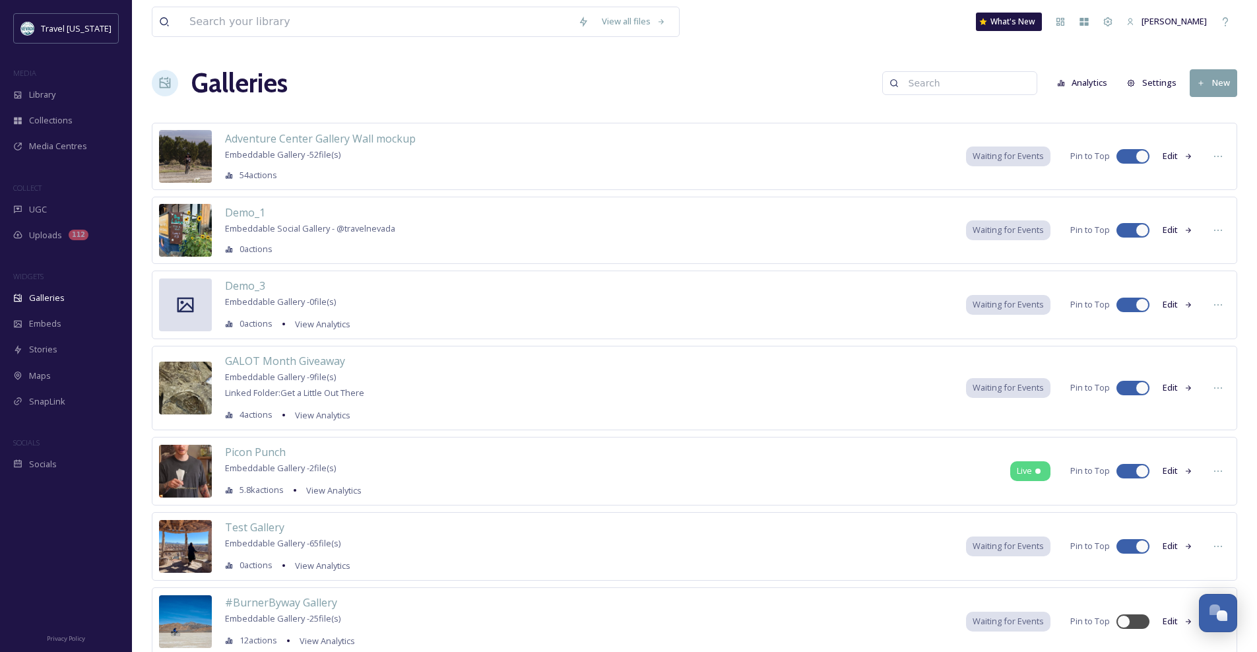
click at [228, 174] on icon at bounding box center [229, 176] width 7 height 6
click at [270, 177] on span "54 actions" at bounding box center [259, 175] width 38 height 13
click at [1222, 156] on icon at bounding box center [1218, 156] width 11 height 11
click at [486, 377] on div "GALOT Month Giveaway Embeddable Gallery - 9 file(s) Linked Folder: Get a Little…" at bounding box center [694, 388] width 1085 height 84
click at [1217, 389] on icon at bounding box center [1218, 388] width 11 height 11
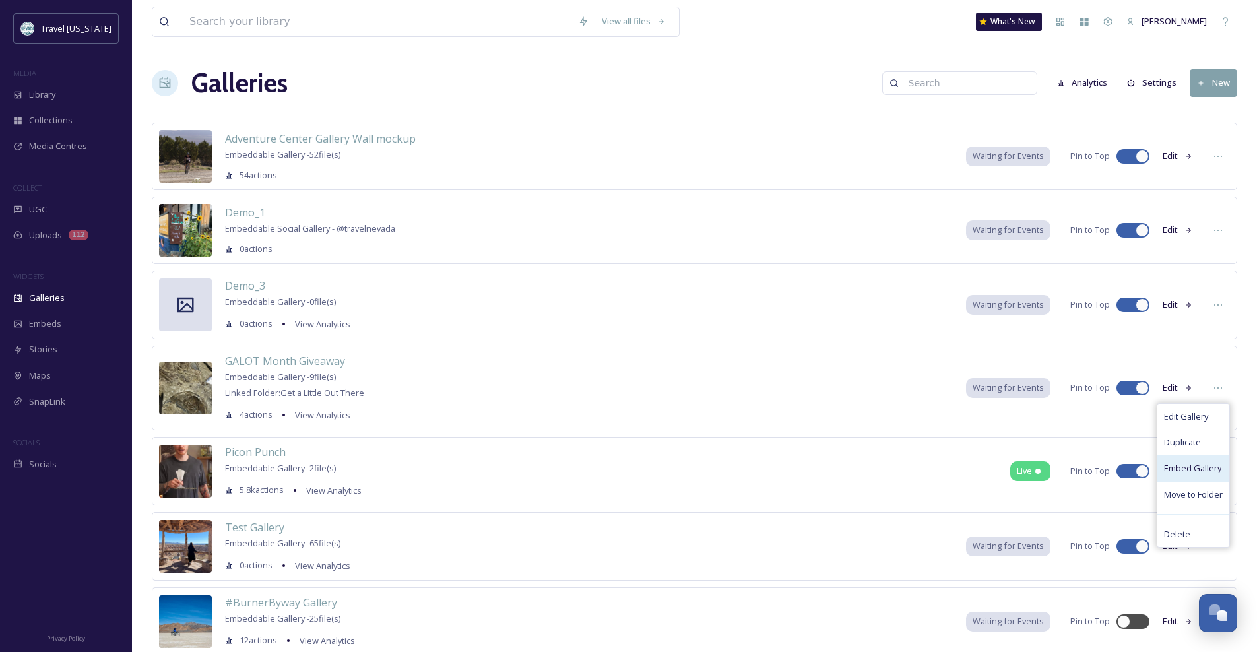
click at [1213, 470] on span "Embed Gallery" at bounding box center [1192, 468] width 57 height 13
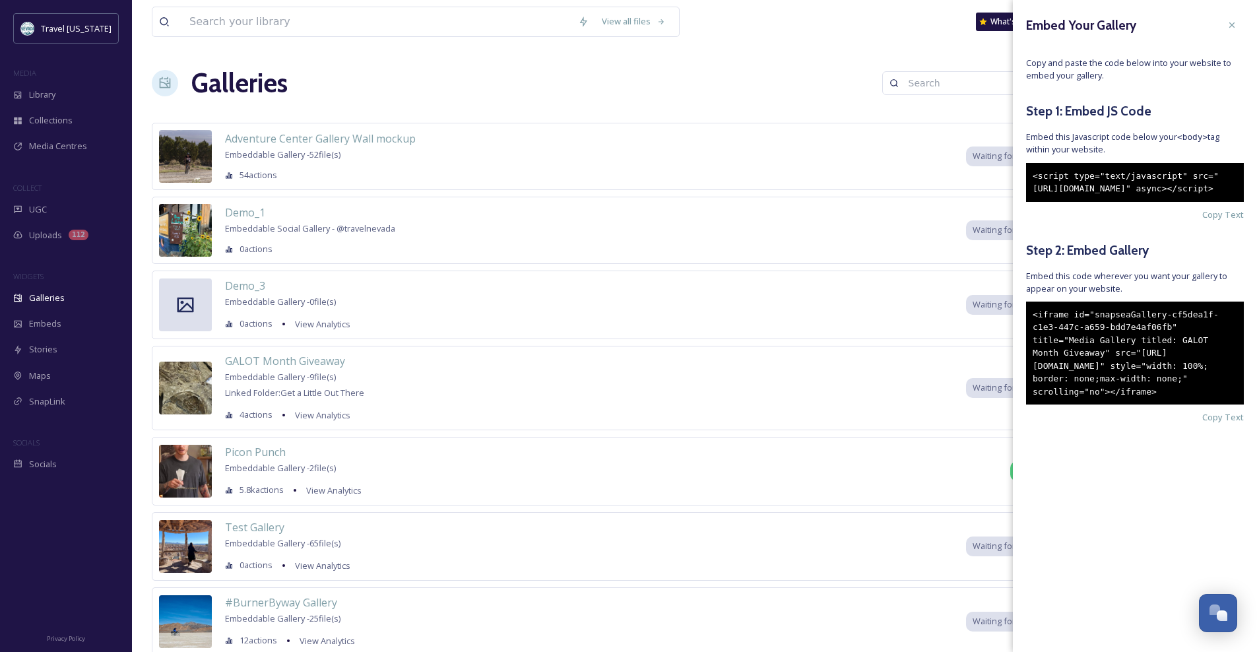
click at [1236, 20] on div at bounding box center [1232, 25] width 24 height 24
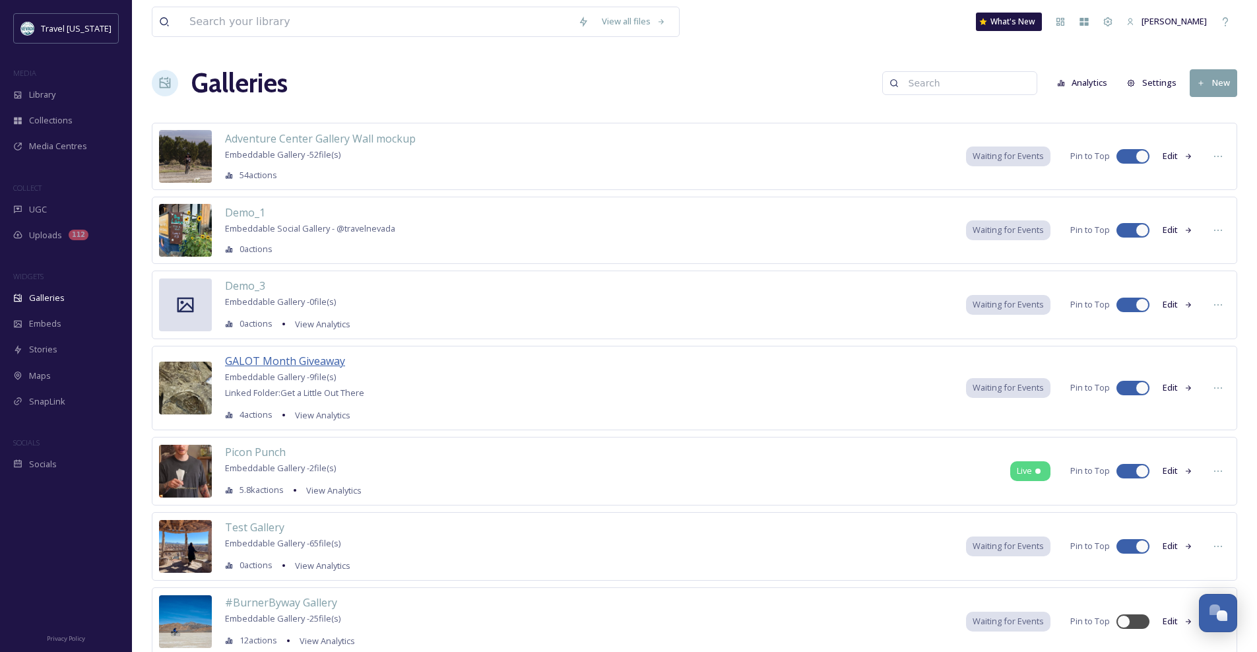
click at [313, 361] on span "GALOT Month Giveaway" at bounding box center [285, 361] width 120 height 15
click at [309, 358] on span "GALOT Month Giveaway" at bounding box center [285, 361] width 120 height 15
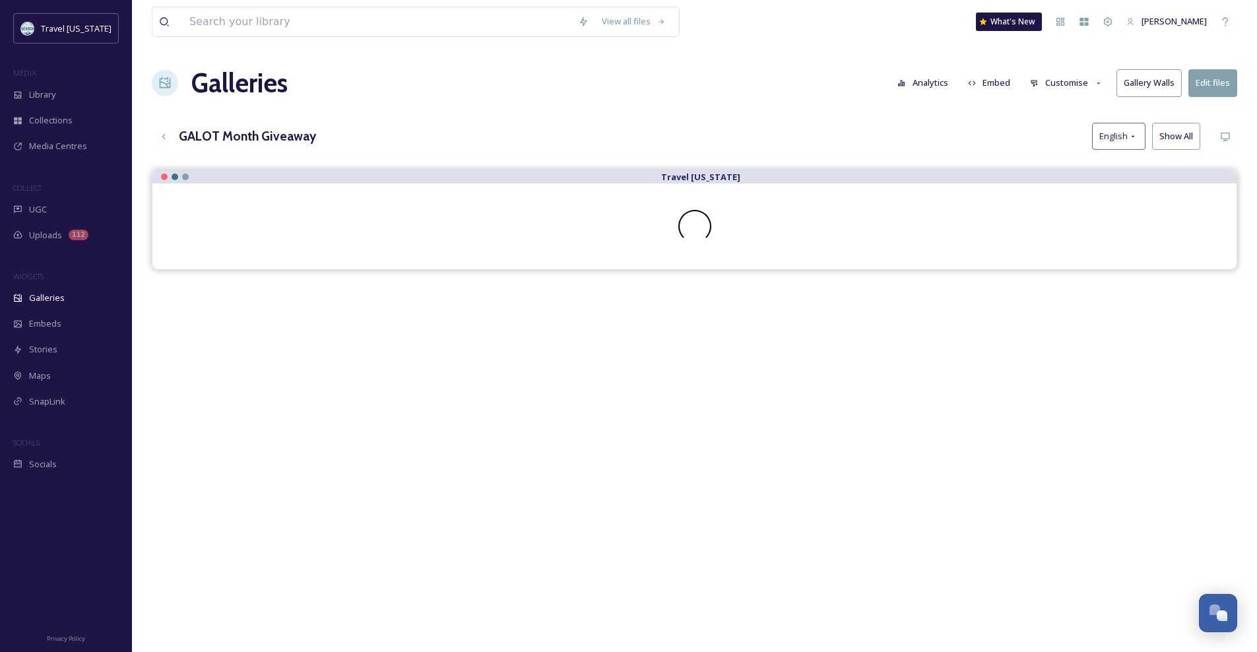
click at [1004, 79] on button "Embed" at bounding box center [989, 83] width 56 height 26
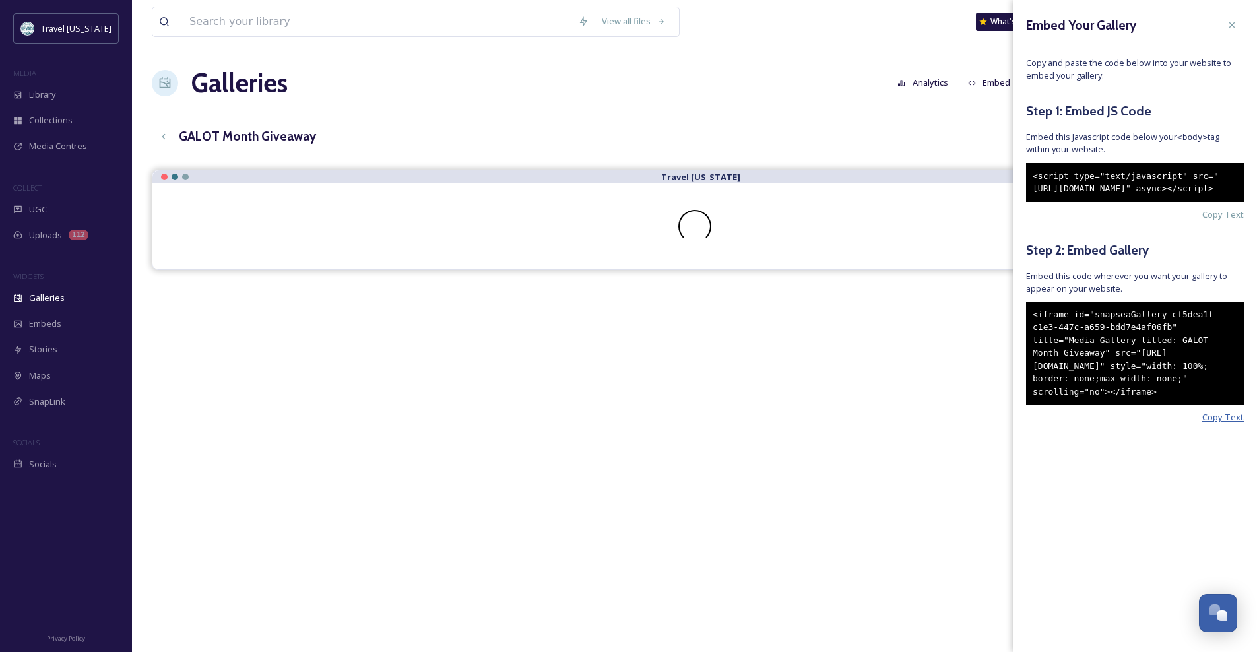
click at [1228, 424] on span "Copy Text" at bounding box center [1223, 417] width 42 height 13
click at [1231, 24] on icon at bounding box center [1231, 24] width 5 height 5
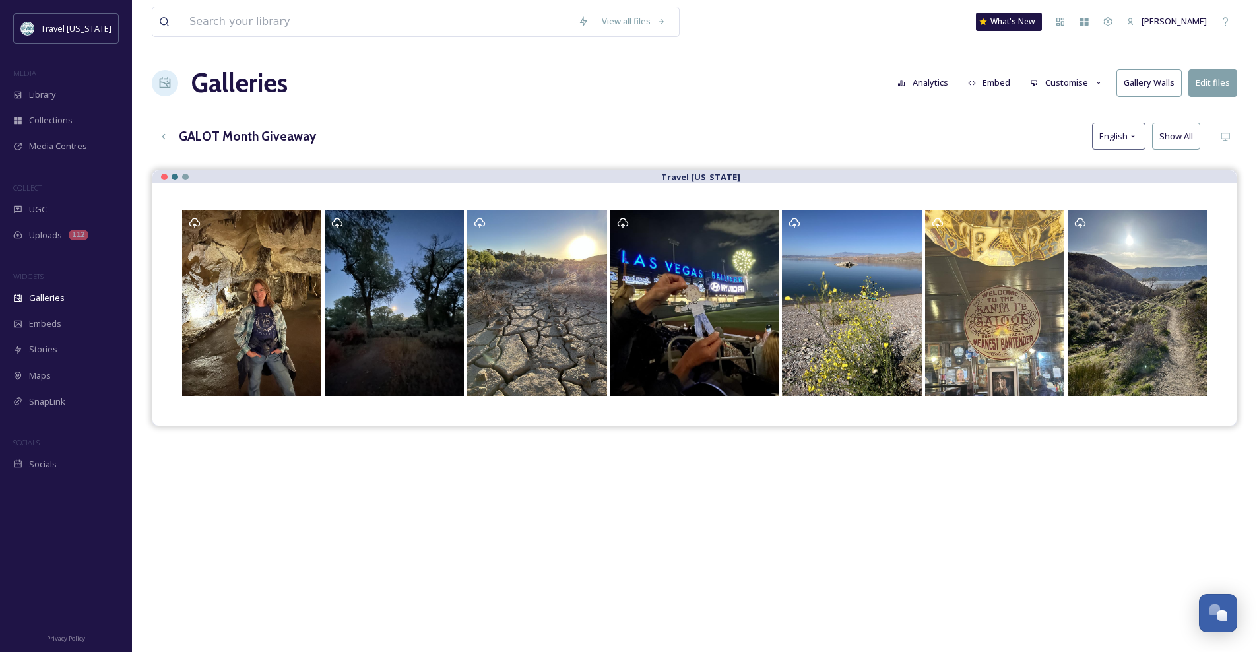
click at [926, 80] on button "Analytics" at bounding box center [923, 83] width 64 height 26
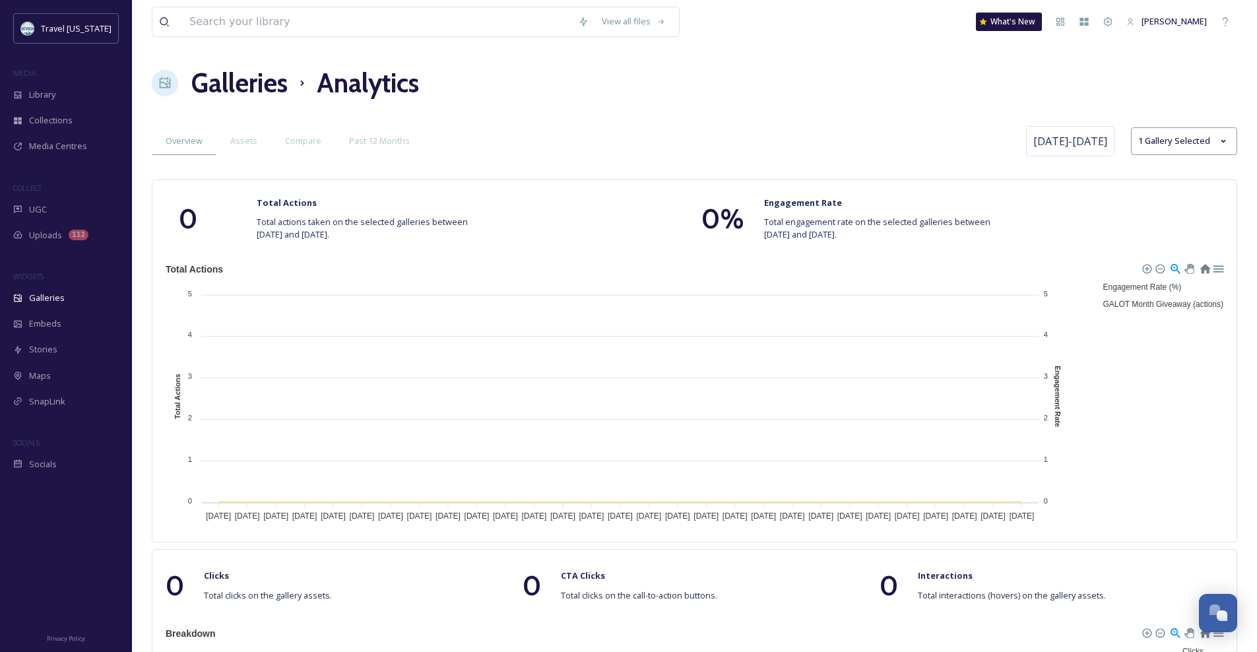
click at [200, 84] on h1 "Galleries" at bounding box center [239, 83] width 96 height 40
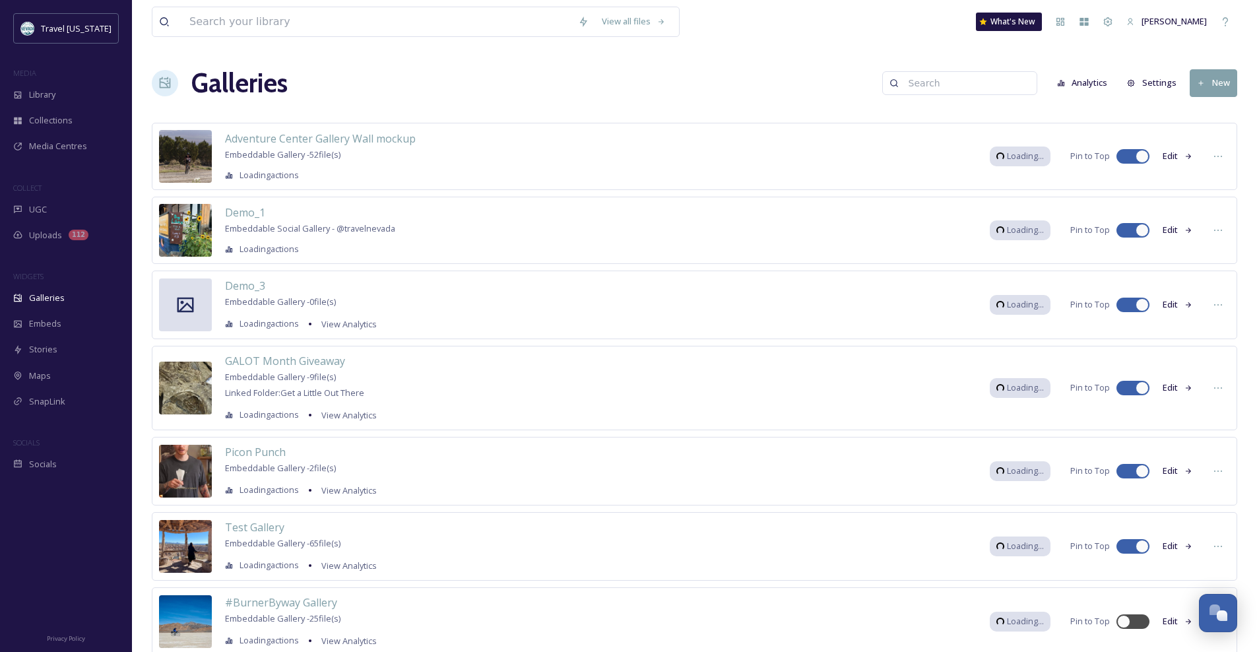
click at [1165, 79] on button "Settings" at bounding box center [1151, 83] width 63 height 26
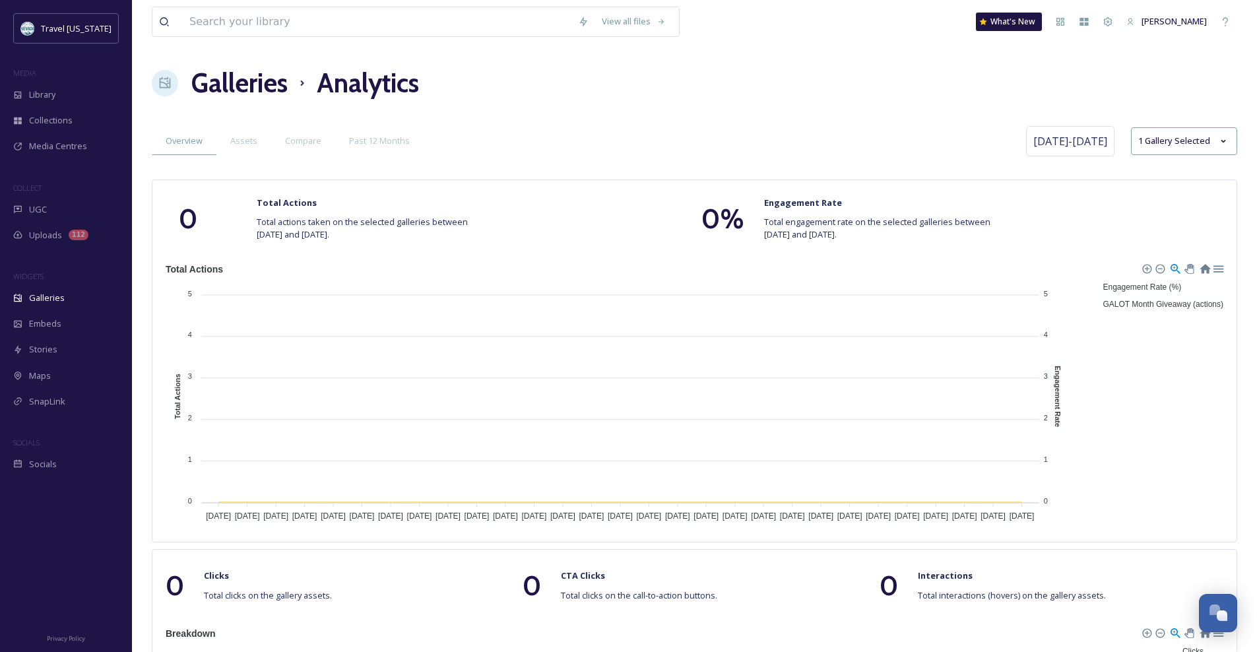
click at [732, 94] on div "Galleries Analytics" at bounding box center [694, 83] width 1085 height 40
click at [637, 99] on div "Galleries Analytics" at bounding box center [694, 83] width 1085 height 40
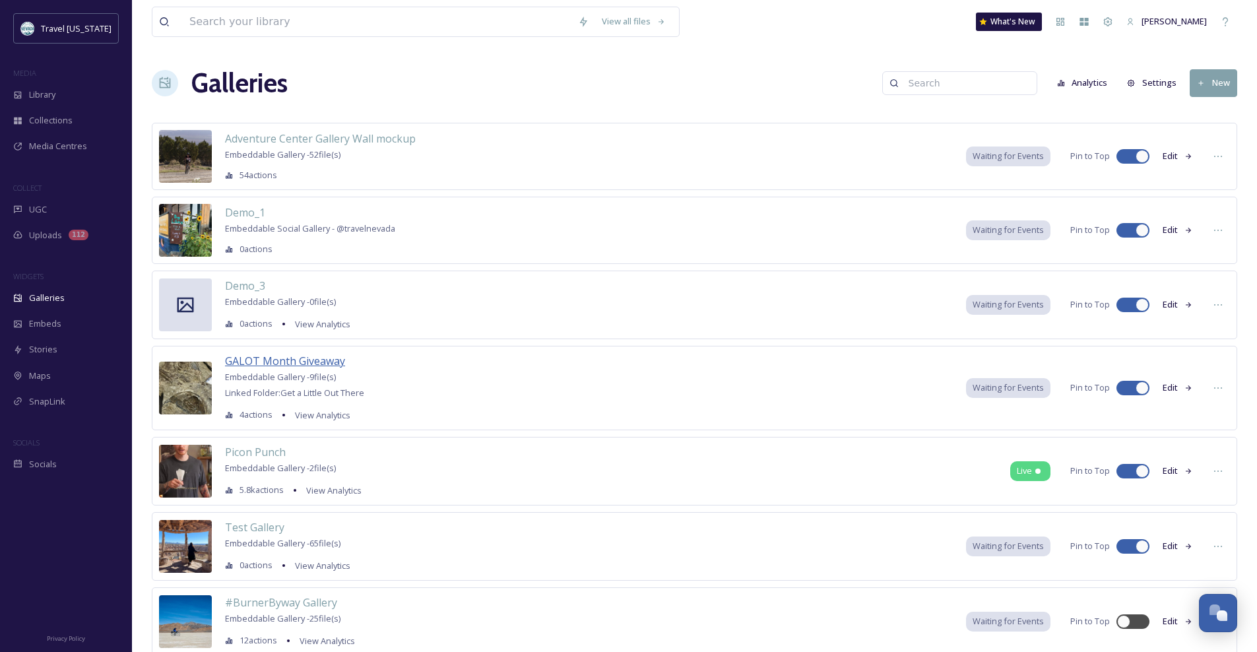
click at [311, 364] on span "GALOT Month Giveaway" at bounding box center [285, 361] width 120 height 15
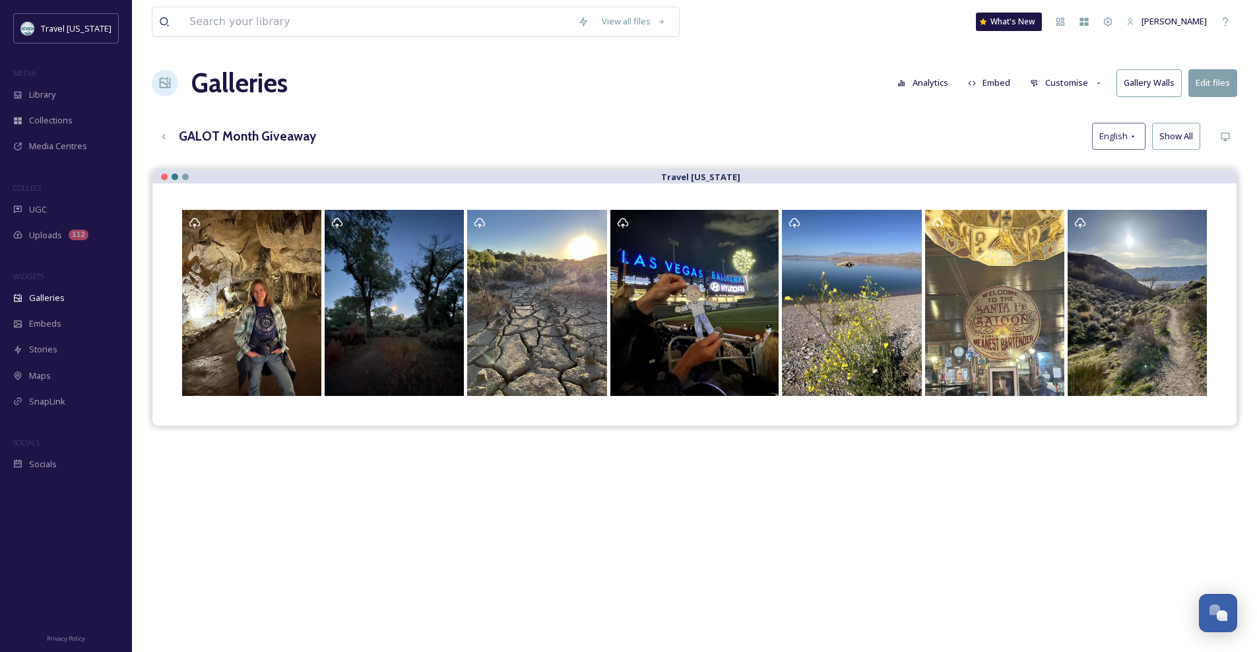
click at [391, 86] on div "Galleries Analytics Embed Customise Gallery Walls Edit files" at bounding box center [694, 83] width 1085 height 40
click at [1061, 90] on button "Customise" at bounding box center [1066, 83] width 86 height 26
click at [815, 127] on div "GALOT Month Giveaway English Show All" at bounding box center [694, 136] width 1085 height 27
click at [569, 96] on div "Galleries Analytics Embed Customise Gallery Walls Edit files" at bounding box center [694, 83] width 1085 height 40
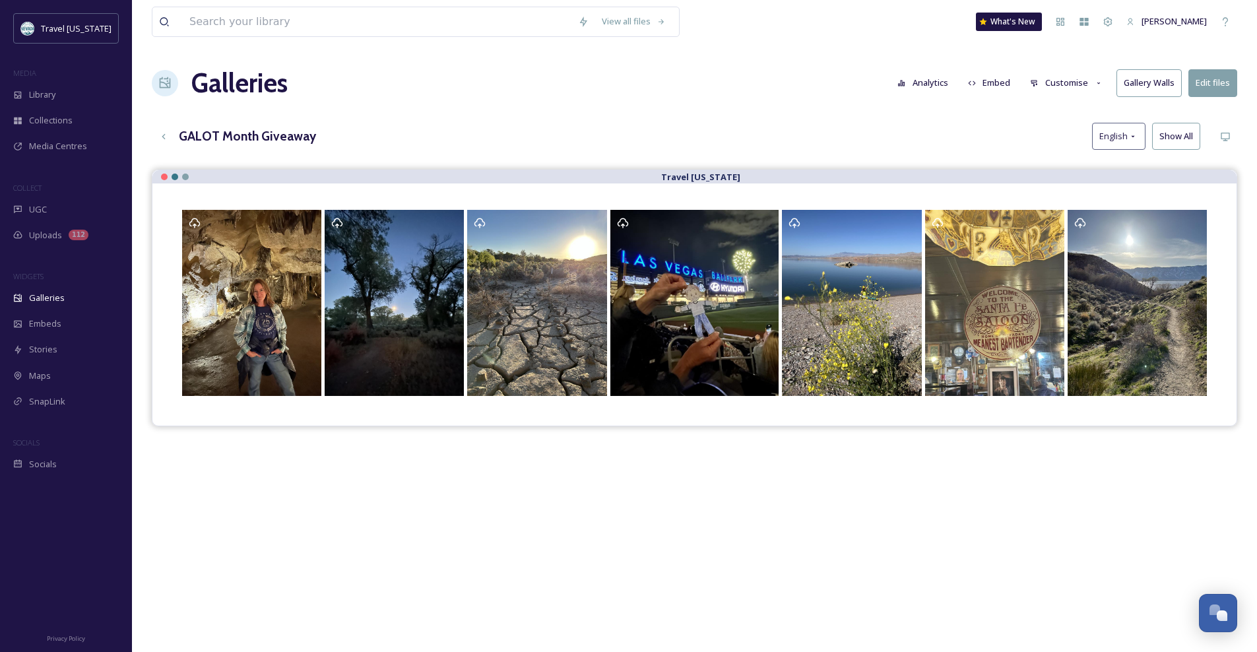
click at [561, 94] on div "Galleries Analytics Embed Customise Gallery Walls Edit files" at bounding box center [694, 83] width 1085 height 40
click at [1065, 88] on button "Customise" at bounding box center [1066, 83] width 86 height 26
click at [883, 123] on div "GALOT Month Giveaway English Show All" at bounding box center [694, 136] width 1085 height 27
click at [1222, 91] on button "Edit files" at bounding box center [1212, 82] width 49 height 27
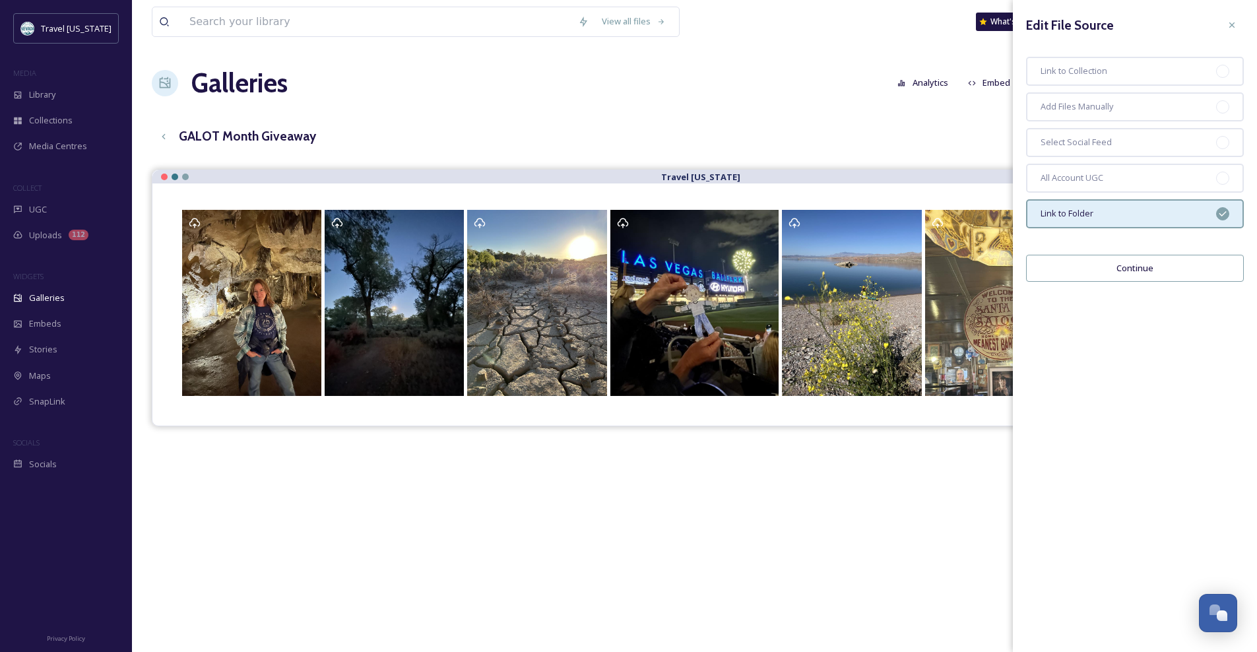
click at [1229, 30] on icon at bounding box center [1232, 25] width 11 height 11
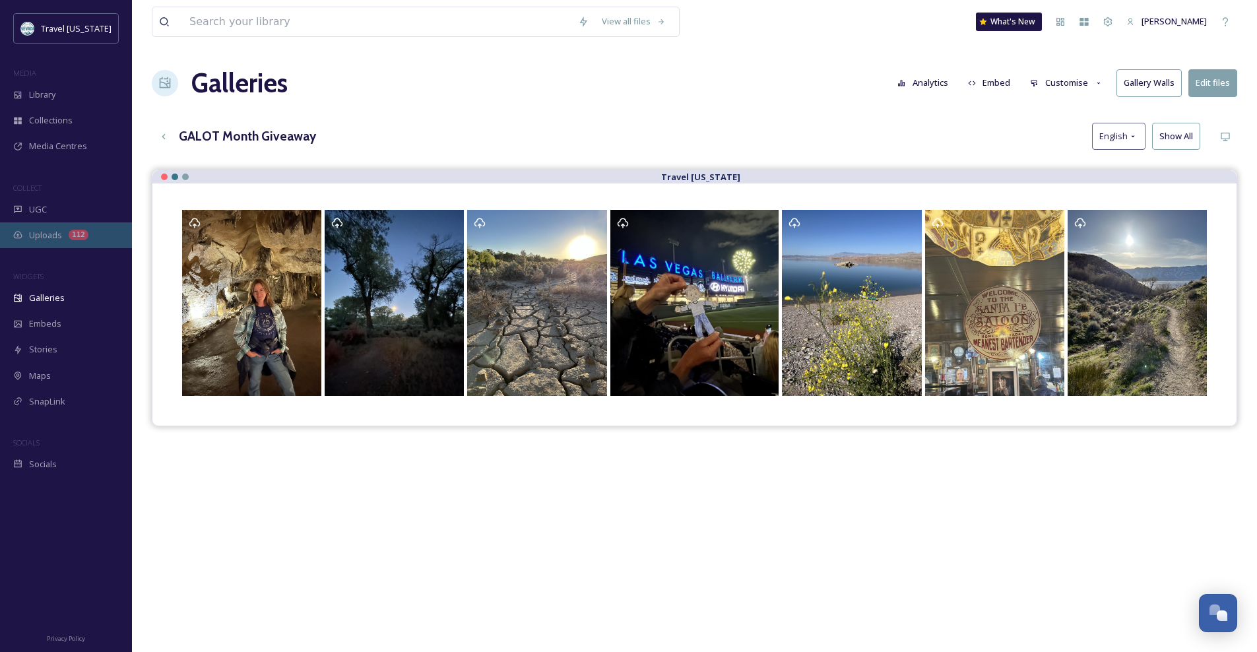
click at [53, 231] on span "Uploads" at bounding box center [45, 235] width 33 height 13
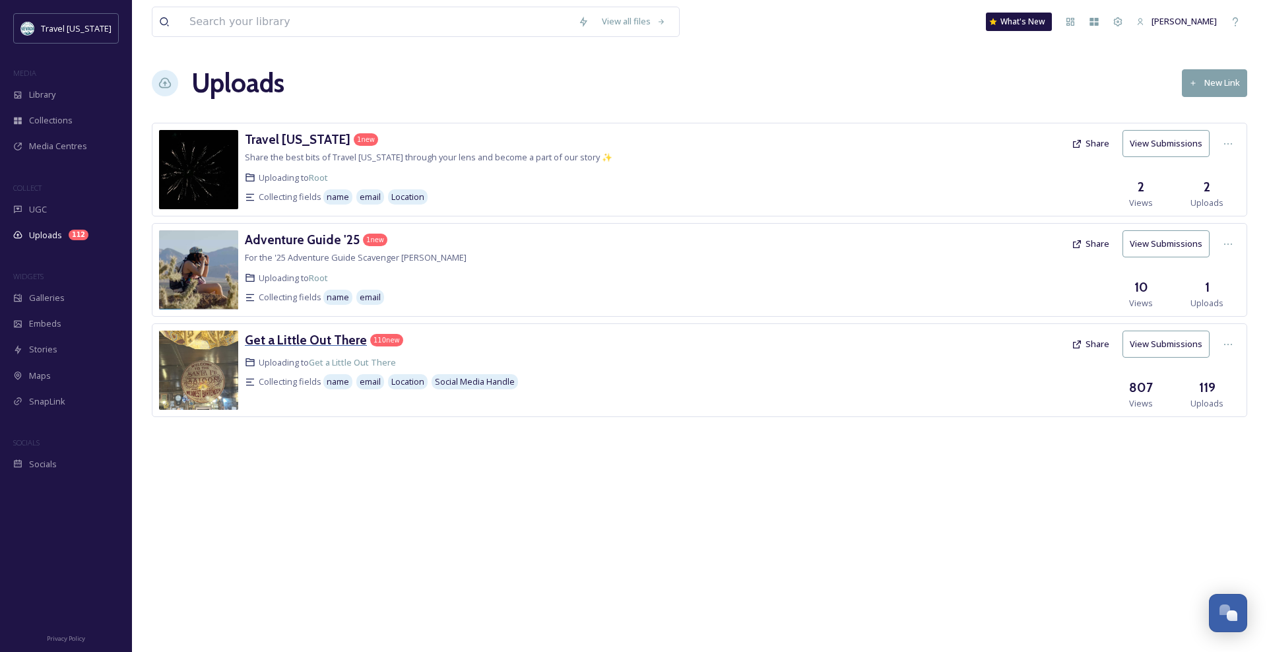
click at [329, 338] on h3 "Get a Little Out There" at bounding box center [306, 340] width 122 height 16
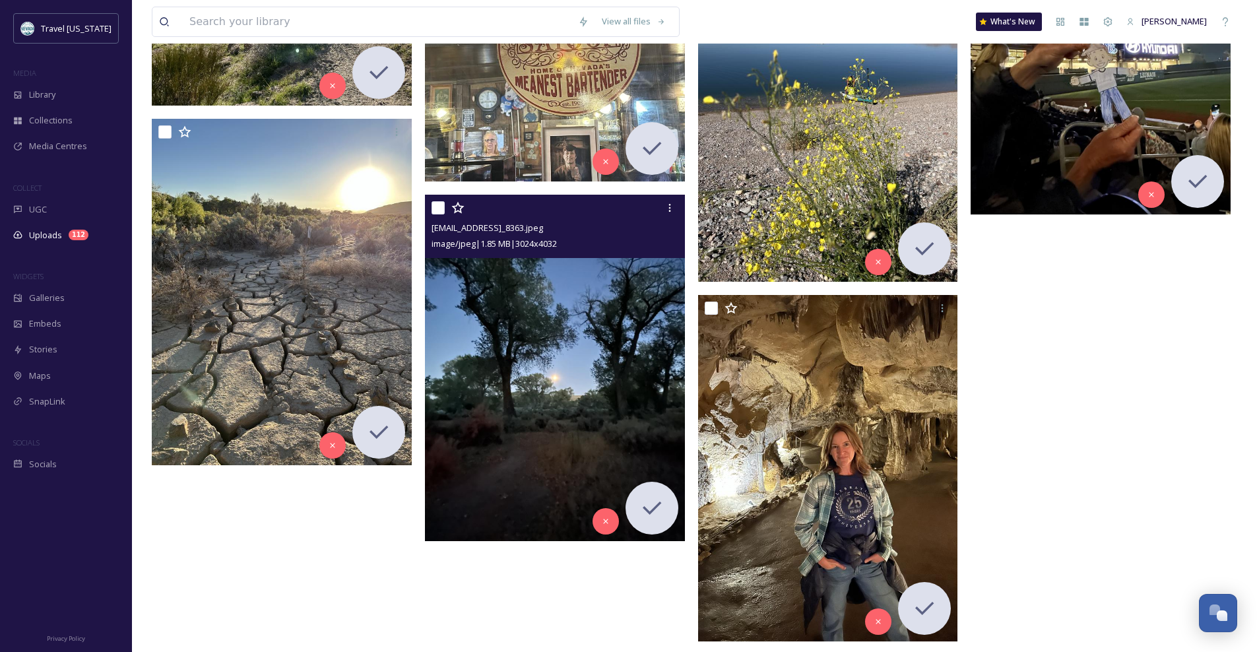
scroll to position [9208, 0]
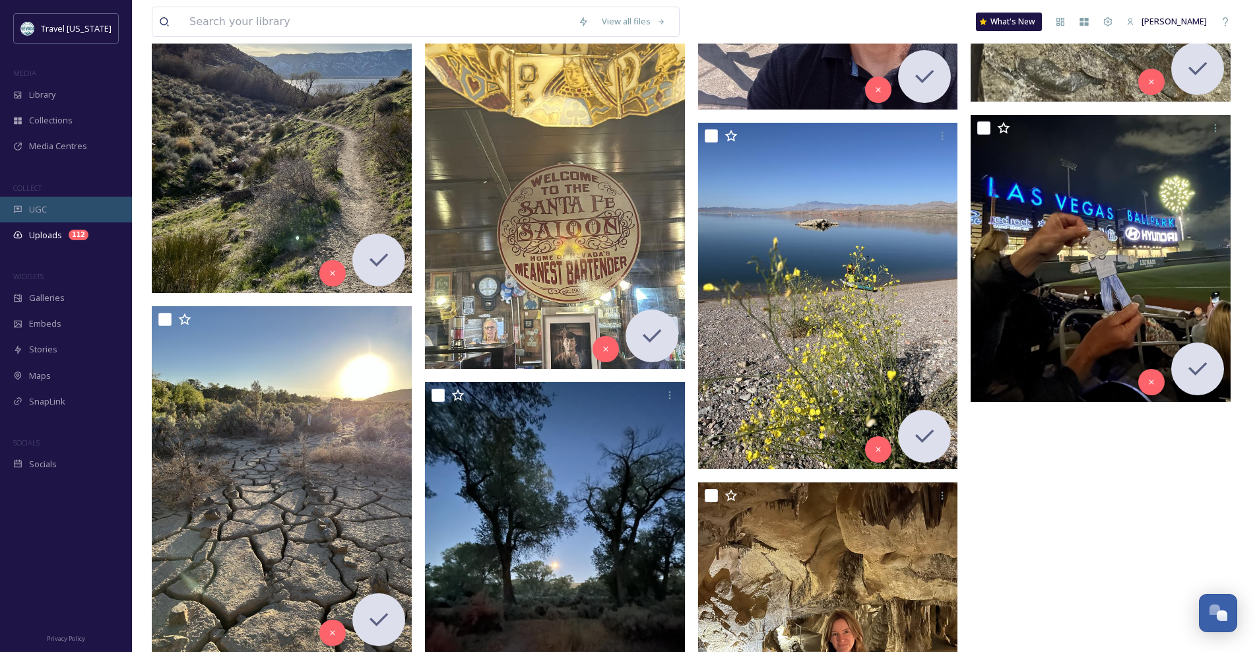
click at [50, 203] on div "UGC" at bounding box center [66, 210] width 132 height 26
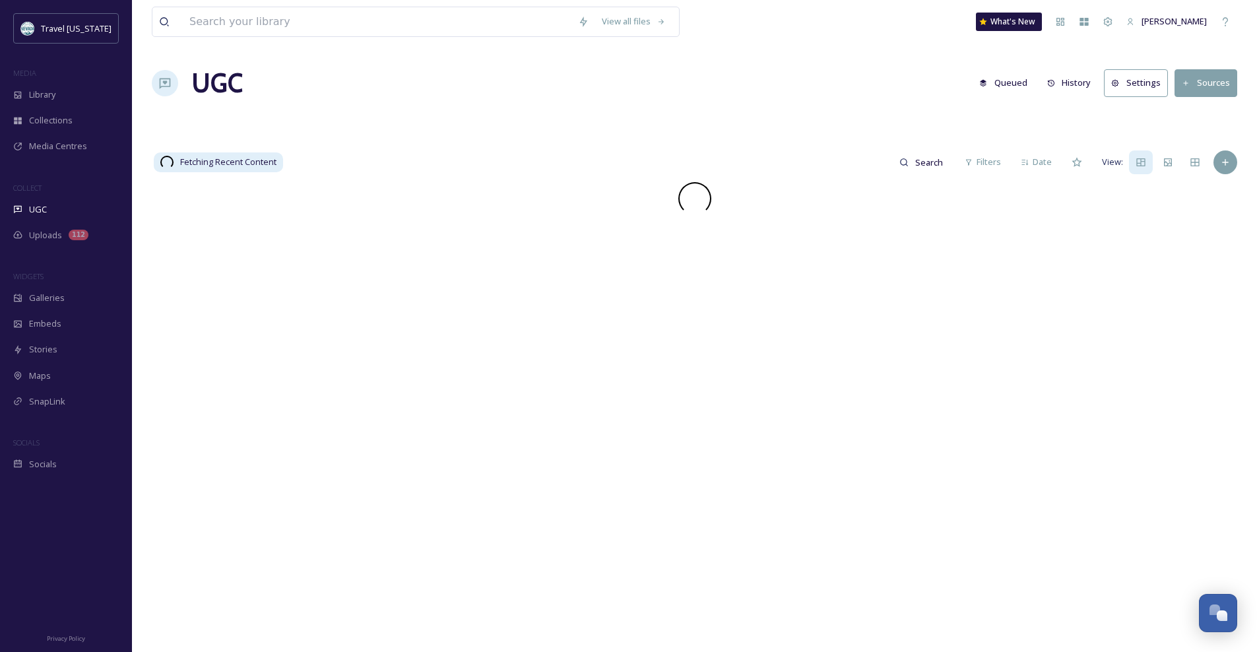
click at [51, 232] on span "Uploads" at bounding box center [45, 235] width 33 height 13
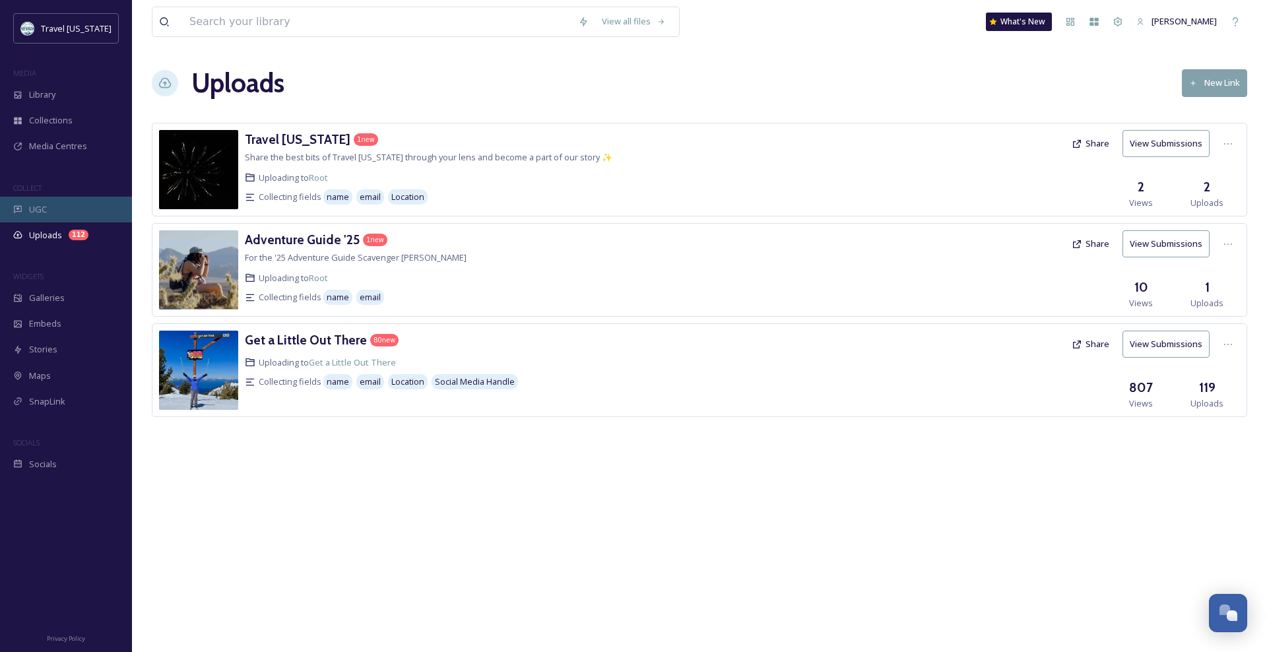
click at [49, 211] on div "UGC" at bounding box center [66, 210] width 132 height 26
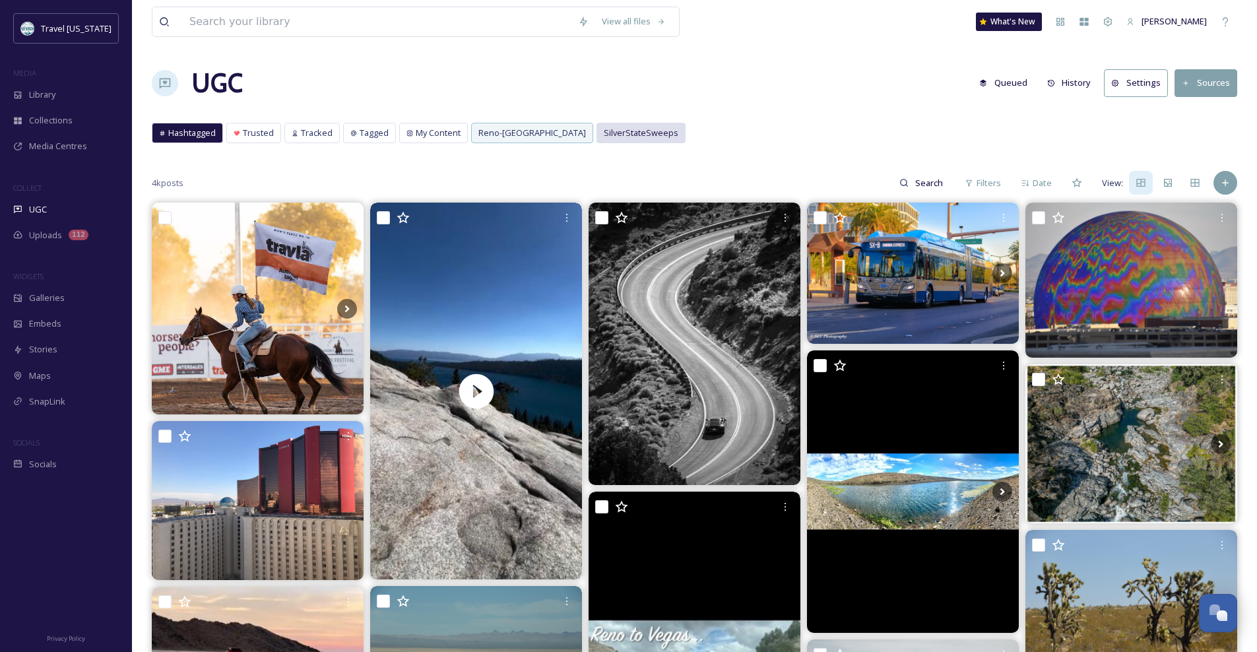
click at [612, 135] on span "SilverStateSweeps" at bounding box center [641, 133] width 75 height 13
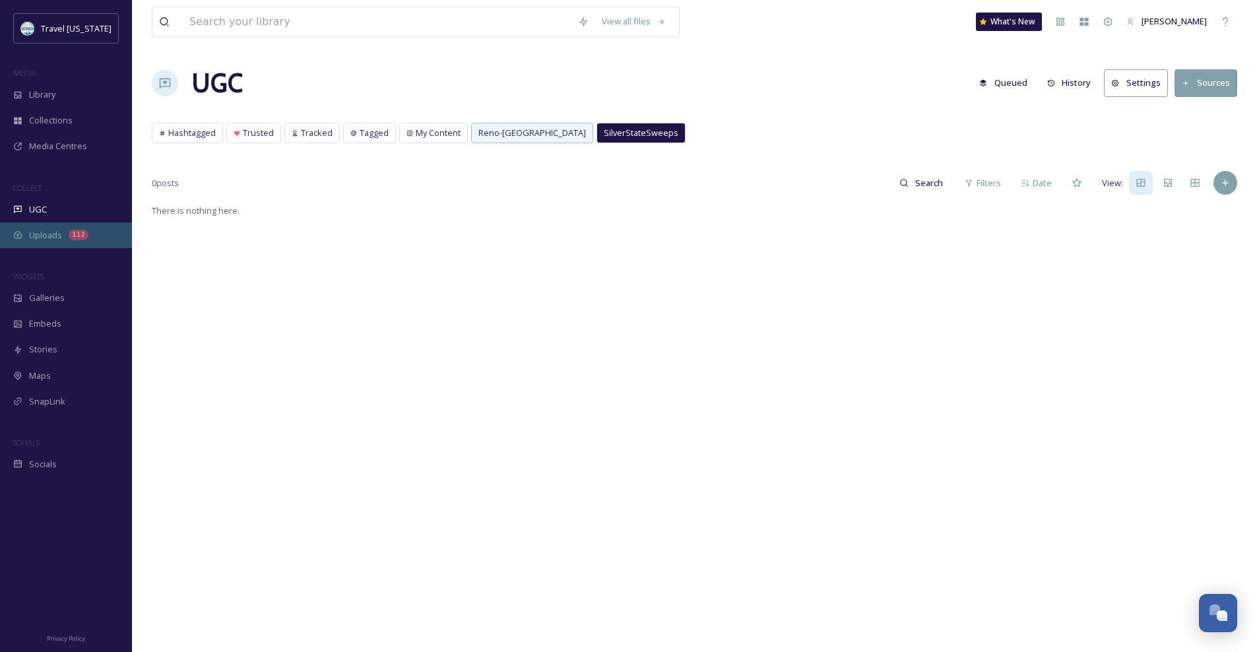
click at [55, 232] on span "Uploads" at bounding box center [45, 235] width 33 height 13
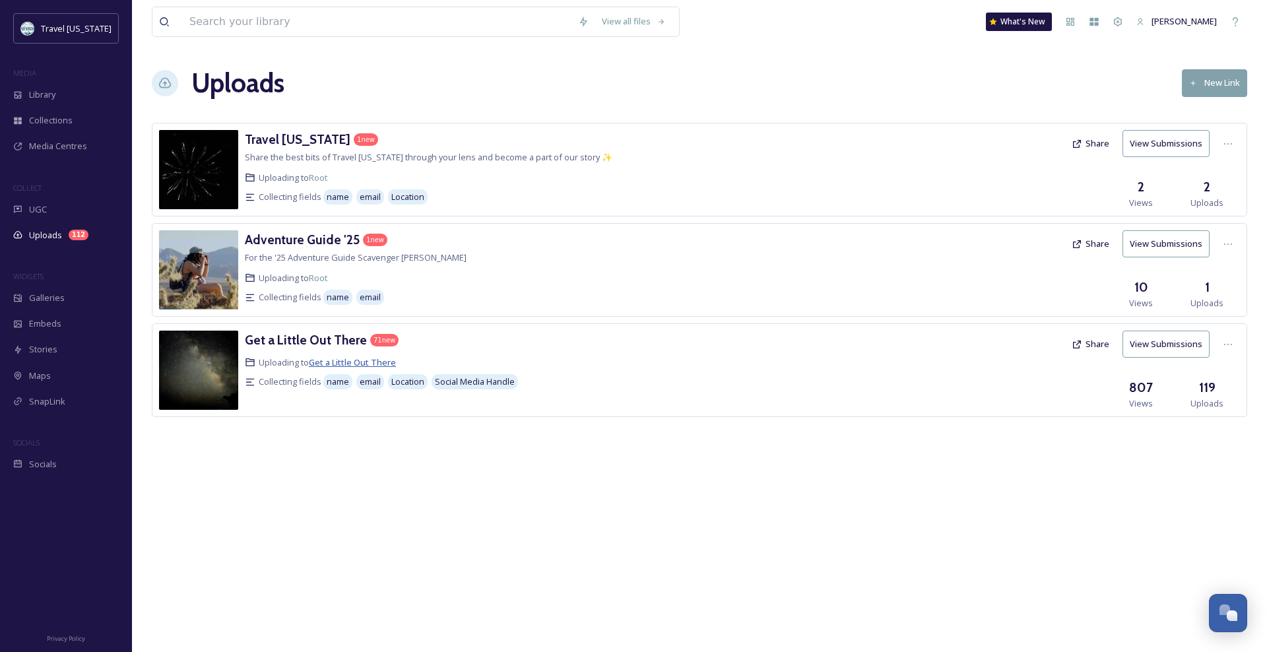
click at [360, 363] on span "Get a Little Out There" at bounding box center [352, 362] width 87 height 12
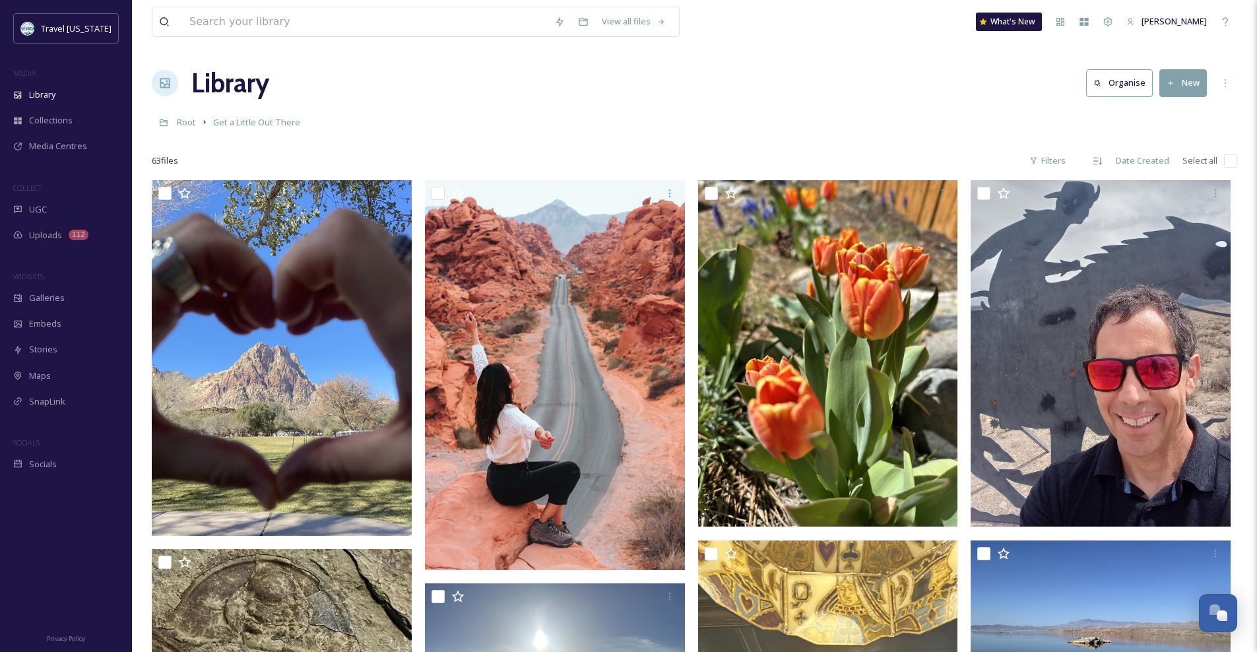
click at [1185, 80] on button "New" at bounding box center [1183, 82] width 48 height 27
click at [897, 135] on div at bounding box center [694, 141] width 1085 height 13
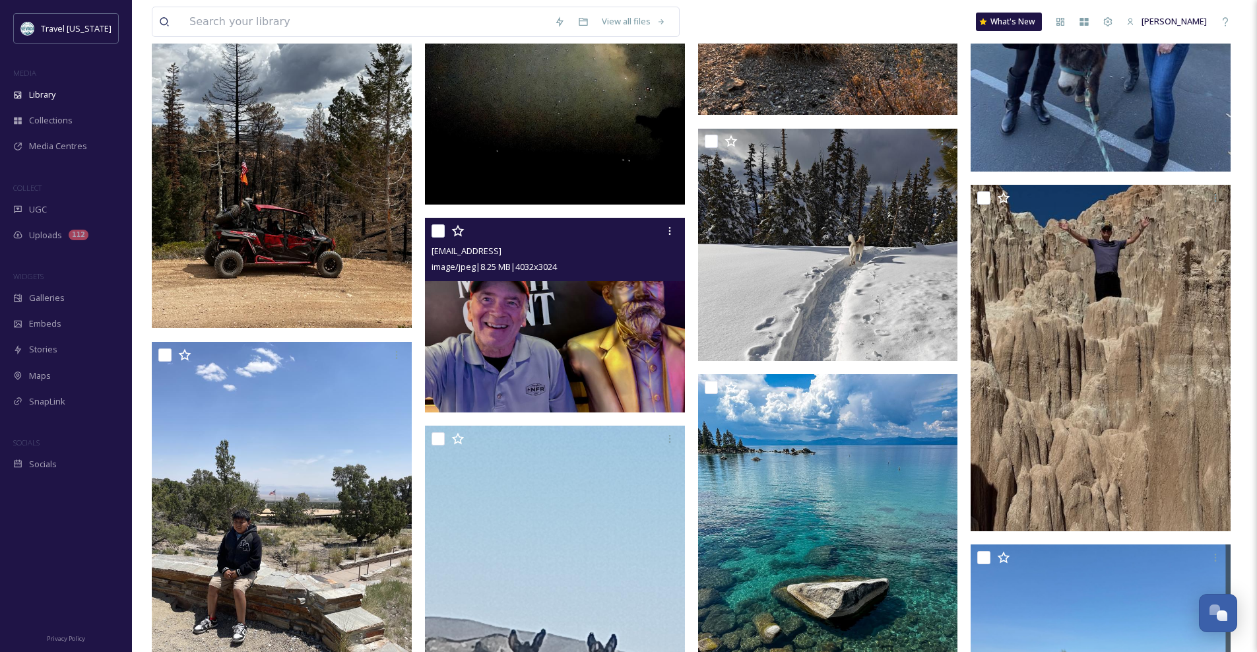
scroll to position [3521, 0]
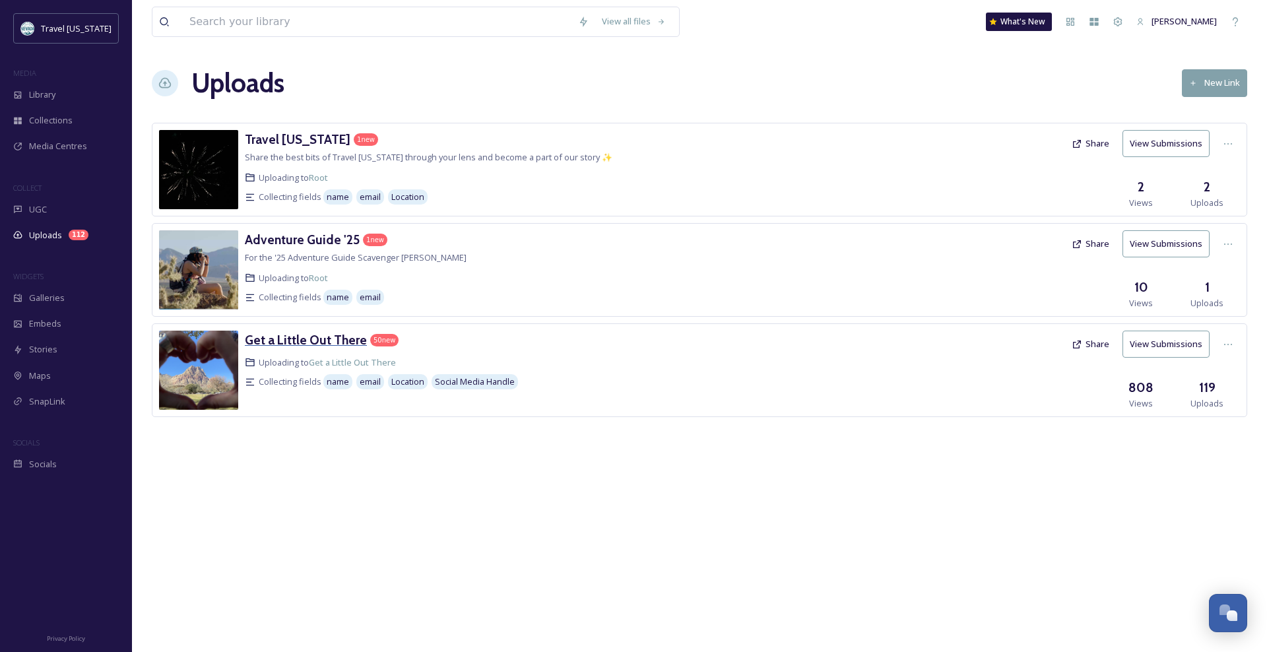
click at [320, 336] on h3 "Get a Little Out There" at bounding box center [306, 340] width 122 height 16
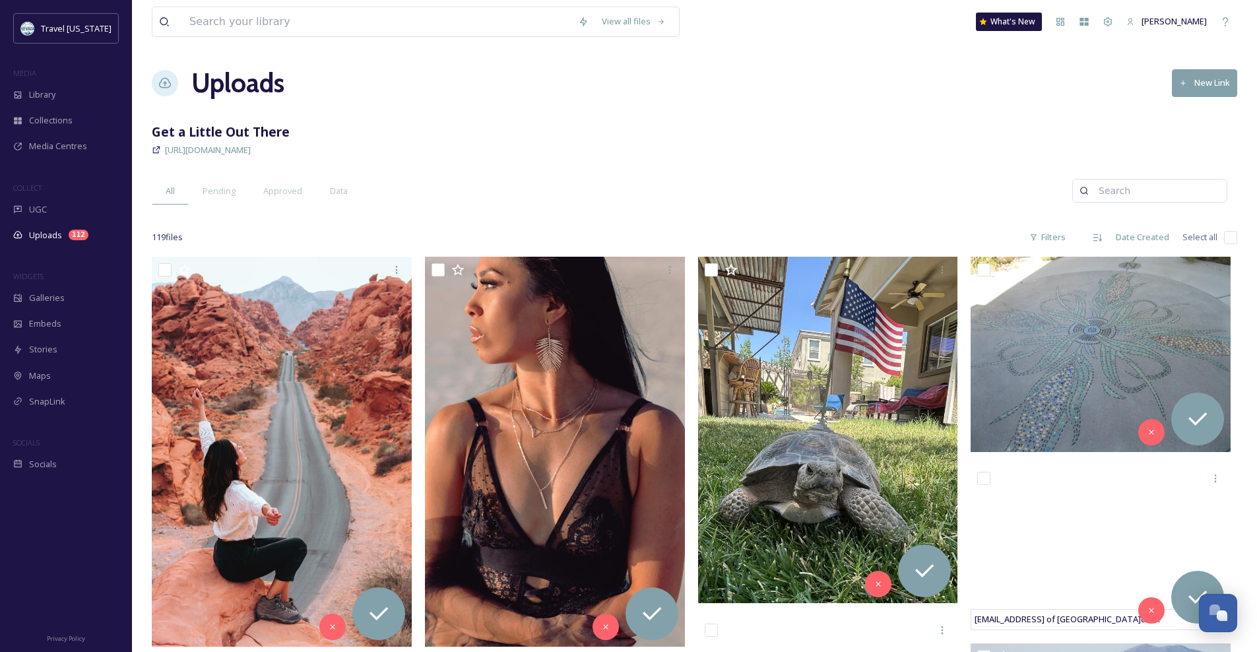
click at [697, 146] on div "https://app.snapsea.io/p/link/get-a-little-out-there" at bounding box center [694, 150] width 1085 height 16
click at [283, 191] on span "Approved" at bounding box center [282, 191] width 39 height 13
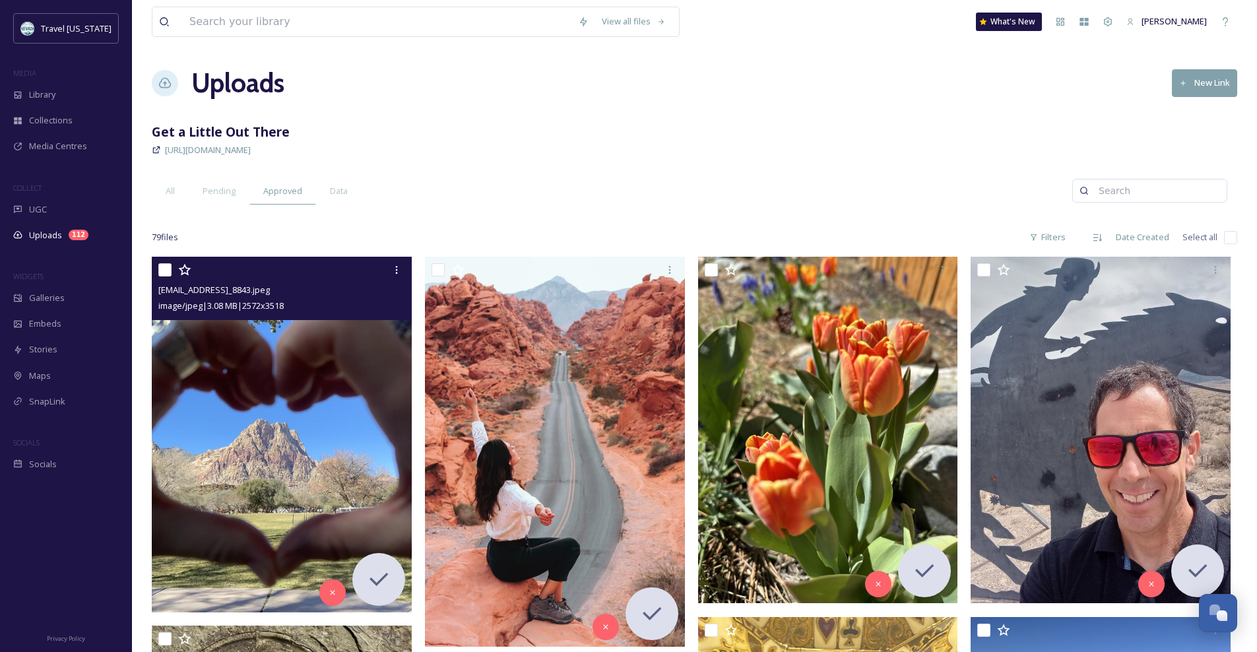
click at [294, 353] on img at bounding box center [282, 435] width 260 height 356
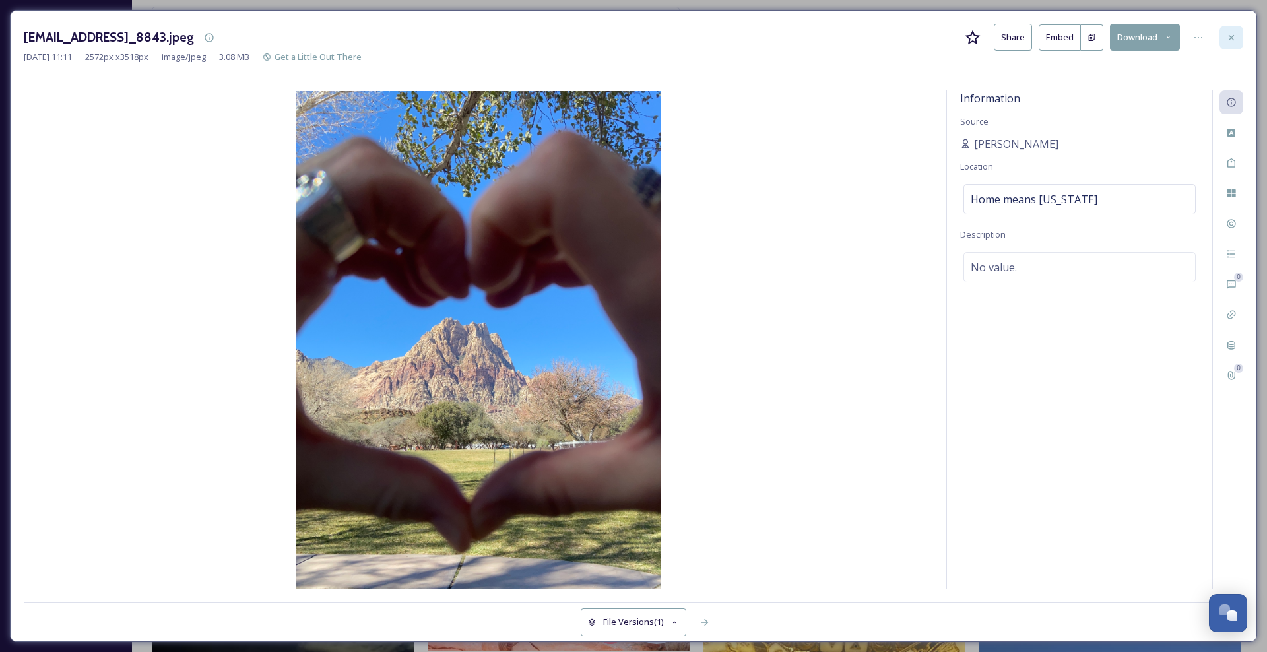
click at [1228, 39] on icon at bounding box center [1231, 37] width 11 height 11
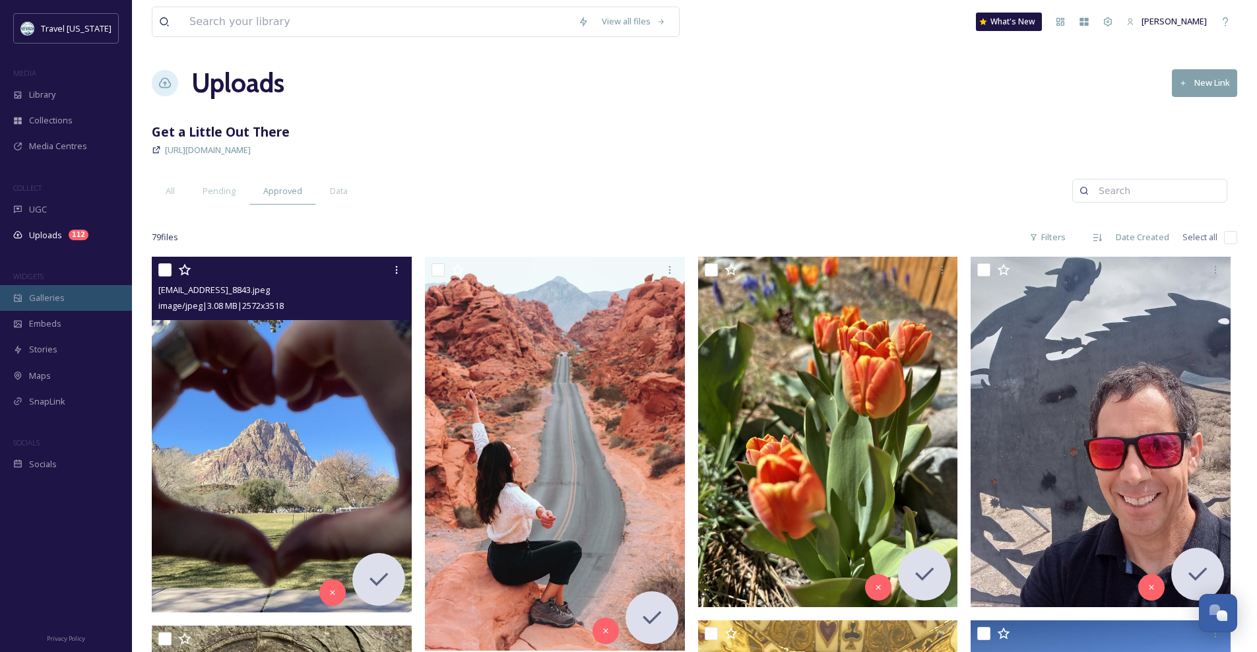
click at [66, 296] on div "Galleries" at bounding box center [66, 298] width 132 height 26
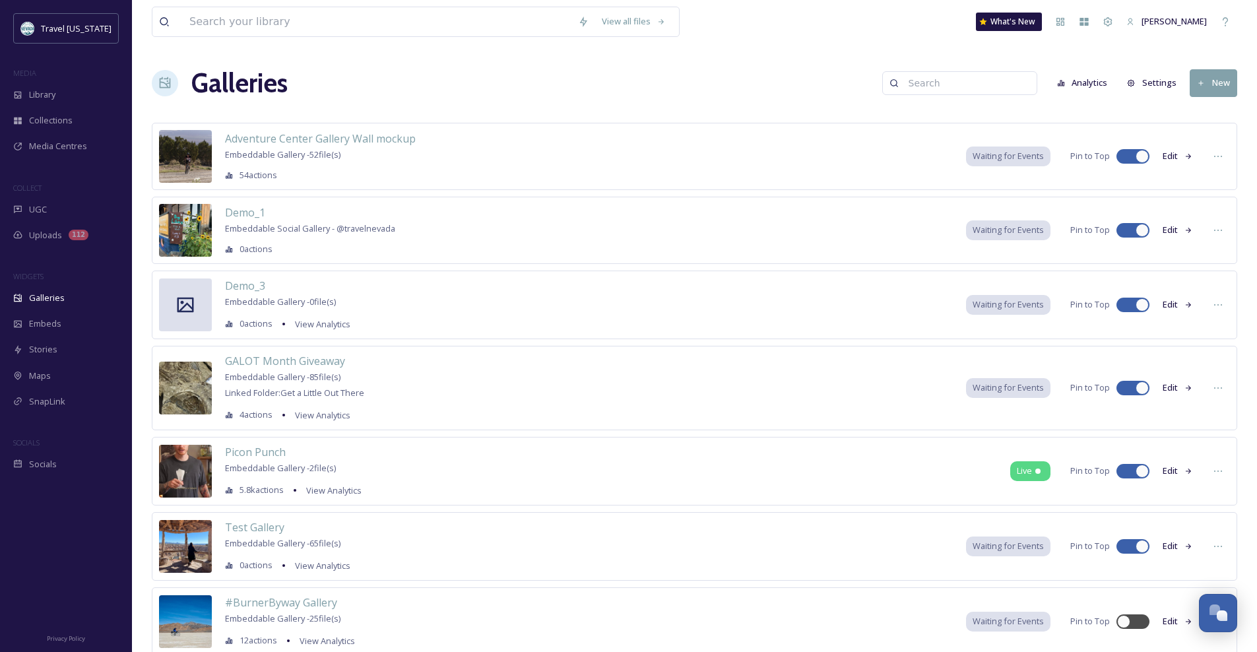
click at [964, 85] on input at bounding box center [966, 83] width 128 height 26
type input "home"
click at [974, 115] on div "TN Homepage 68 file(s)" at bounding box center [944, 111] width 183 height 26
click at [1016, 84] on input at bounding box center [966, 83] width 128 height 26
type input "homepage"
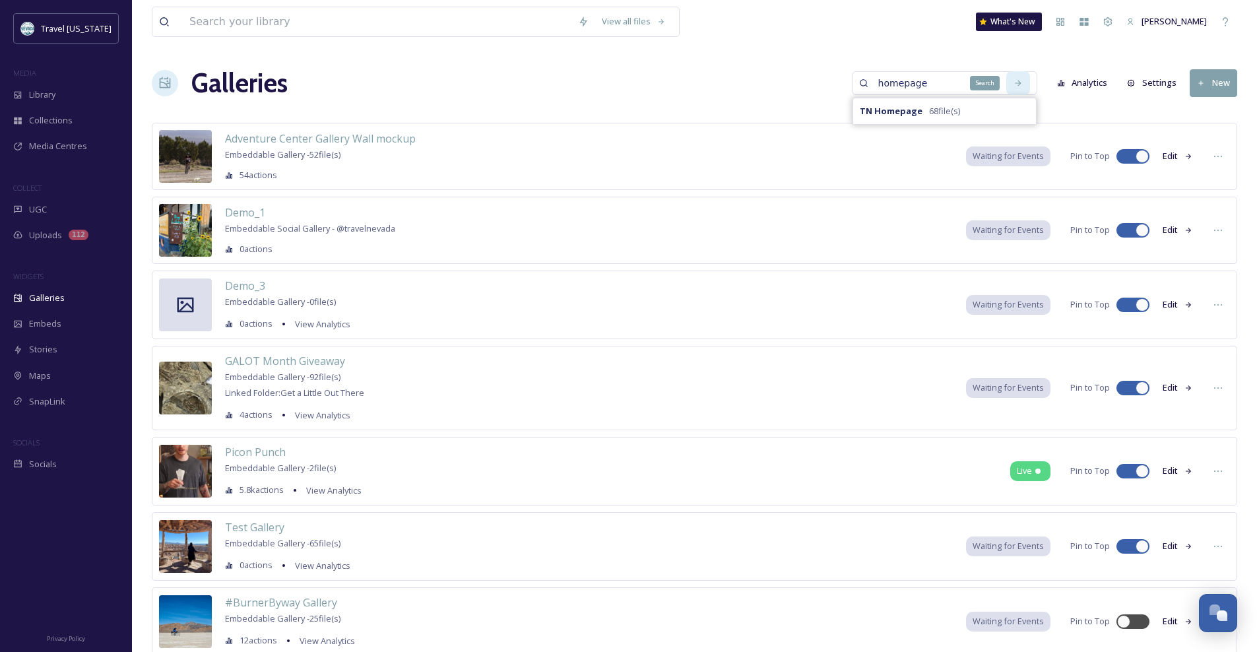
click at [1019, 80] on icon at bounding box center [1017, 83] width 9 height 9
click at [1217, 392] on icon at bounding box center [1218, 388] width 11 height 11
click at [260, 417] on span "4 actions" at bounding box center [256, 414] width 33 height 13
click at [325, 418] on span "View Analytics" at bounding box center [322, 415] width 55 height 12
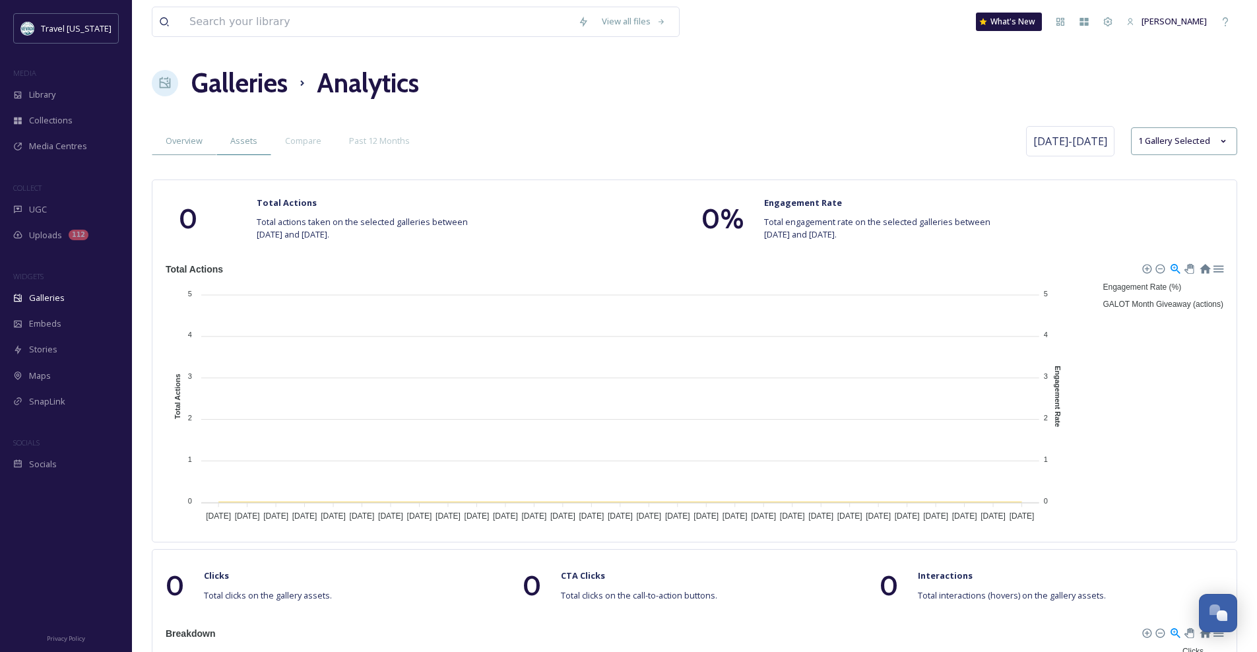
click at [247, 144] on span "Assets" at bounding box center [243, 141] width 27 height 13
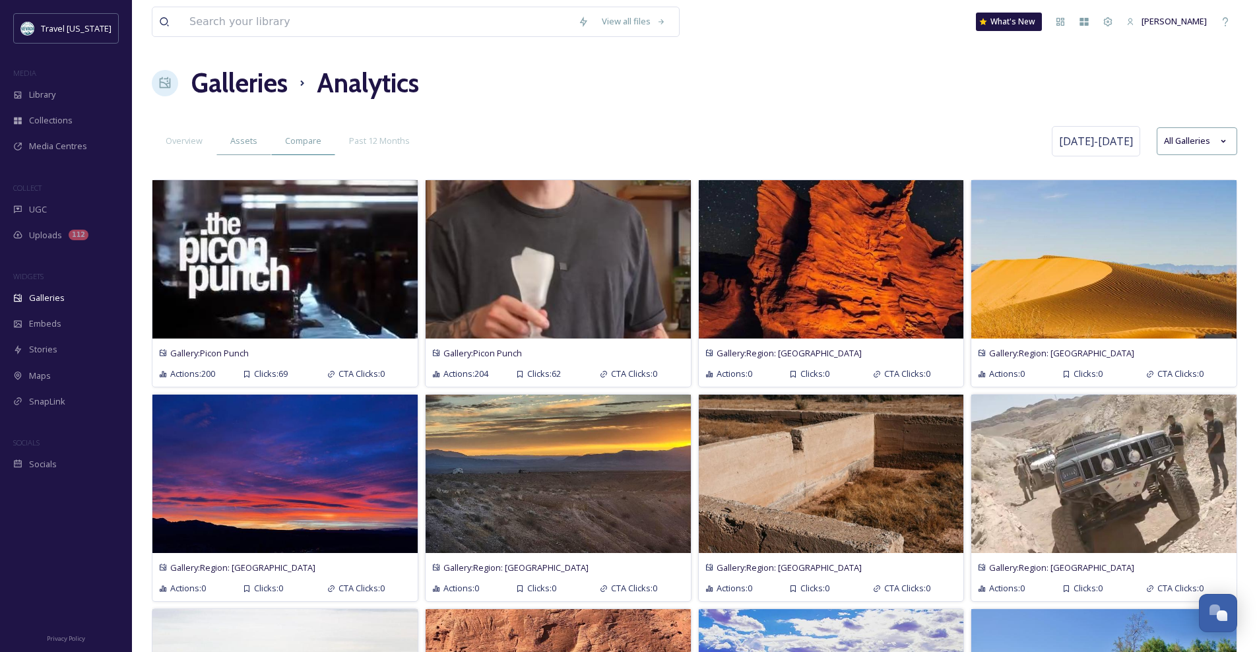
click at [290, 148] on div "Compare" at bounding box center [303, 140] width 64 height 27
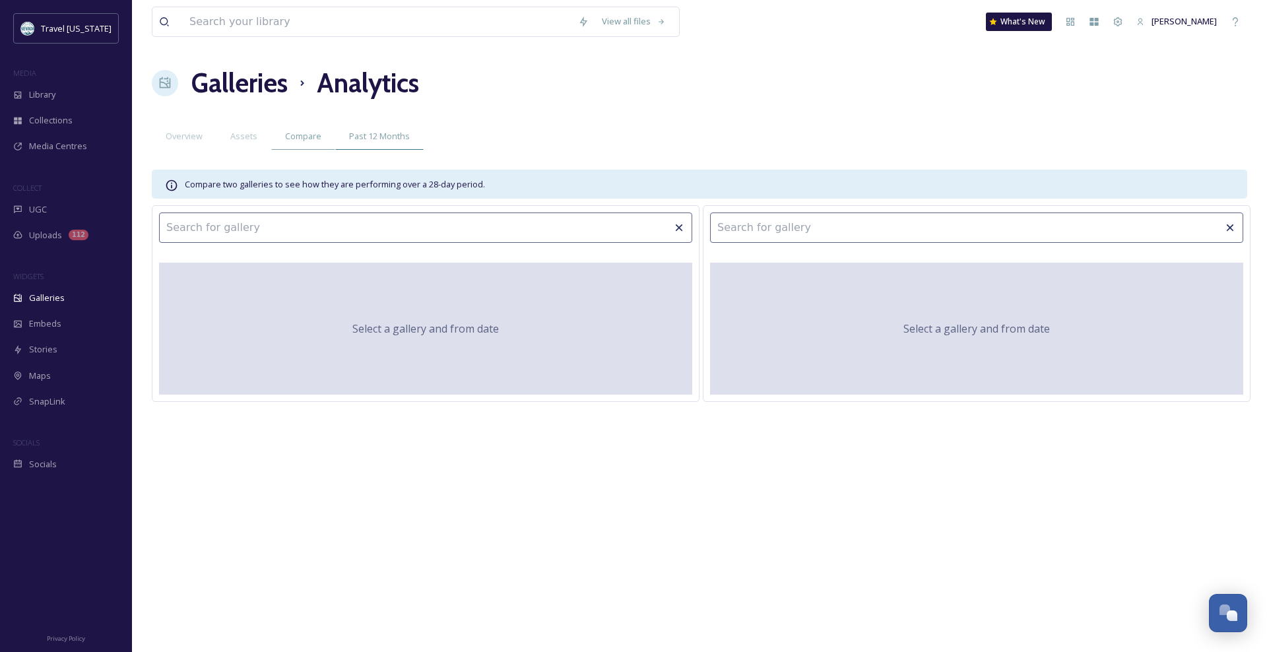
click at [389, 133] on span "Past 12 Months" at bounding box center [379, 136] width 61 height 13
